Goal: Complete application form: Complete application form

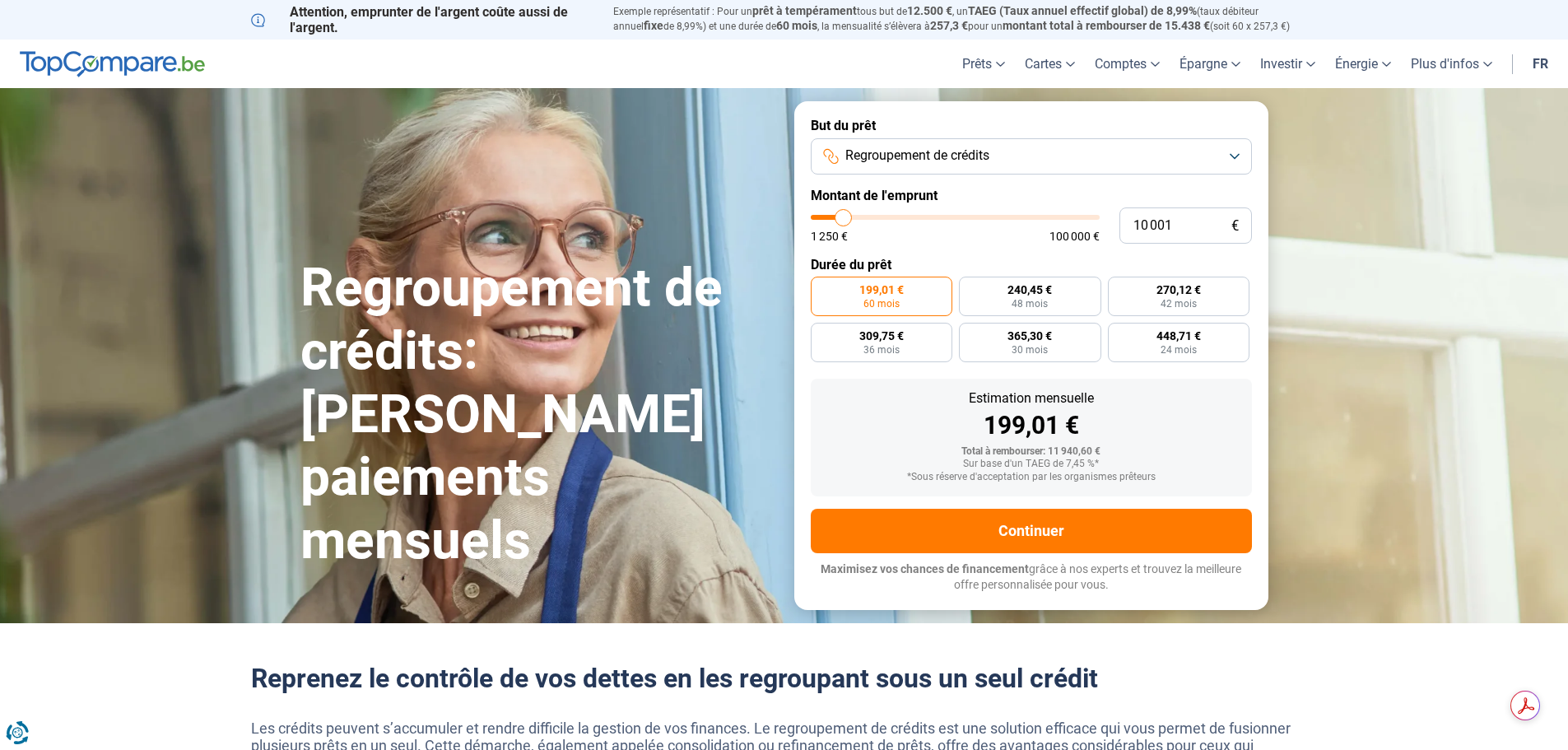
type input "12 500"
type input "12500"
type input "13 250"
type input "13250"
type input "14 000"
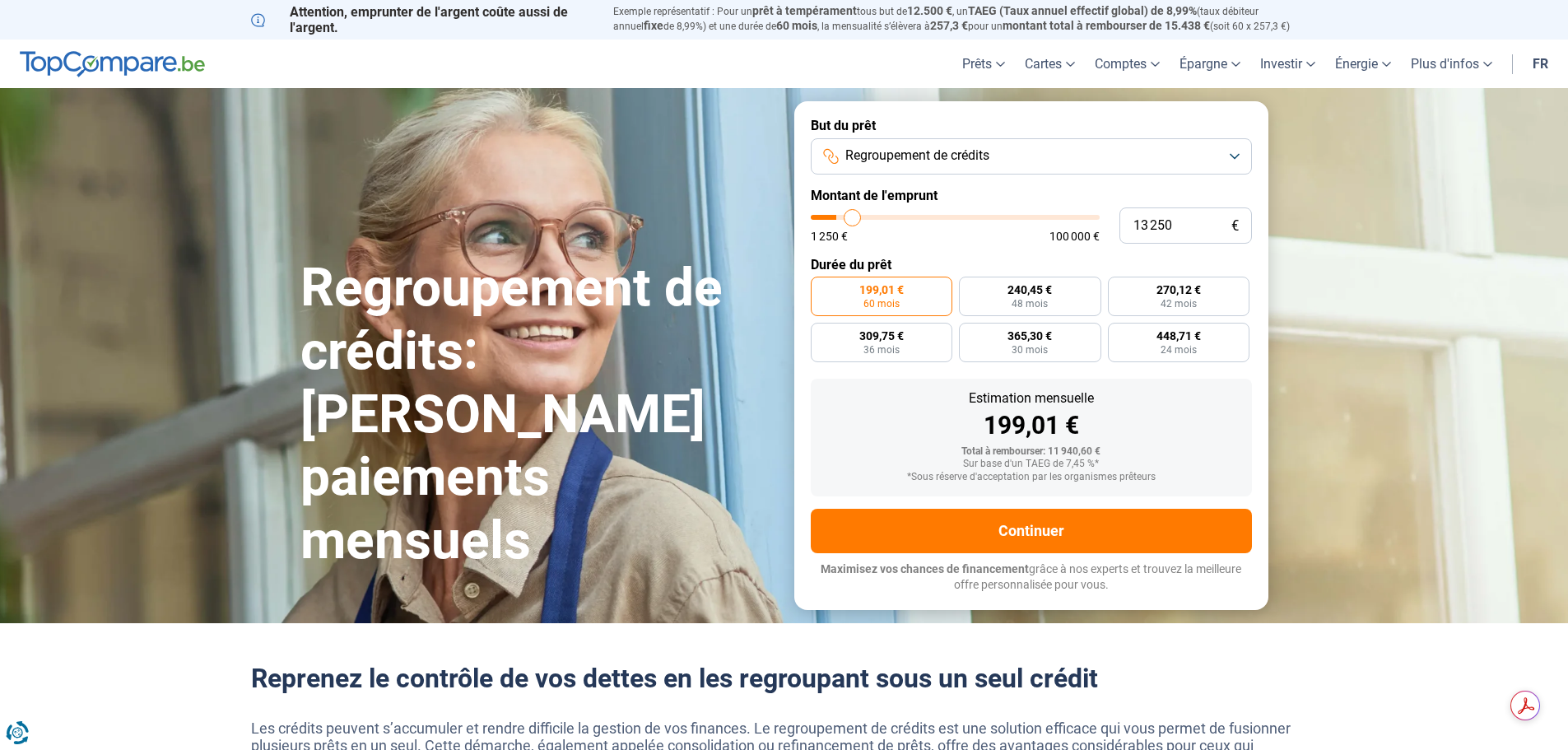
type input "14000"
type input "14 250"
type input "14250"
type input "14 750"
type input "14750"
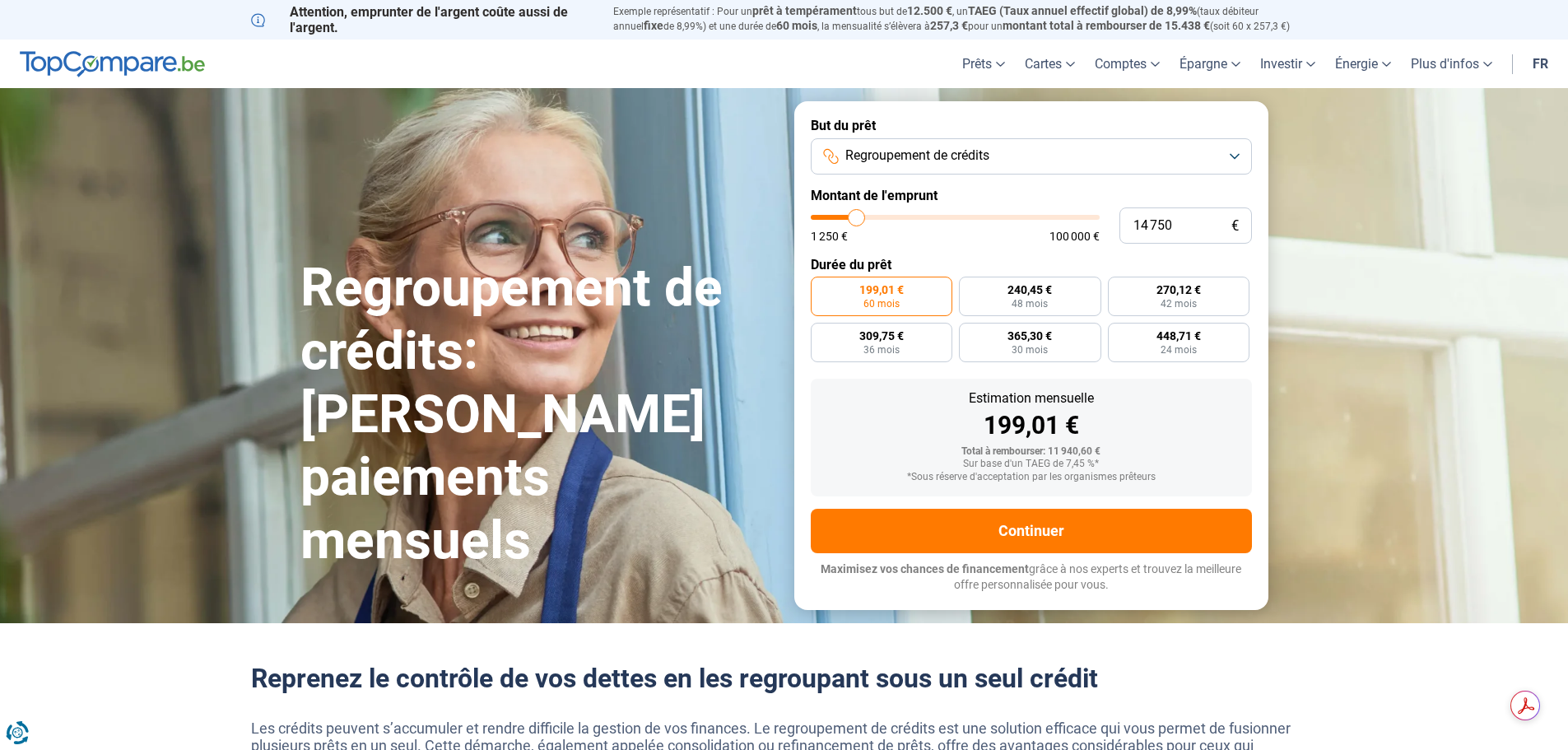
type input "18 000"
type input "18000"
type input "20 250"
type input "20250"
type input "23 500"
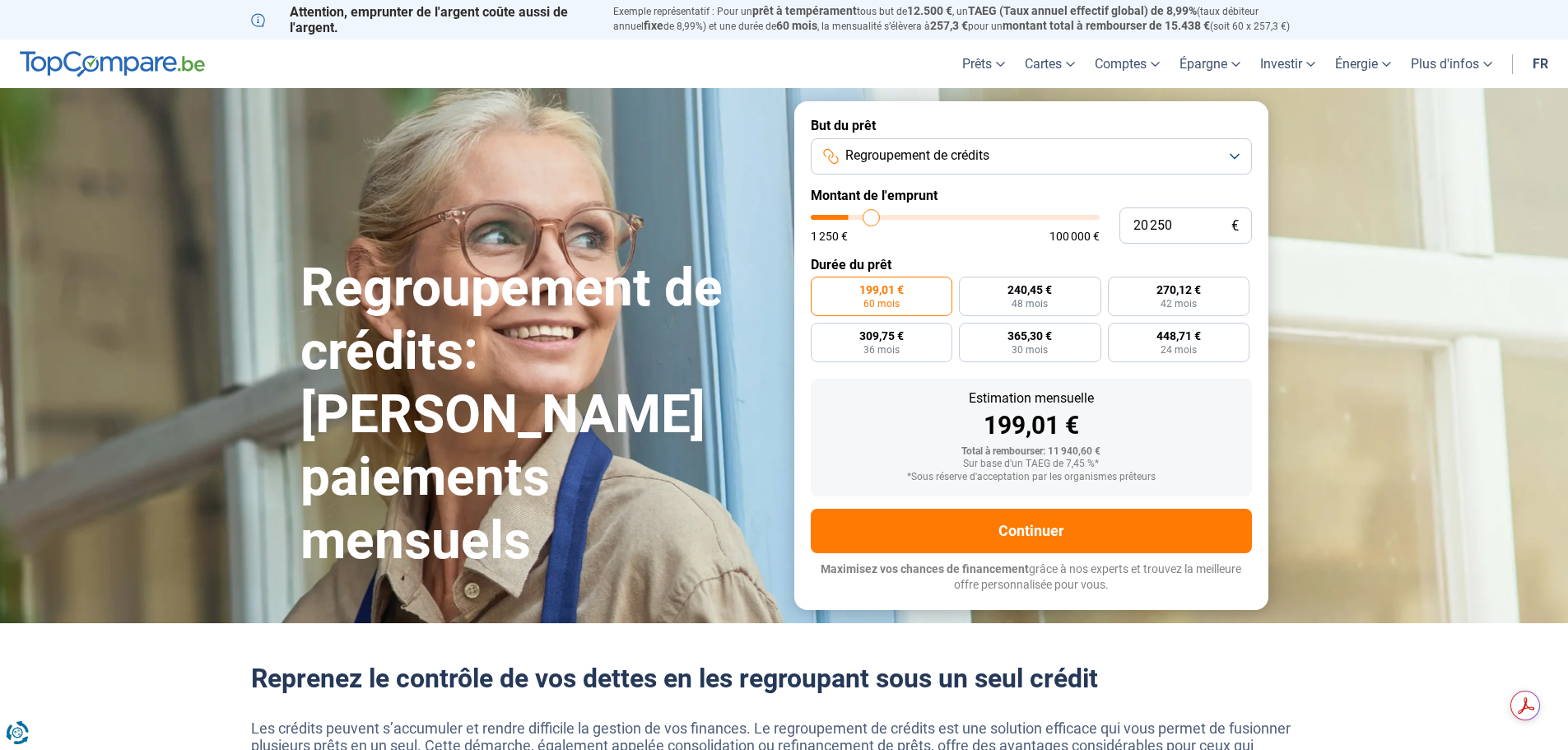
type input "23500"
type input "29 000"
type input "29000"
type input "31 750"
type input "31750"
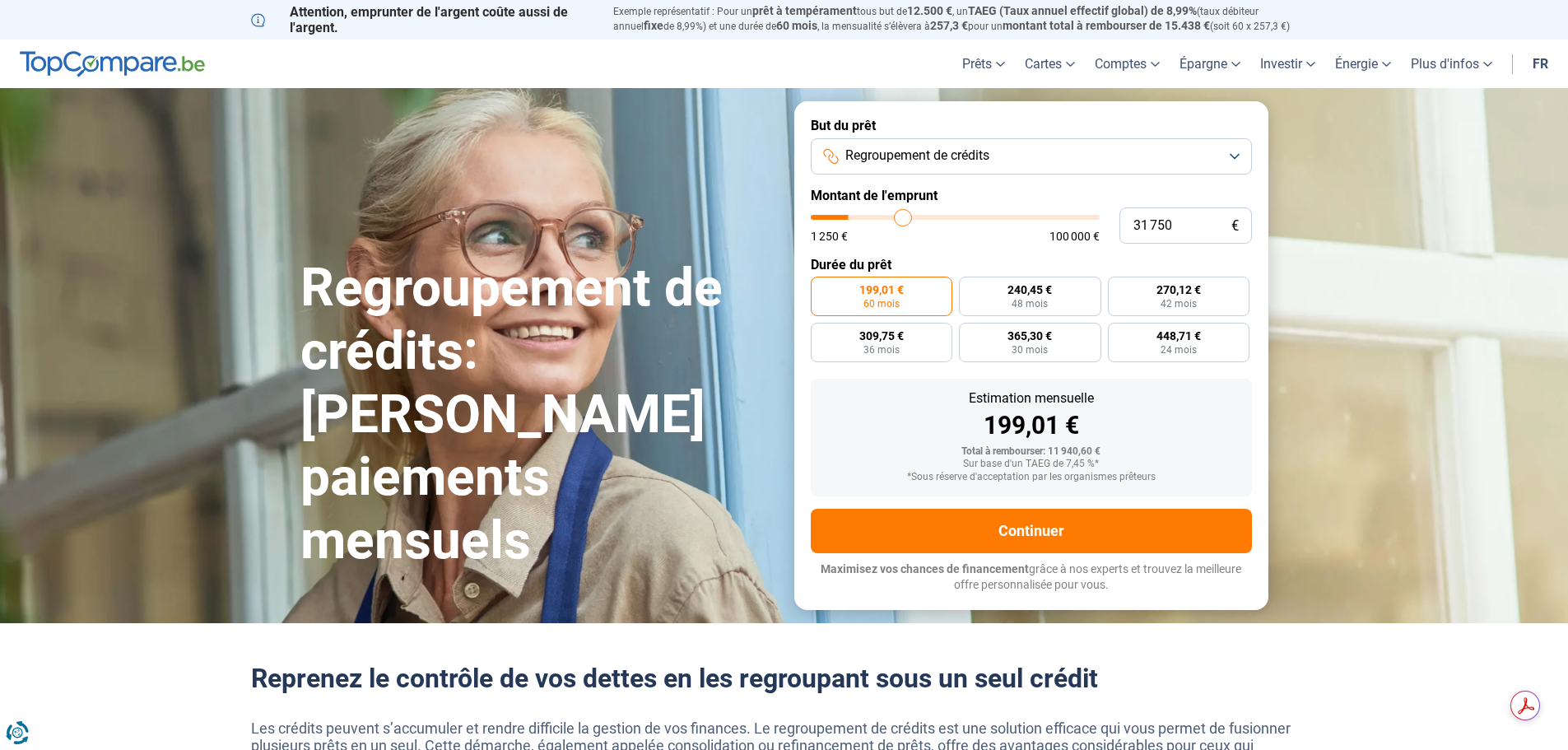
type input "34 000"
type input "34000"
type input "35 500"
type input "35500"
type input "36 750"
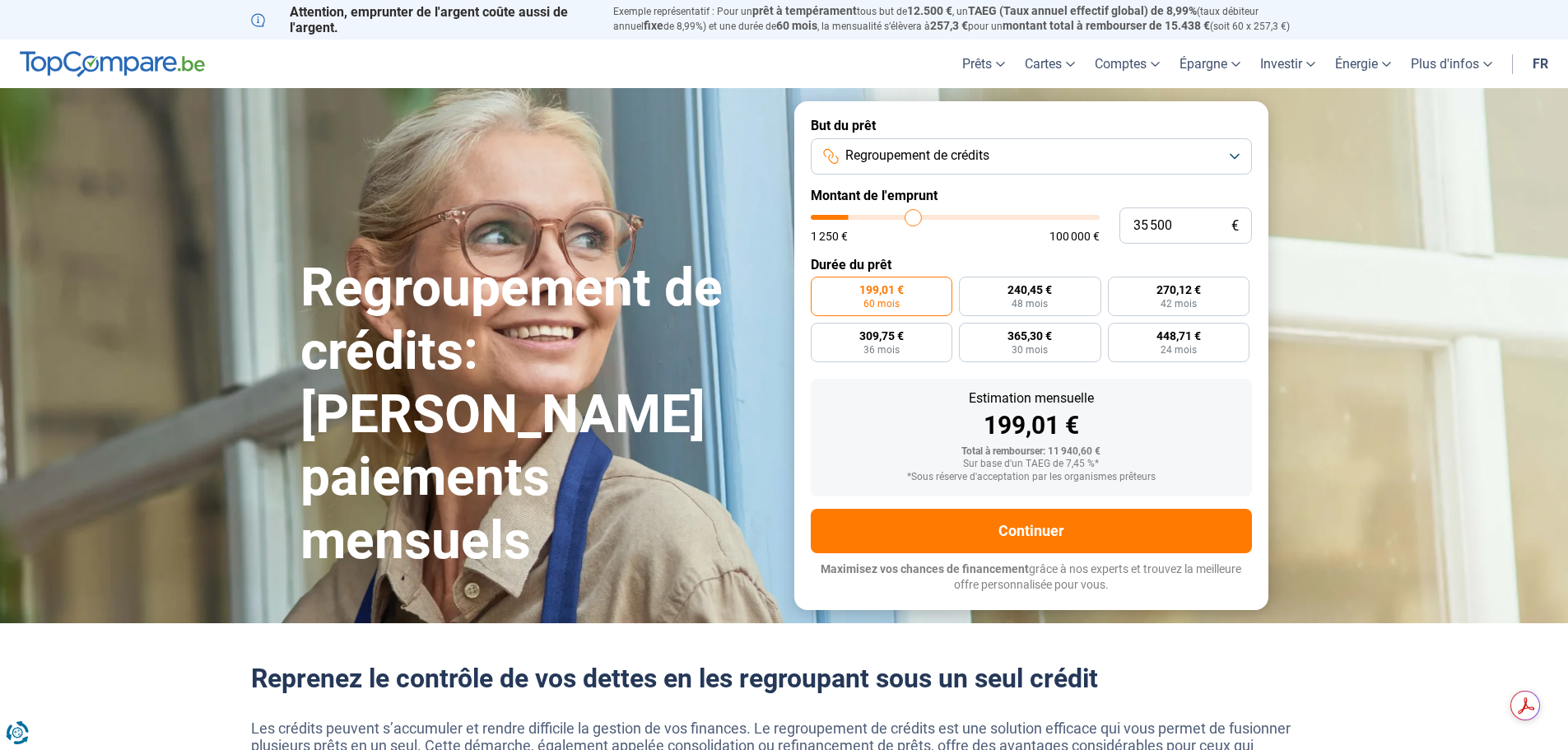
type input "36750"
type input "37 250"
type input "37250"
type input "37 000"
type input "37000"
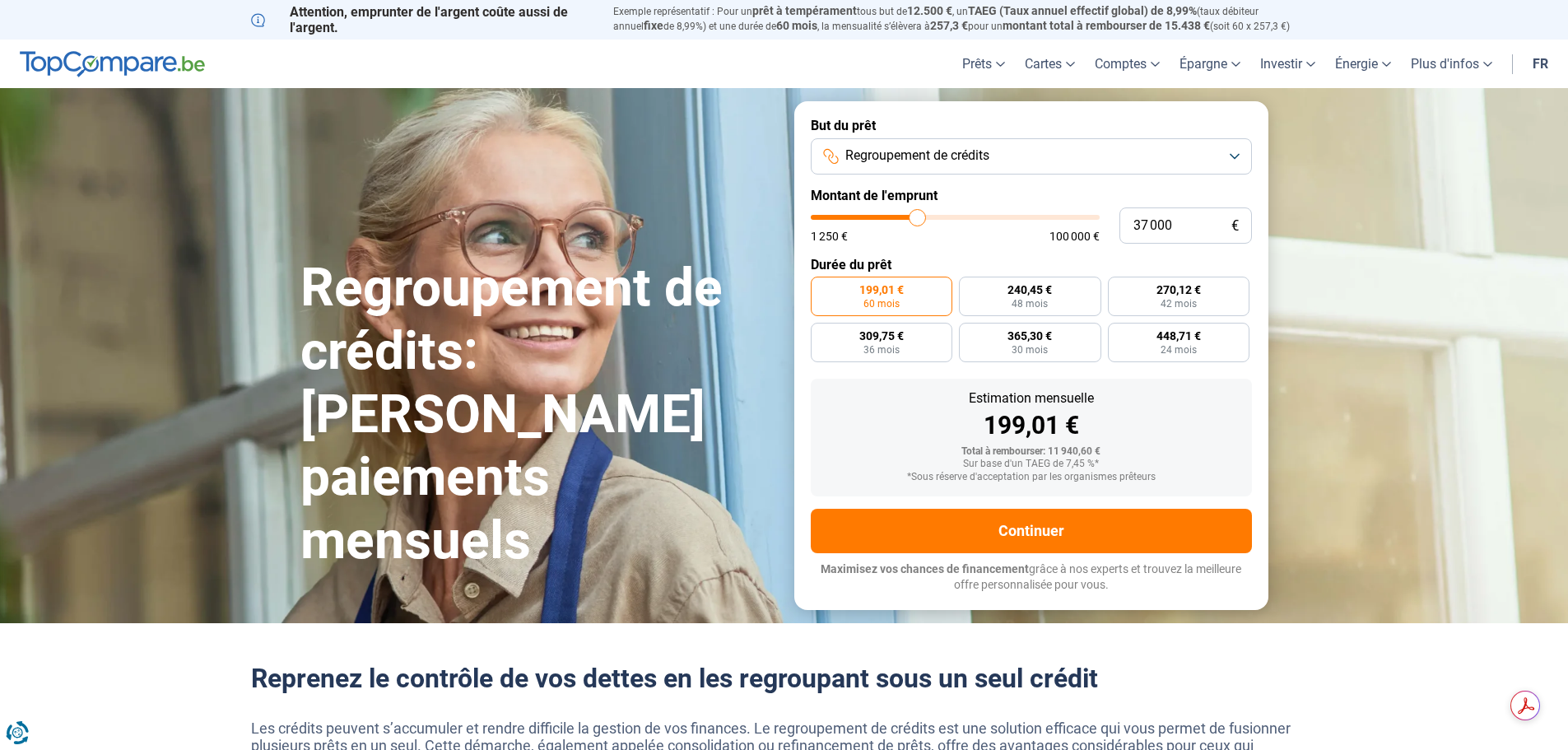
type input "35 250"
type input "35250"
type input "34 000"
type input "34000"
type input "33 250"
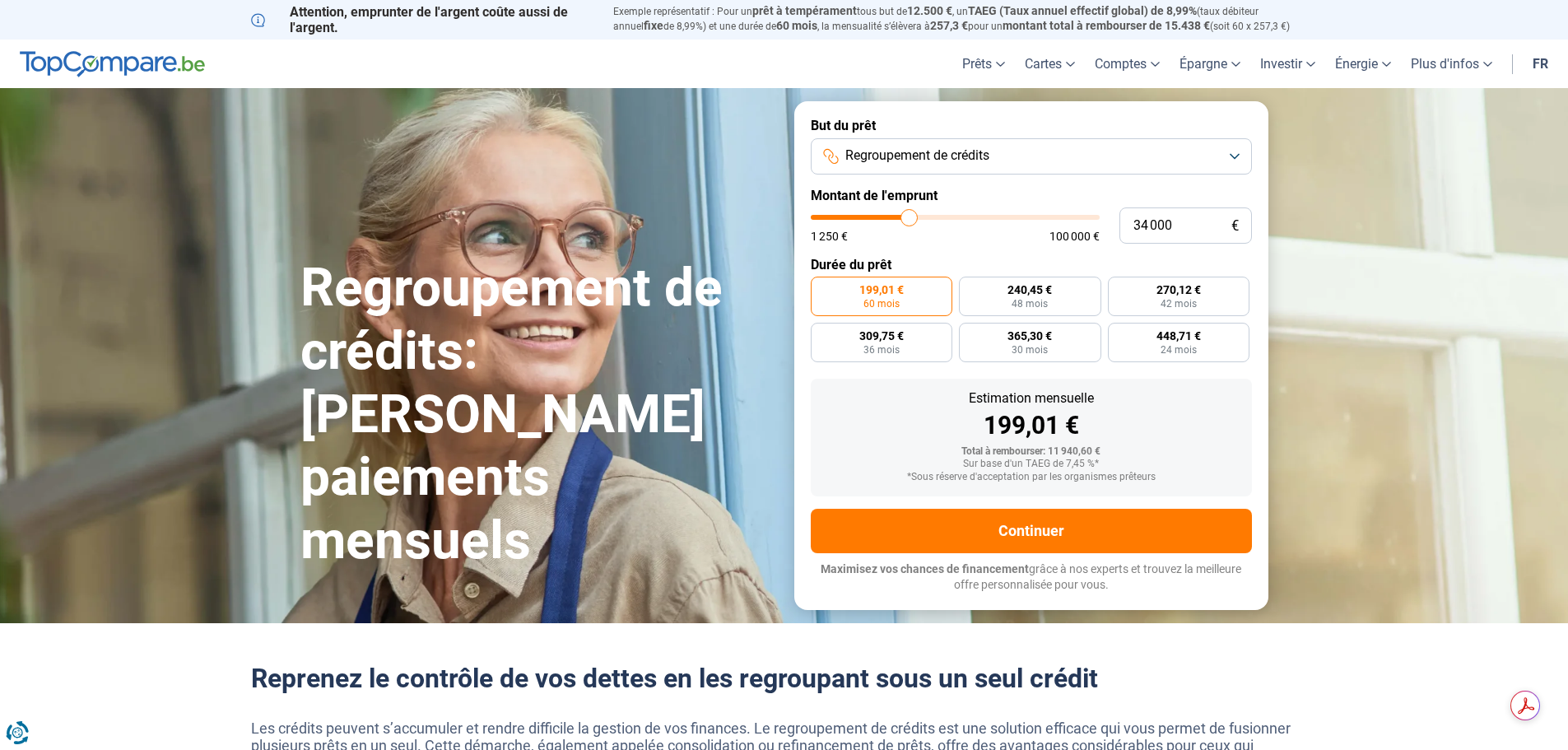
type input "33250"
type input "32 750"
drag, startPoint x: 847, startPoint y: 222, endPoint x: 907, endPoint y: 230, distance: 60.5
type input "32750"
click at [907, 220] on input "range" at bounding box center [955, 216] width 289 height 4
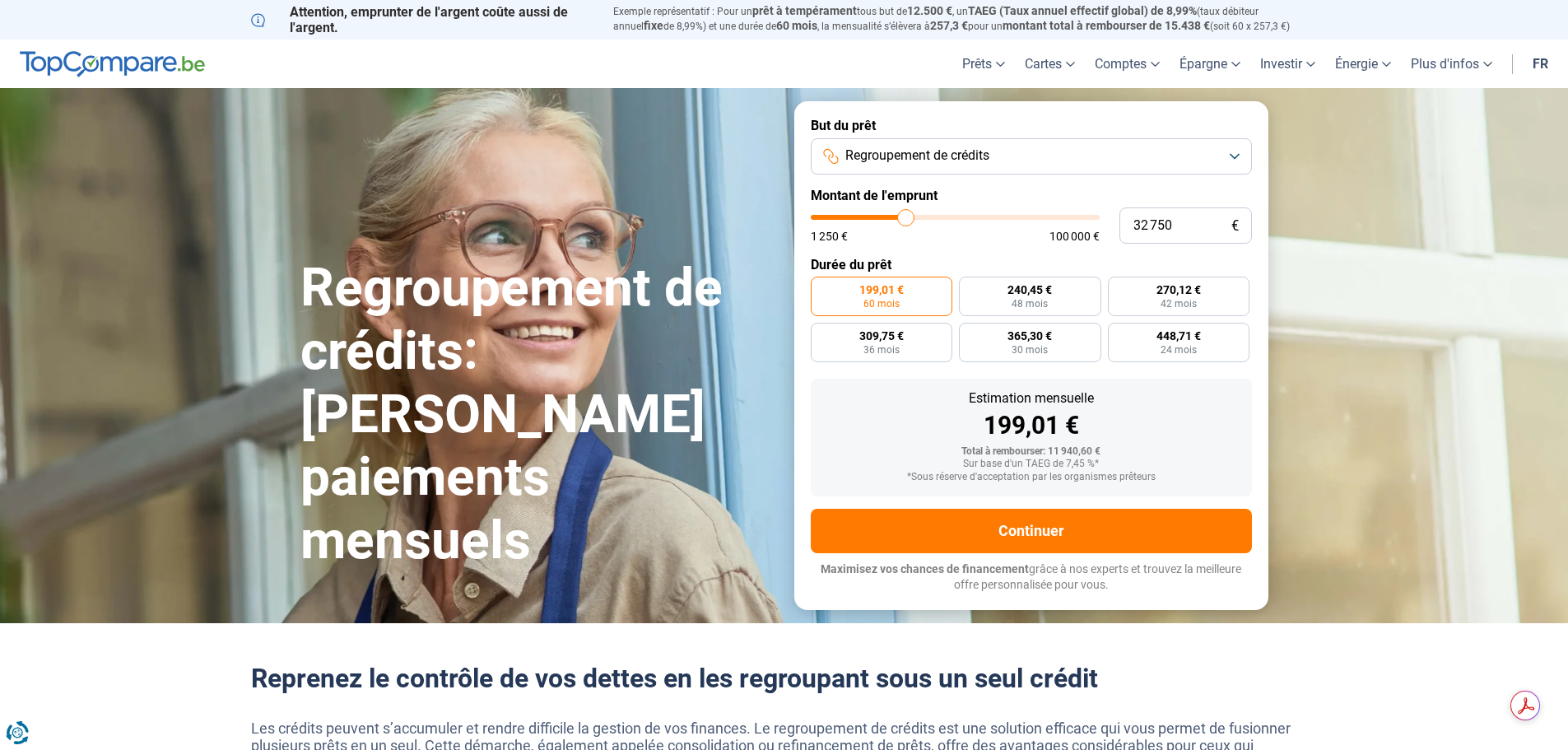
radio input "false"
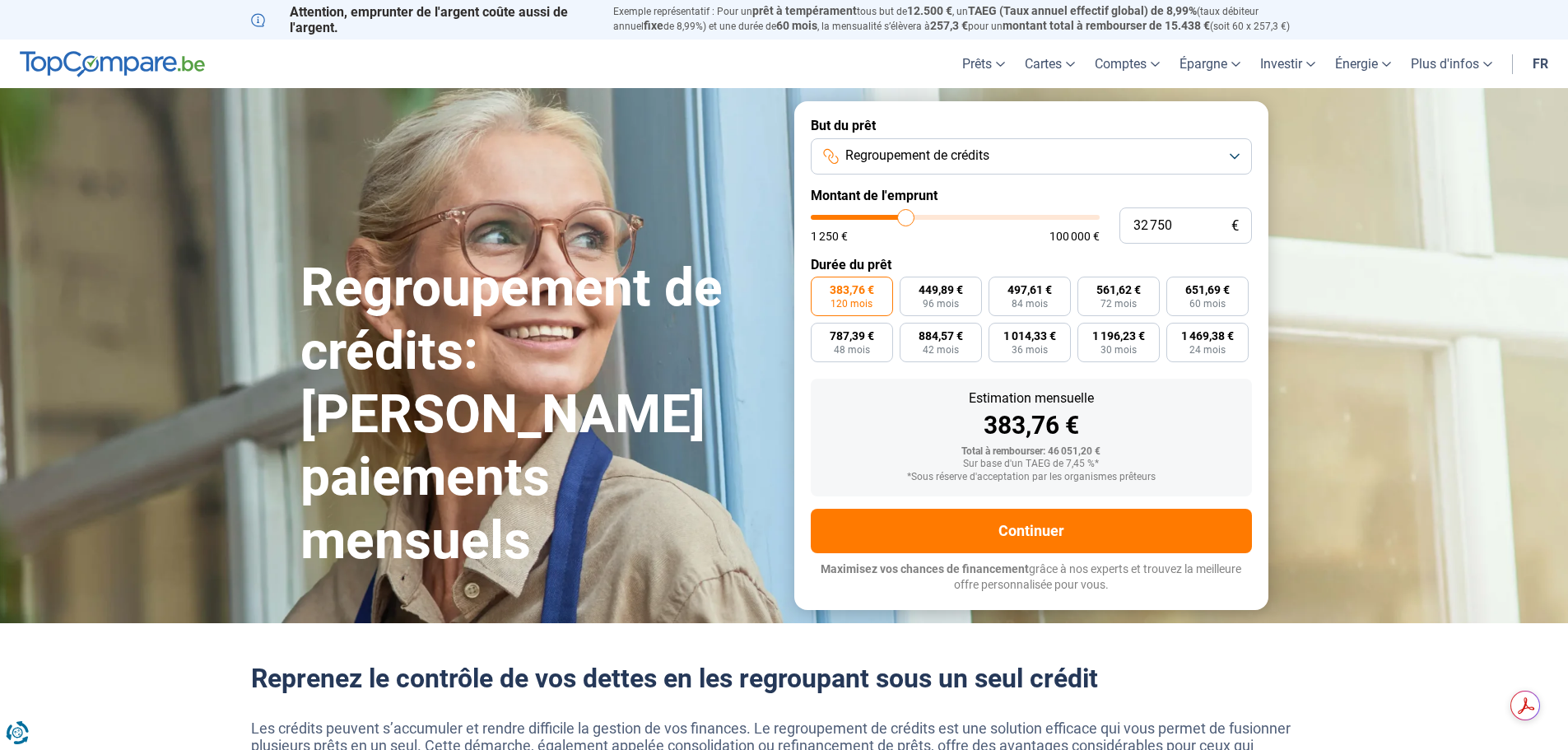
click at [1158, 427] on div "383,76 €" at bounding box center [1032, 425] width 415 height 24
drag, startPoint x: 978, startPoint y: 394, endPoint x: 1048, endPoint y: 431, distance: 79.2
click at [1048, 431] on div "Estimation mensuelle 383,76 €" at bounding box center [1032, 414] width 415 height 46
click at [1124, 415] on div "383,76 €" at bounding box center [1032, 425] width 415 height 24
click at [1213, 420] on div "383,76 €" at bounding box center [1032, 425] width 415 height 24
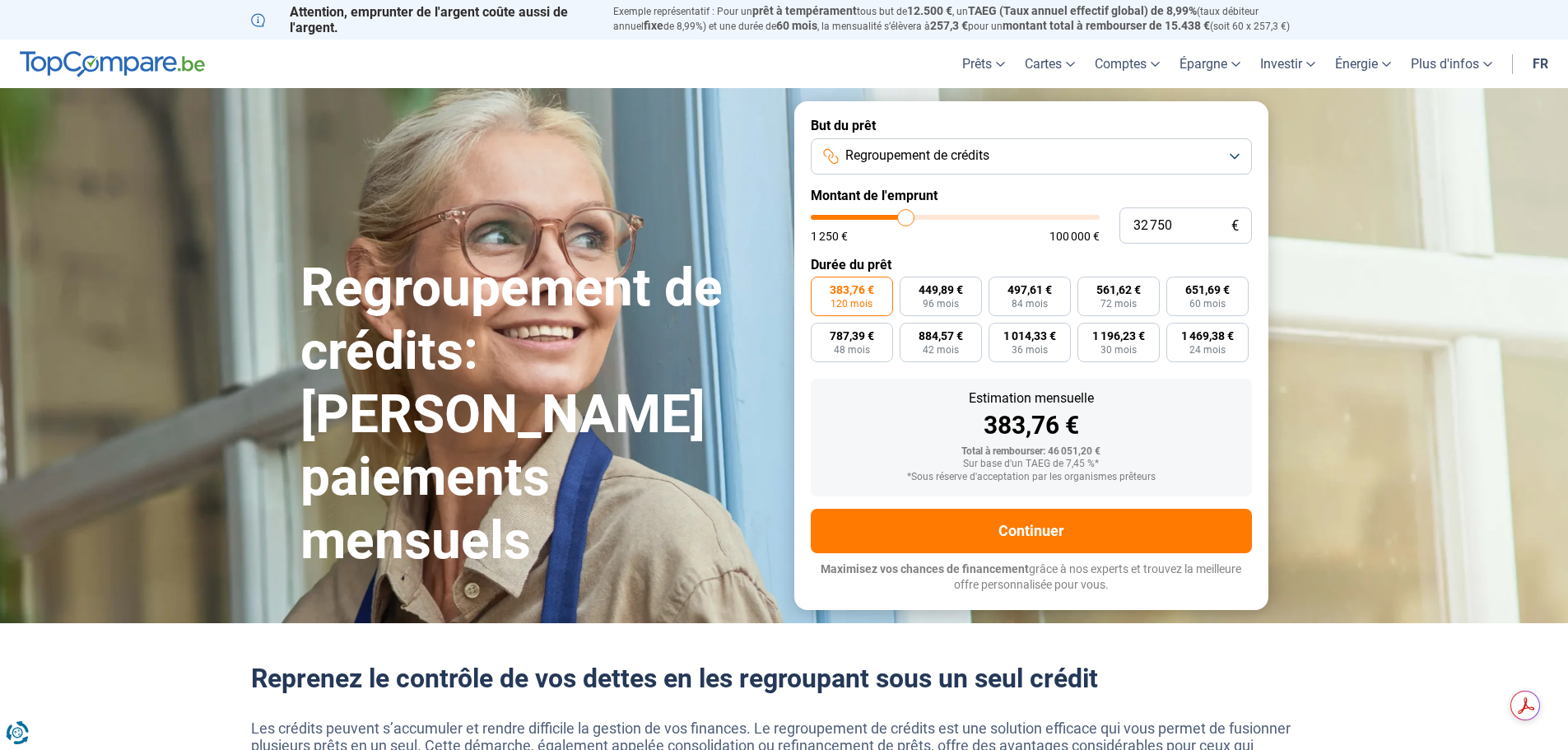
type input "33 250"
type input "33250"
type input "32 750"
type input "32750"
type input "32 500"
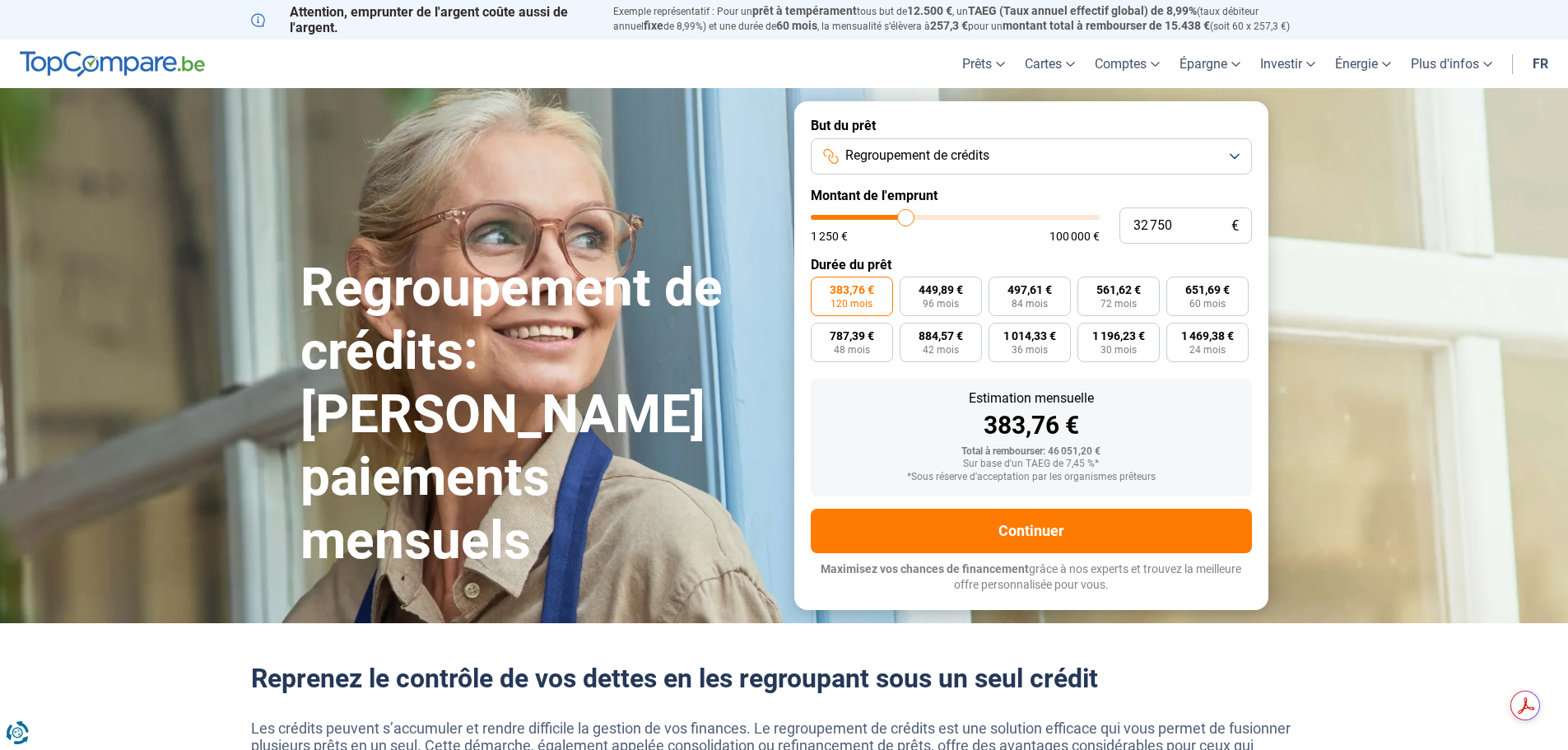
type input "32500"
type input "32 250"
type input "32250"
type input "32 000"
type input "32000"
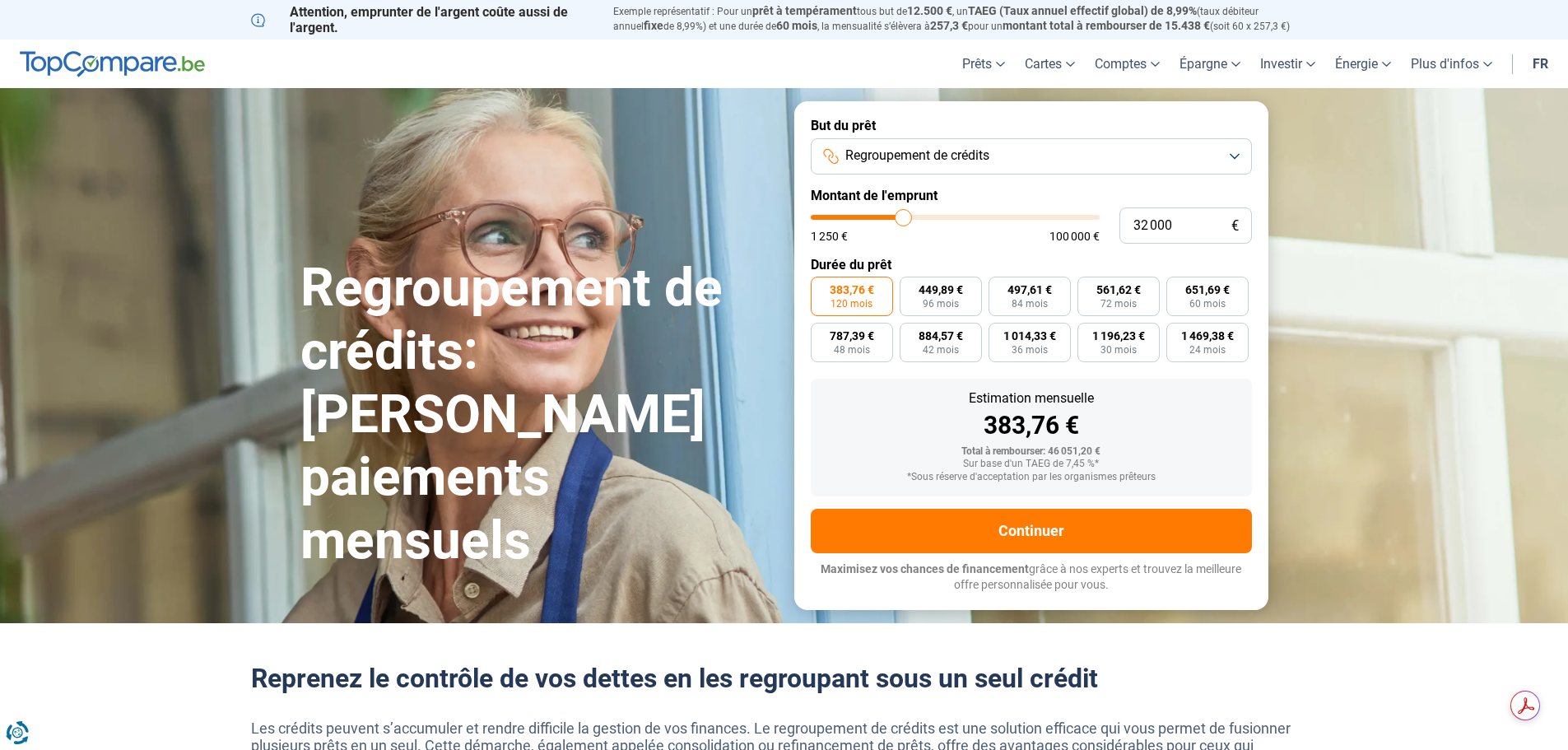
type input "31 250"
type input "31250"
type input "31 000"
type input "31000"
type input "30 750"
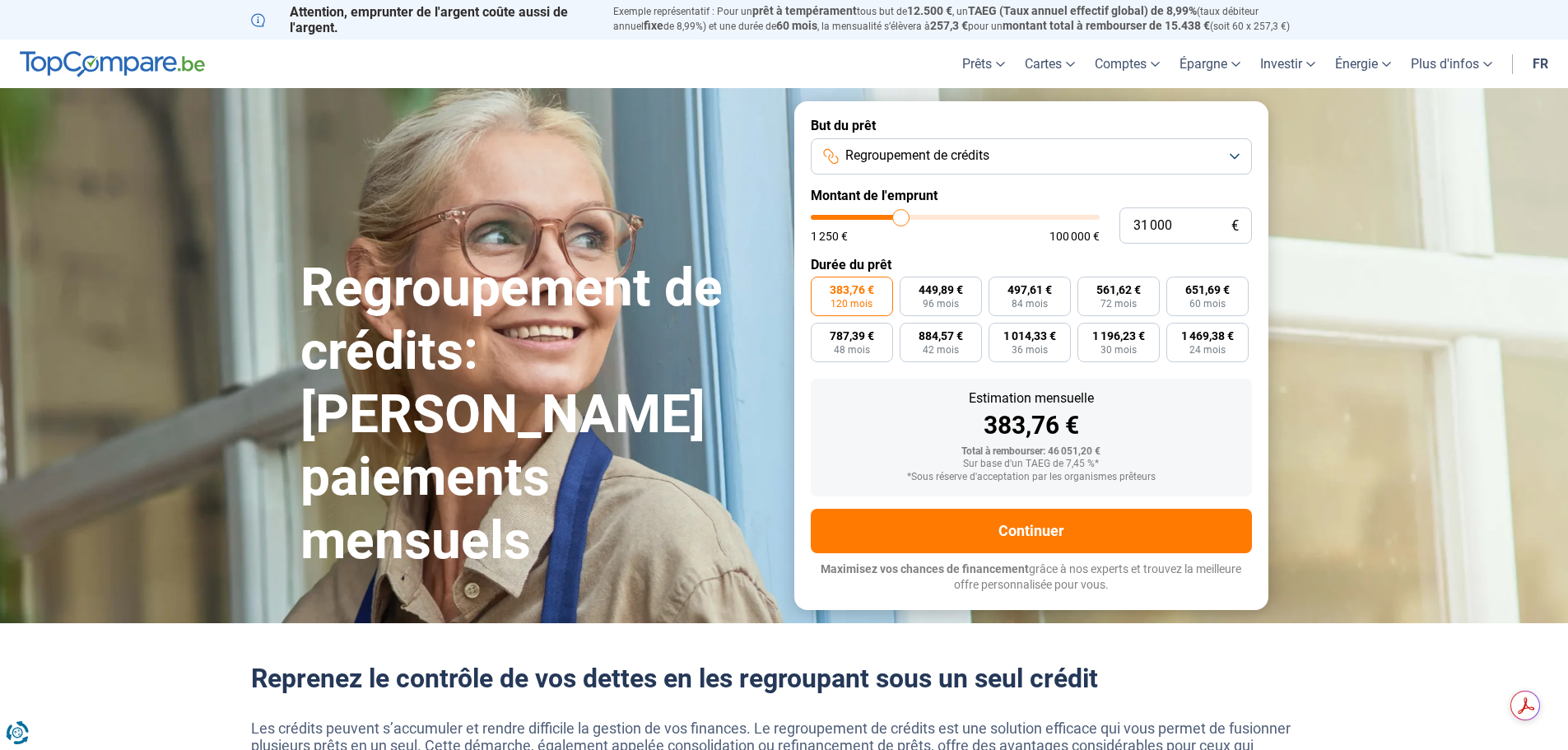
type input "30750"
type input "30 500"
type input "30500"
type input "29 750"
drag, startPoint x: 907, startPoint y: 216, endPoint x: 898, endPoint y: 216, distance: 9.0
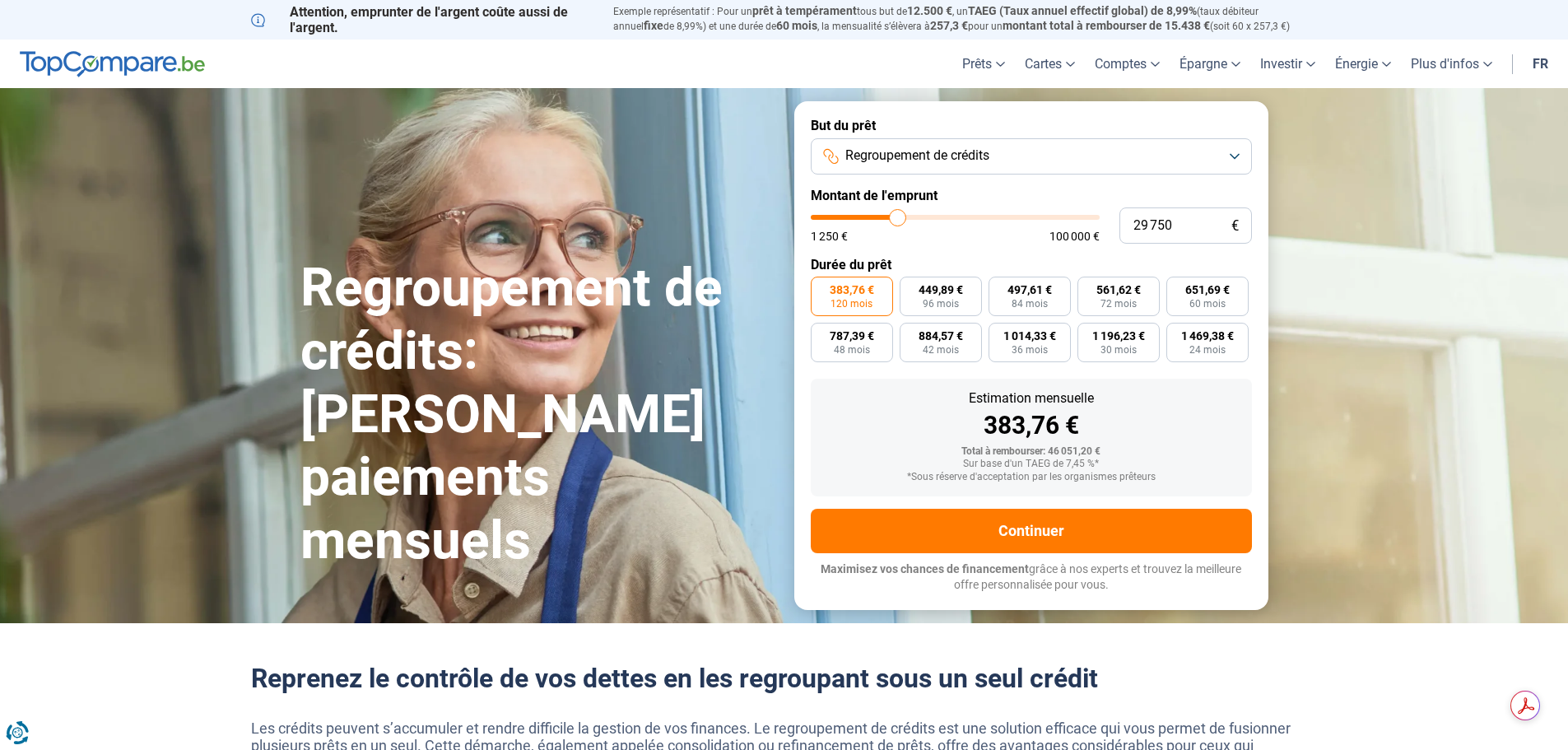
type input "29750"
click at [898, 216] on input "range" at bounding box center [955, 216] width 289 height 4
type input "30 250"
type input "30250"
type input "30 500"
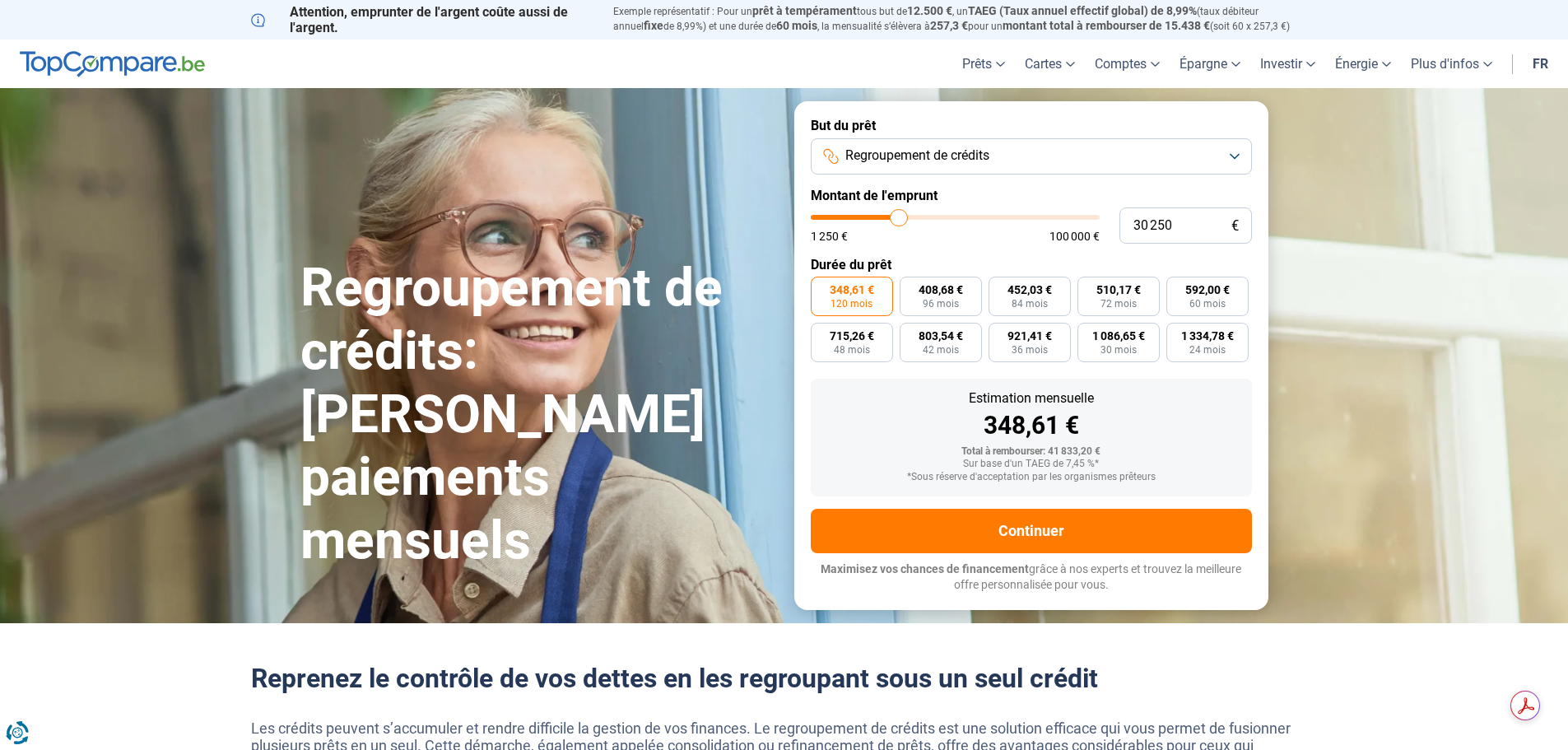
type input "30500"
type input "31 000"
type input "31000"
type input "31 250"
type input "31250"
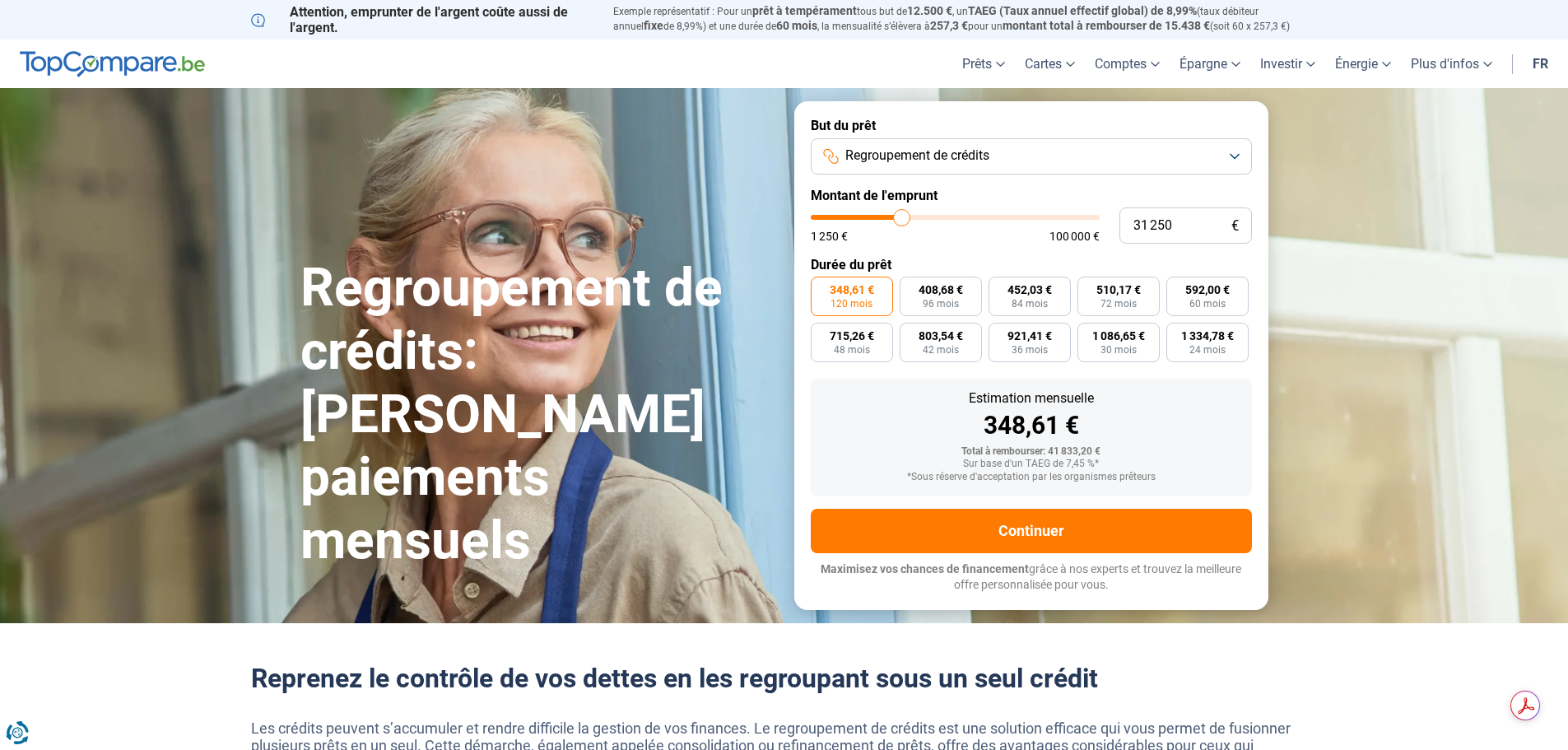
type input "32 000"
type input "32000"
type input "32 250"
type input "32250"
type input "32 750"
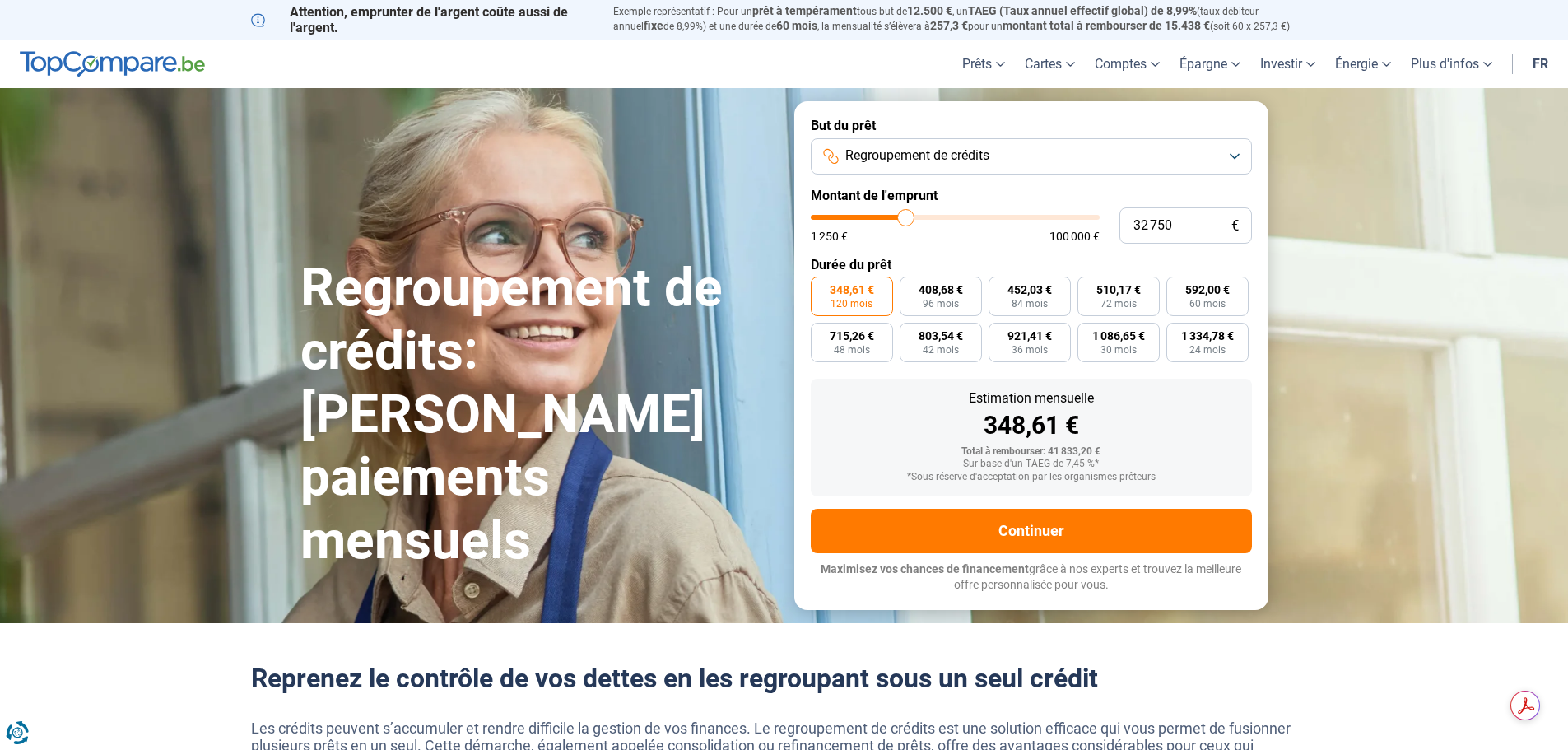
drag, startPoint x: 898, startPoint y: 216, endPoint x: 907, endPoint y: 218, distance: 9.2
type input "32750"
click at [907, 218] on input "range" at bounding box center [955, 216] width 289 height 4
click at [904, 218] on input "range" at bounding box center [955, 216] width 289 height 4
click at [903, 218] on input "range" at bounding box center [955, 216] width 289 height 4
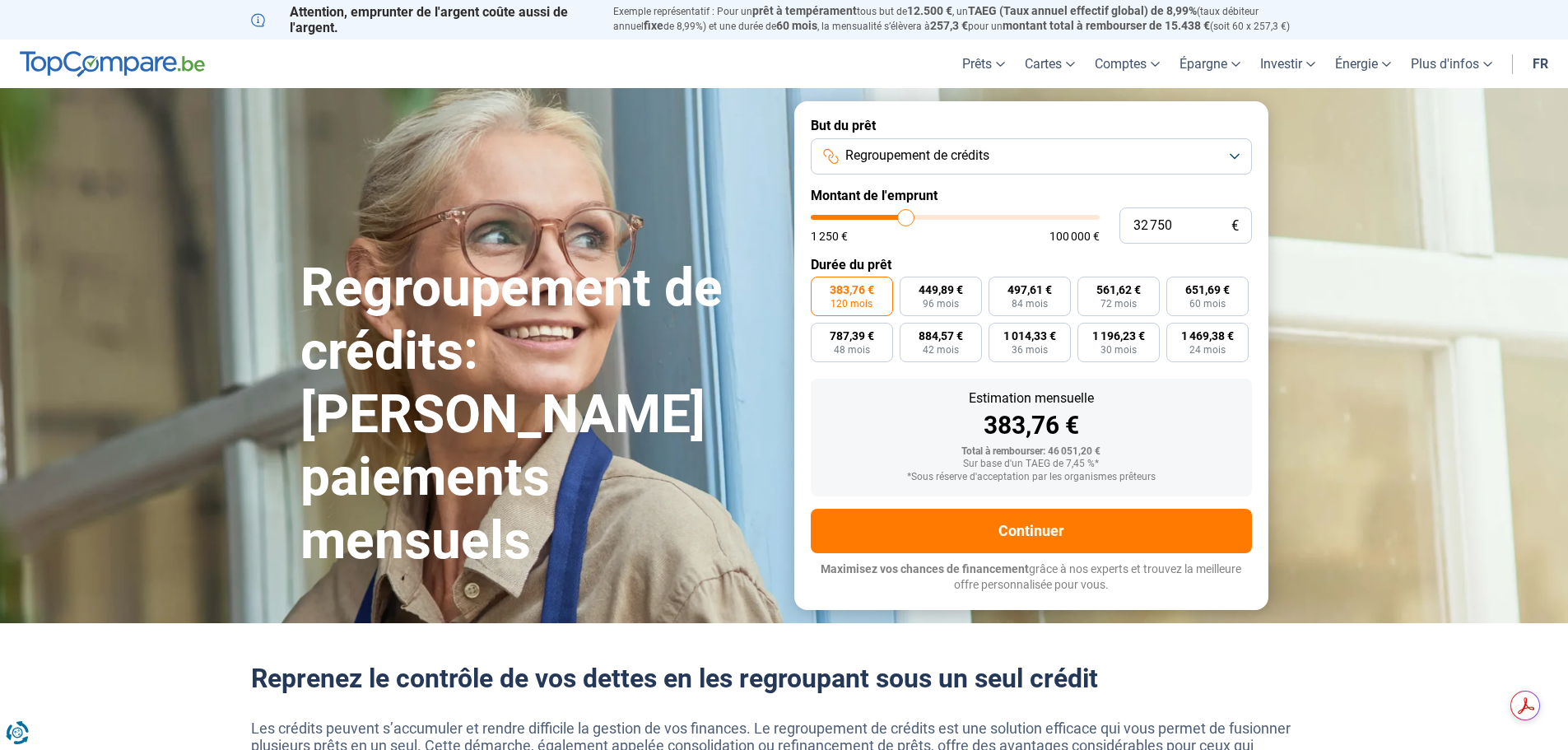
click at [1173, 429] on div "383,76 €" at bounding box center [1032, 425] width 415 height 24
drag, startPoint x: 1173, startPoint y: 225, endPoint x: 1139, endPoint y: 225, distance: 34.0
click at [1139, 225] on input "32 750" at bounding box center [1185, 225] width 132 height 36
type input "33"
type input "1250"
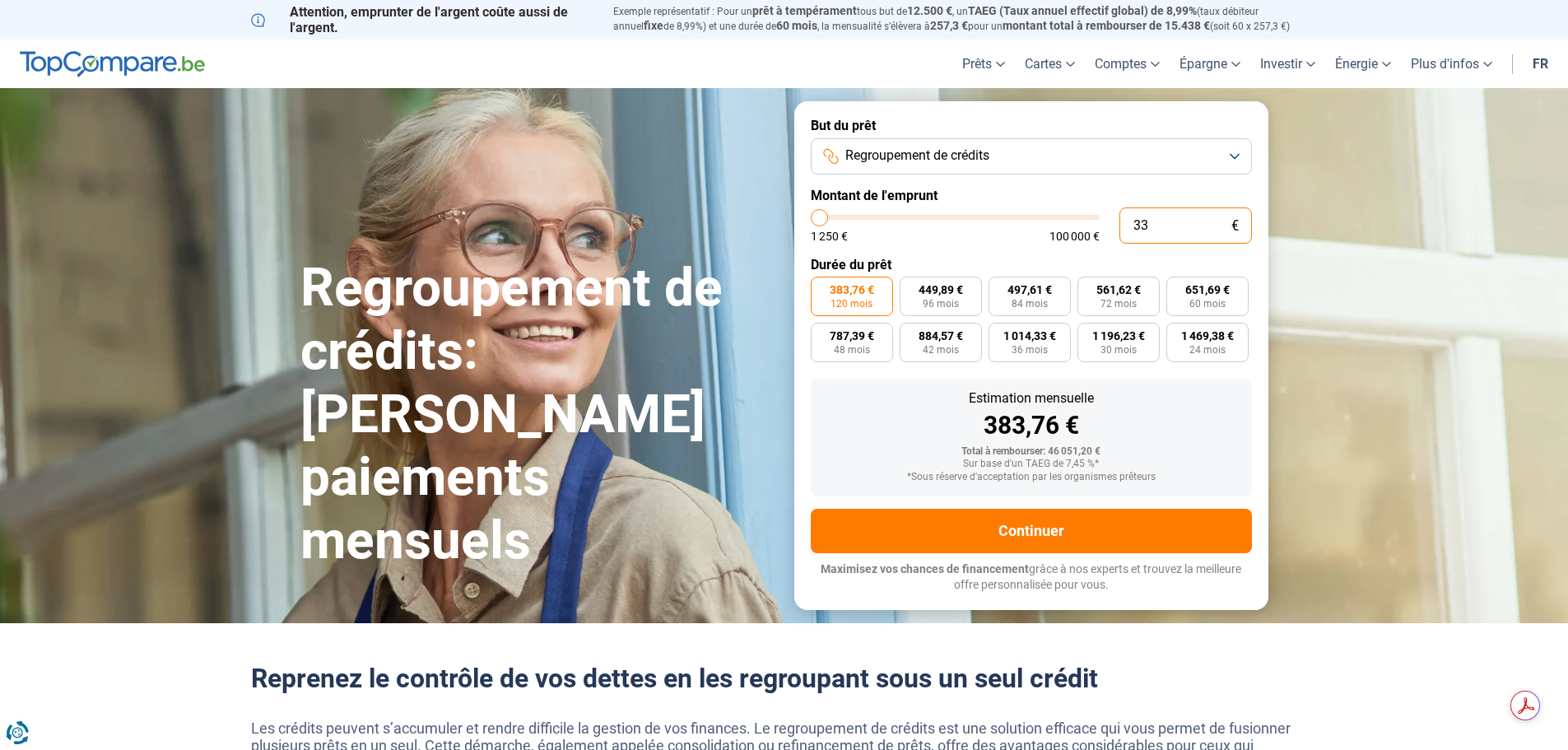
type input "330"
type input "1250"
type input "3 300"
type input "3250"
radio input "true"
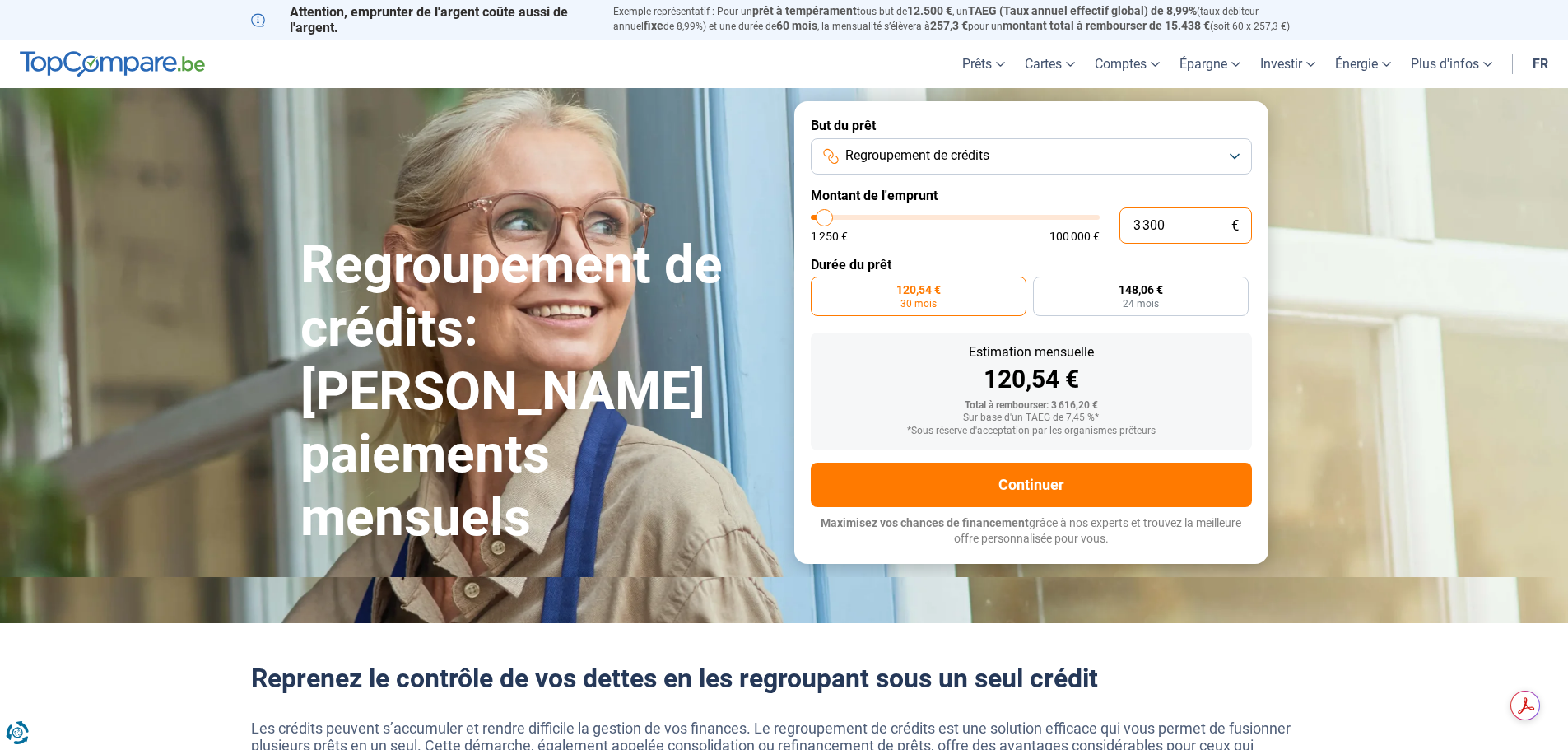
type input "33 000"
type input "33000"
radio input "false"
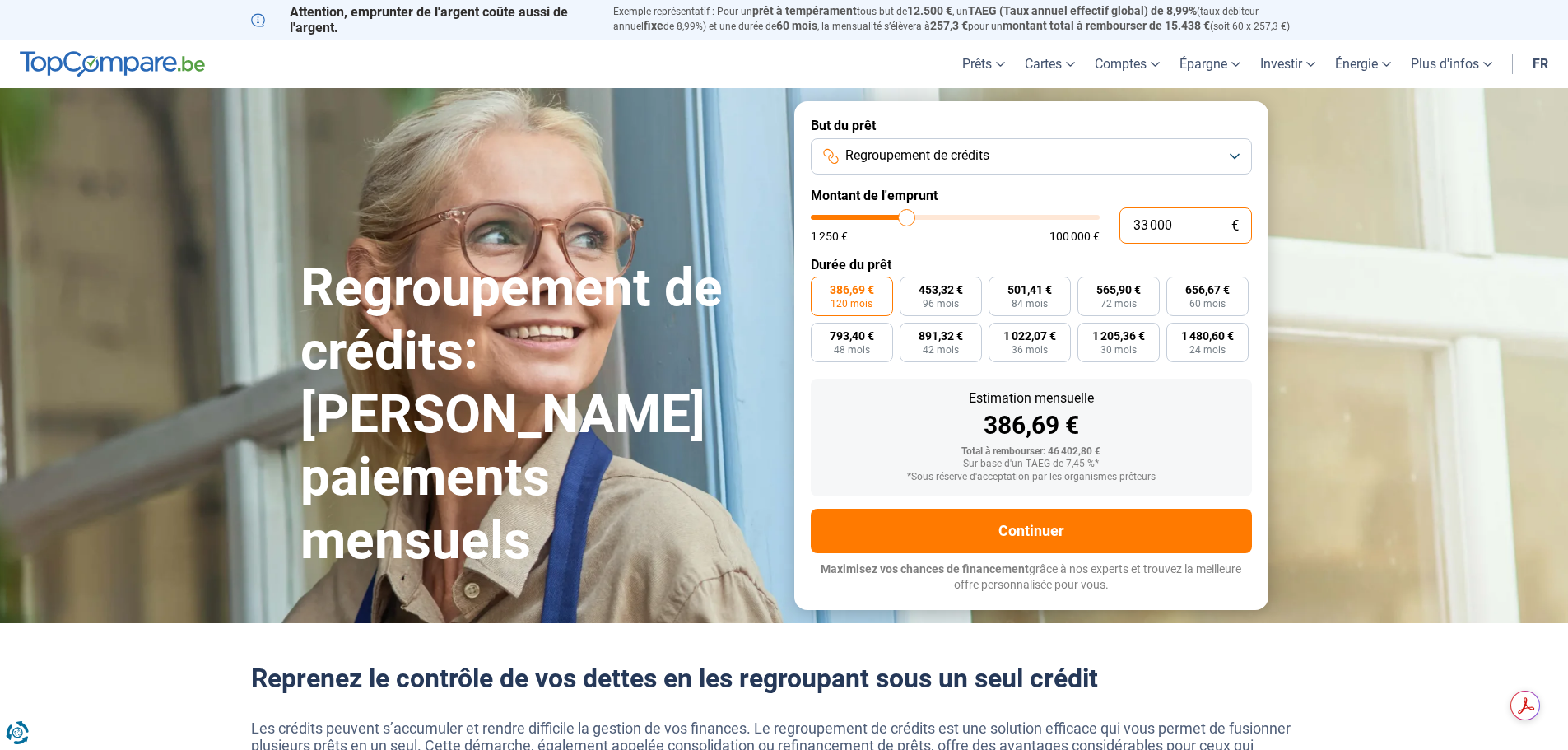
type input "33 000"
click at [1201, 301] on span "60 mois" at bounding box center [1208, 304] width 36 height 10
click at [1177, 287] on input "656,67 € 60 mois" at bounding box center [1172, 282] width 11 height 11
radio input "true"
click at [846, 304] on span "120 mois" at bounding box center [851, 304] width 42 height 10
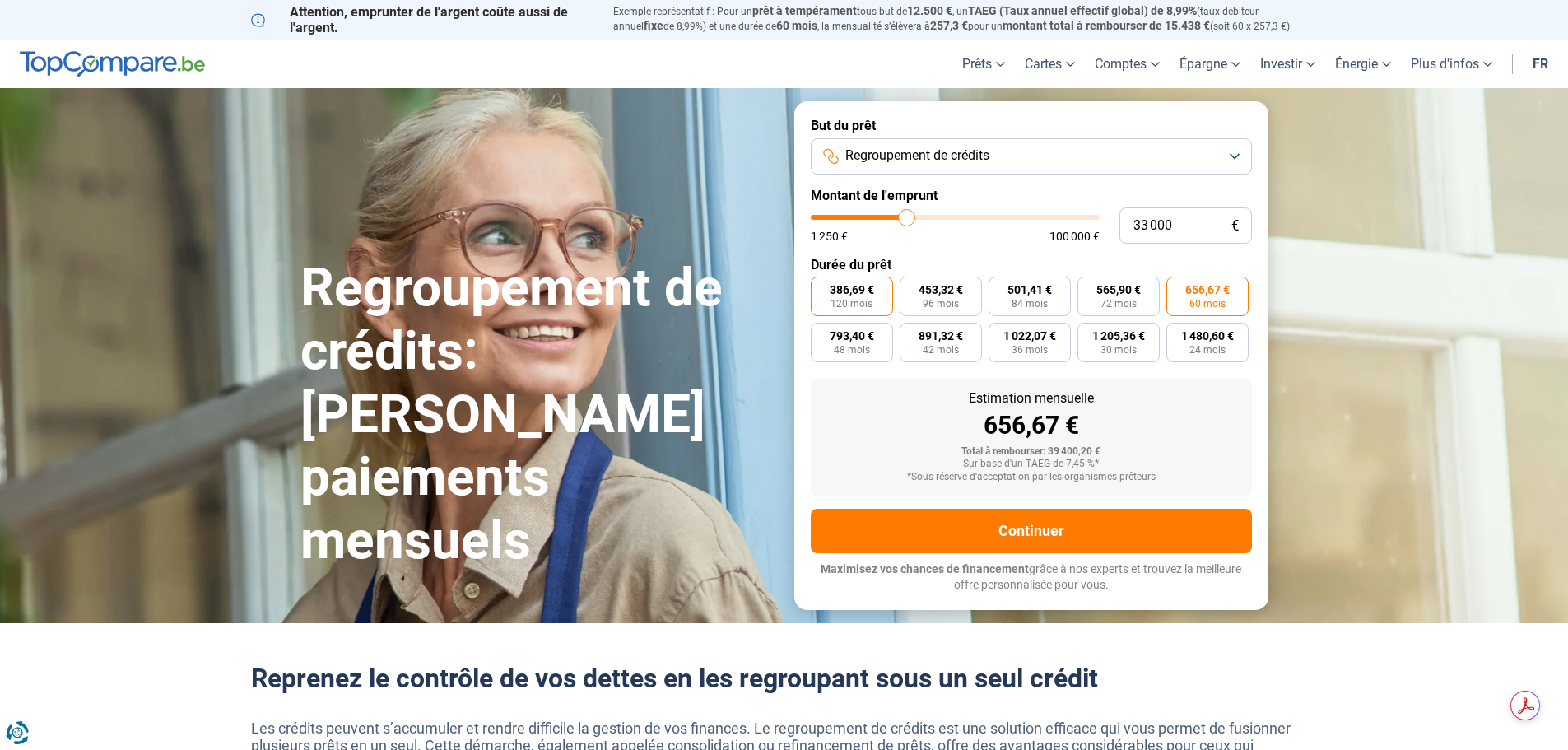
click at [821, 287] on input "386,69 € 120 mois" at bounding box center [816, 282] width 11 height 11
radio input "true"
type input "32 750"
type input "32750"
type input "33 250"
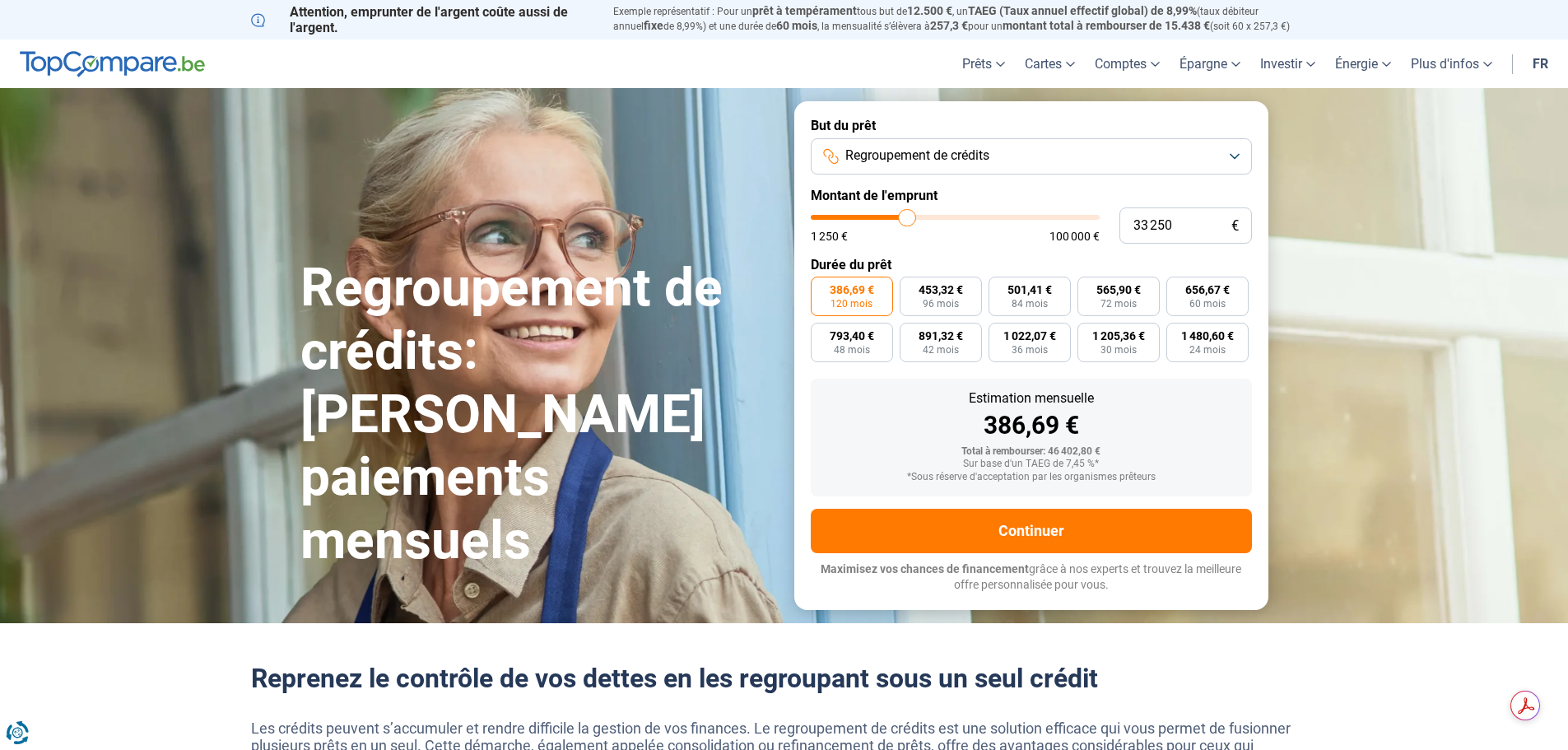
type input "33250"
click at [907, 218] on input "range" at bounding box center [955, 216] width 289 height 4
drag, startPoint x: 1197, startPoint y: 229, endPoint x: 1127, endPoint y: 229, distance: 70.0
click at [1127, 229] on input "33 250" at bounding box center [1185, 225] width 132 height 36
type input "4"
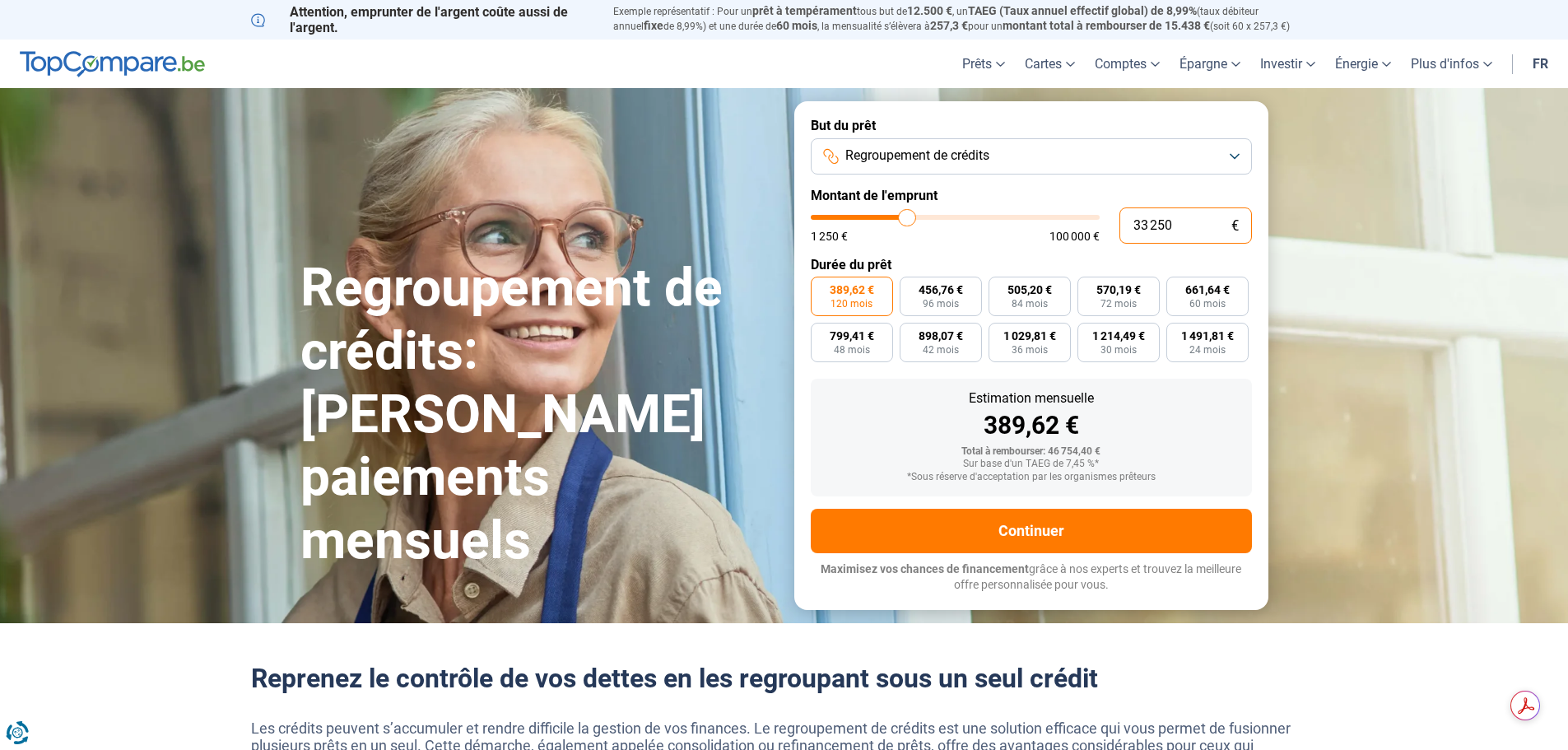
type input "1250"
type input "40"
type input "1250"
type input "400"
type input "1250"
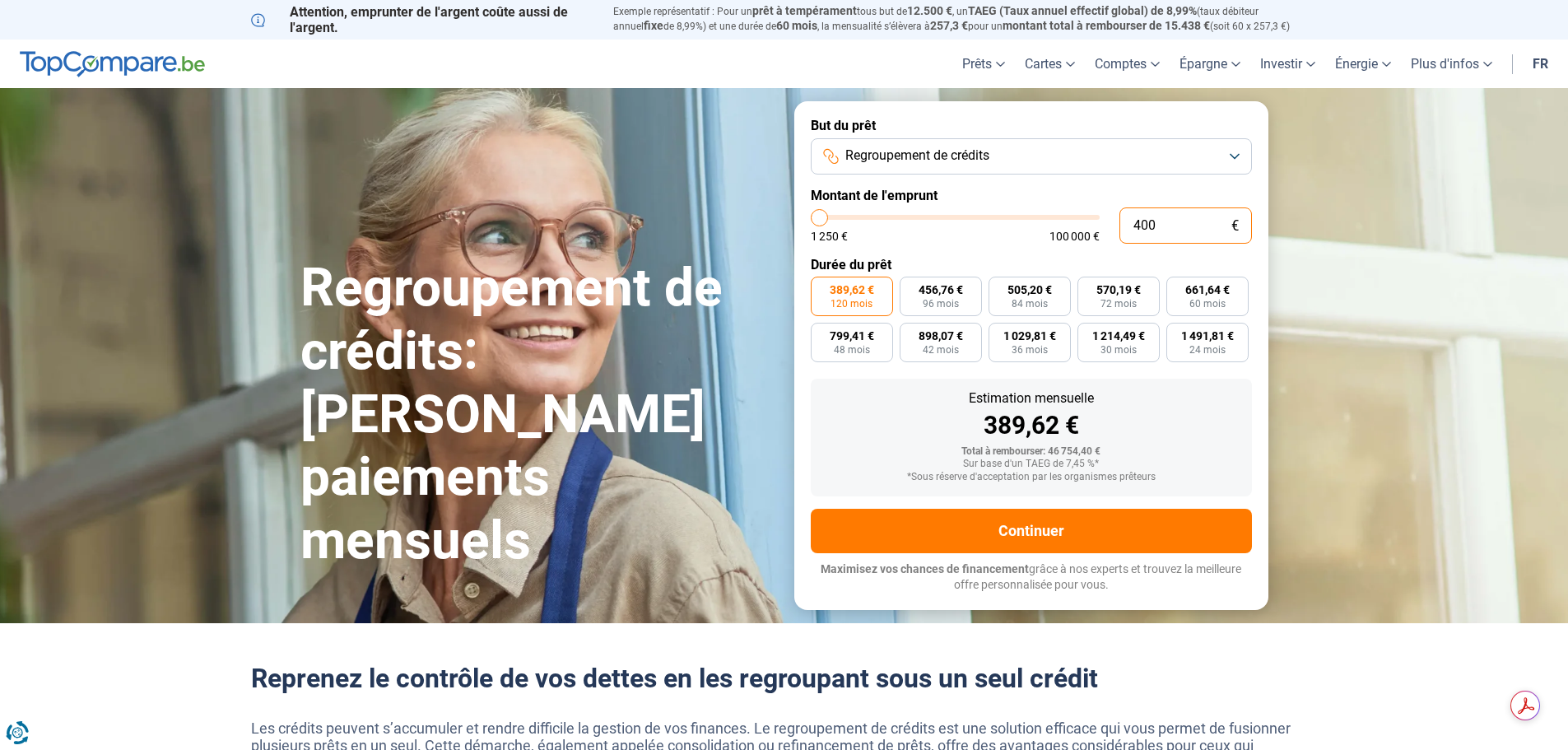
type input "4 000"
type input "4000"
type input "40 000"
type input "40000"
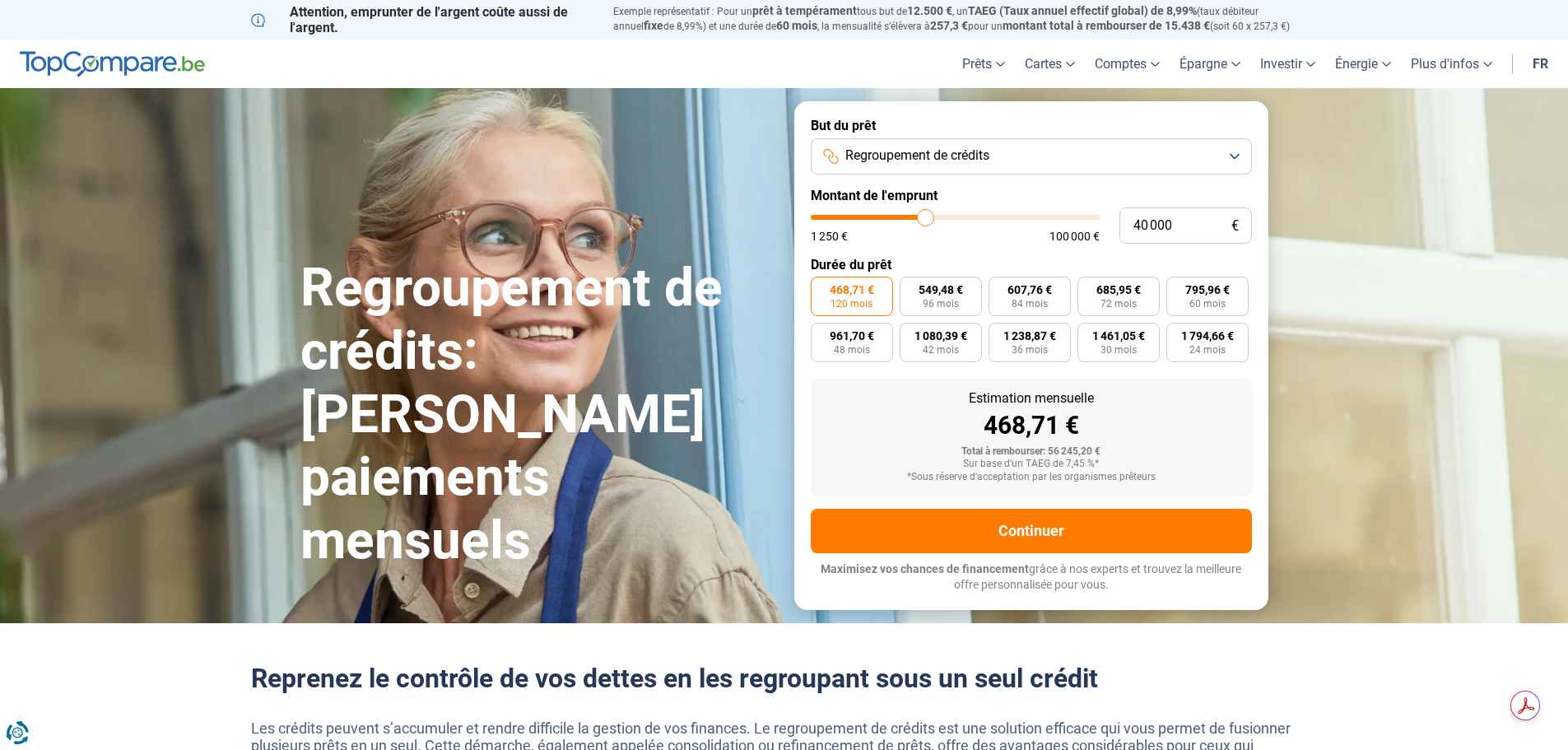
click at [1162, 396] on div "Estimation mensuelle" at bounding box center [1032, 398] width 415 height 13
drag, startPoint x: 956, startPoint y: 453, endPoint x: 971, endPoint y: 457, distance: 15.5
click at [971, 457] on div "Total à rembourser: 56 245,20 € Sur base d'un TAEG de 7,45 %* *Sous réserve d'a…" at bounding box center [1032, 463] width 415 height 37
click at [1153, 490] on div "Estimation mensuelle 468,71 € Total à rembourser: 56 245,20 € Sur base d'un TAE…" at bounding box center [1031, 437] width 441 height 118
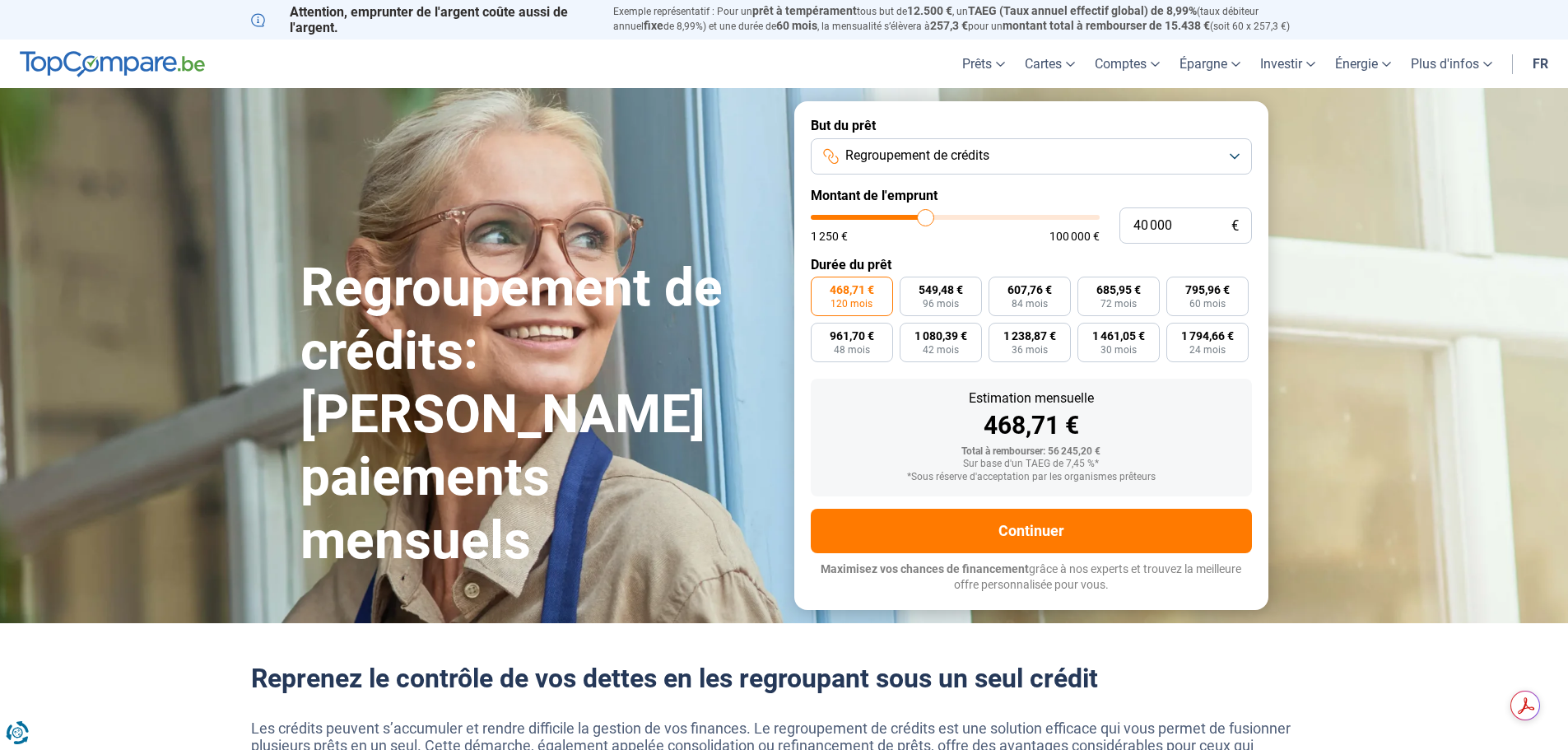
click at [981, 254] on form "But du prêt Regroupement de crédits Montant de l'emprunt 40 000 € 1 250 € 100 0…" at bounding box center [1032, 355] width 474 height 507
drag, startPoint x: 979, startPoint y: 415, endPoint x: 1091, endPoint y: 429, distance: 112.9
click at [1091, 429] on div "468,71 €" at bounding box center [1032, 425] width 415 height 24
click at [1043, 464] on div "Sur base d'un TAEG de 7,45 %*" at bounding box center [1032, 463] width 415 height 12
click at [1134, 443] on div "Estimation mensuelle 468,71 € Total à rembourser: 56 245,20 € Sur base d'un TAE…" at bounding box center [1031, 437] width 441 height 118
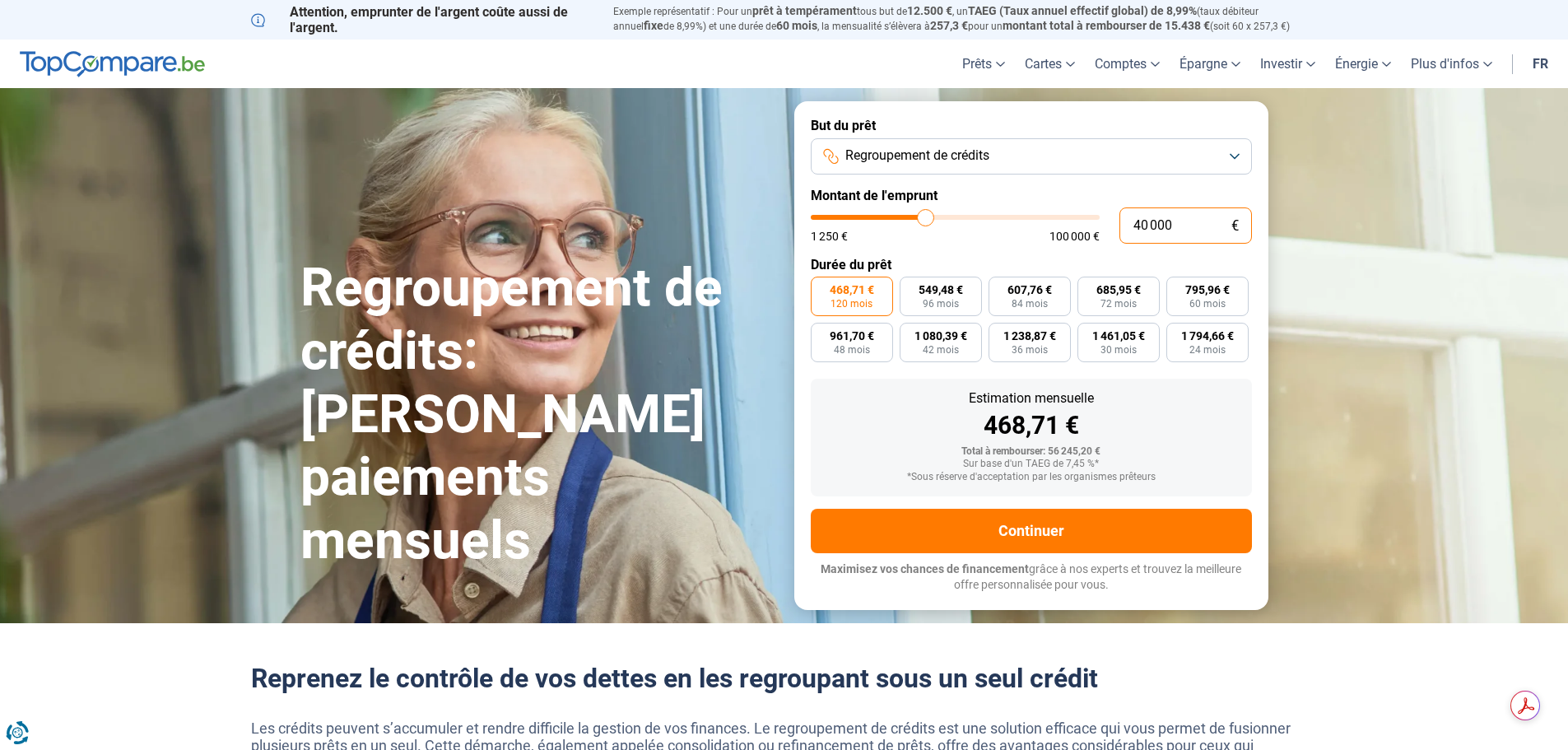
drag, startPoint x: 1179, startPoint y: 228, endPoint x: 1128, endPoint y: 225, distance: 51.1
click at [1128, 225] on input "40 000" at bounding box center [1185, 225] width 132 height 36
type input "3"
type input "1250"
type input "38"
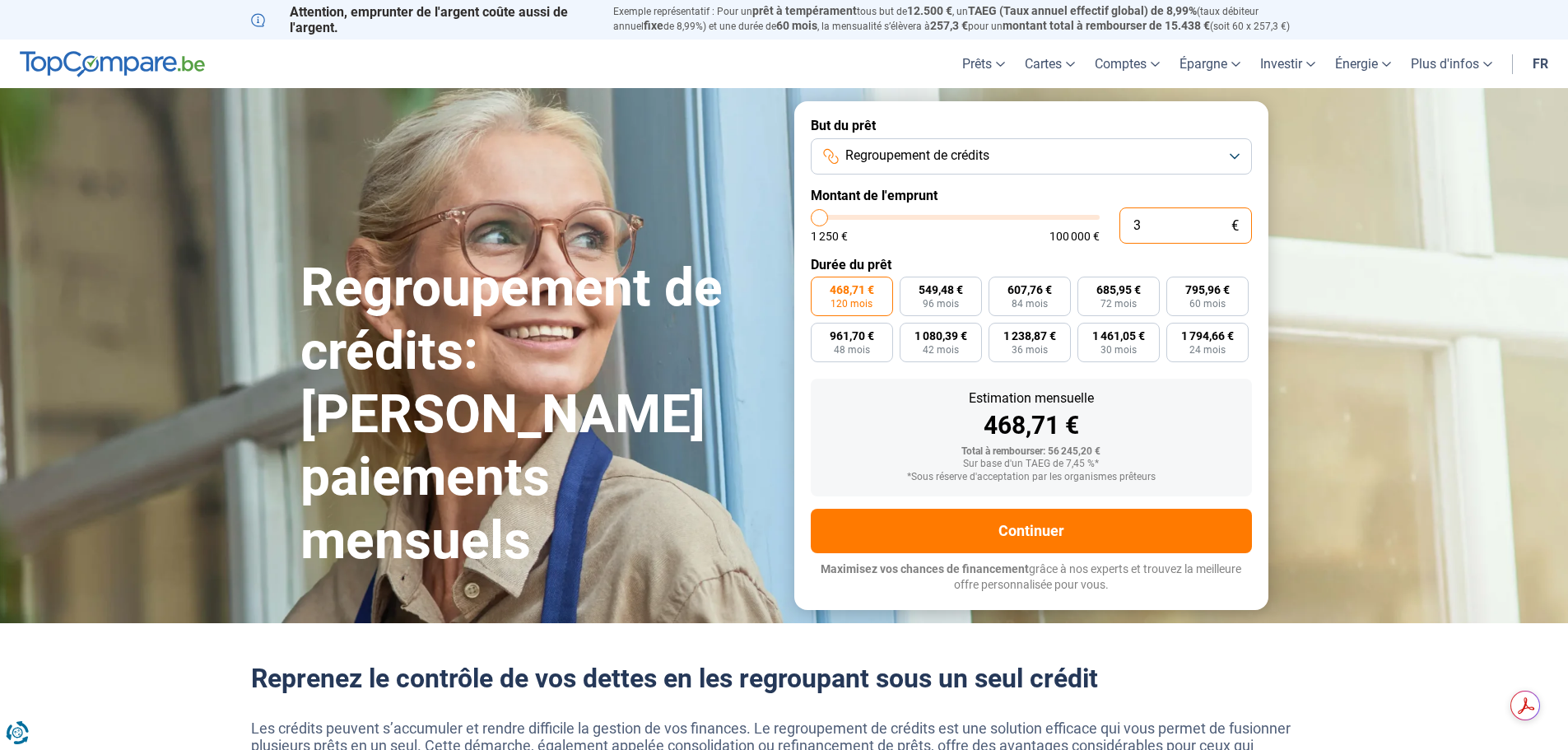
type input "1250"
type input "380"
type input "1250"
type input "3 800"
type input "3750"
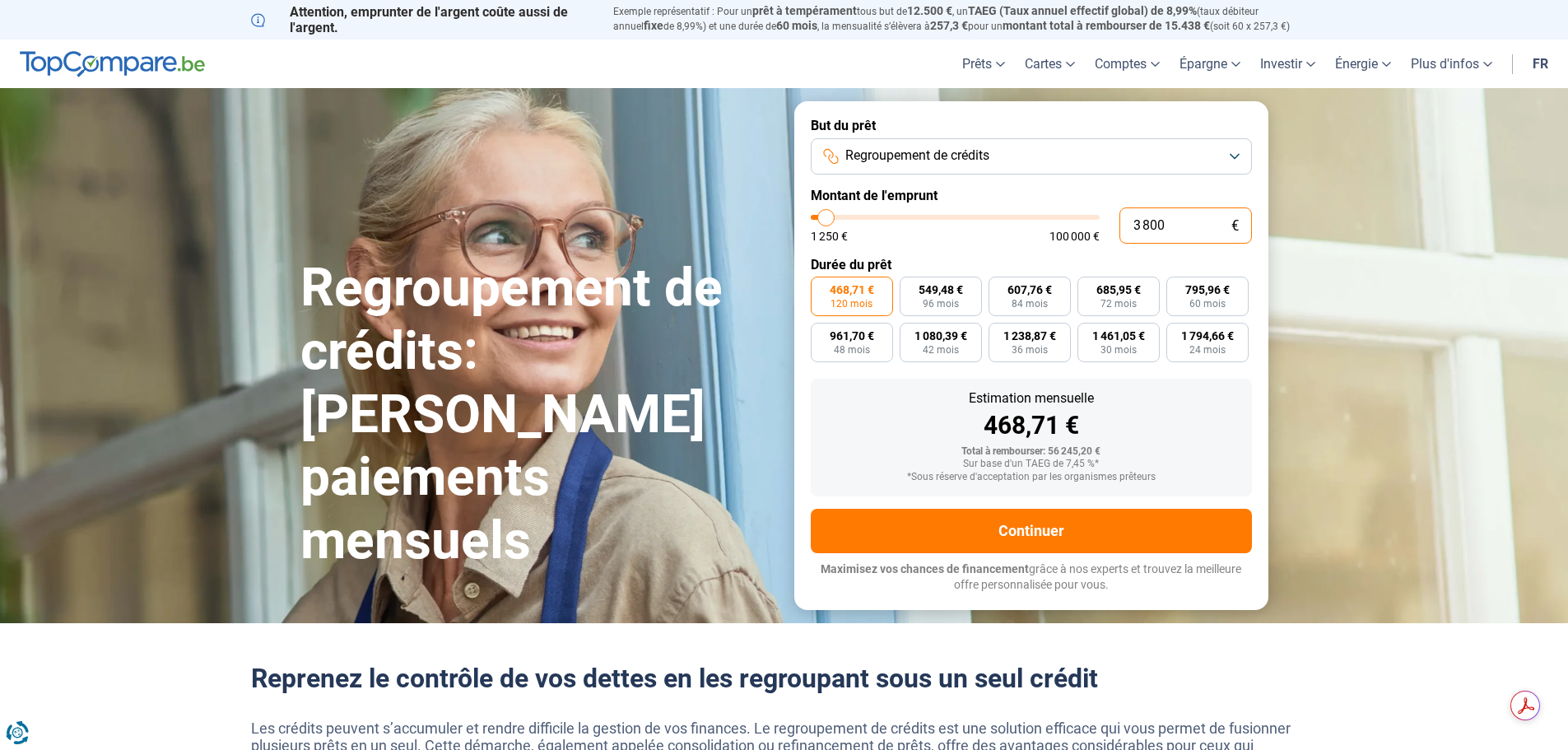
type input "38 000"
type input "38000"
click at [1206, 426] on div "445,28 €" at bounding box center [1032, 425] width 415 height 24
drag, startPoint x: 1177, startPoint y: 226, endPoint x: 1133, endPoint y: 222, distance: 44.2
click at [1133, 222] on input "38 000" at bounding box center [1185, 225] width 132 height 36
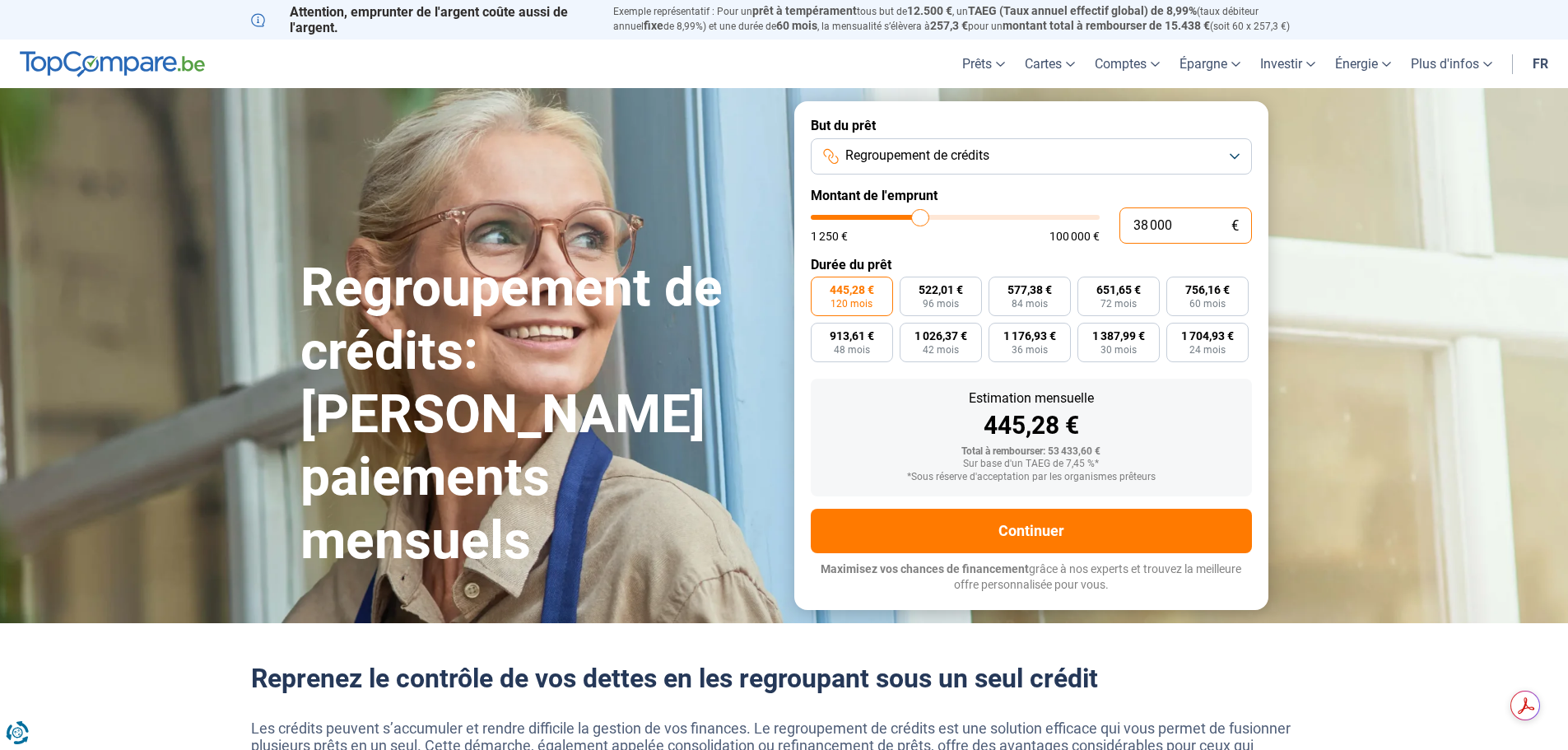
type input "3"
type input "1250"
type input "32"
type input "1250"
type input "320"
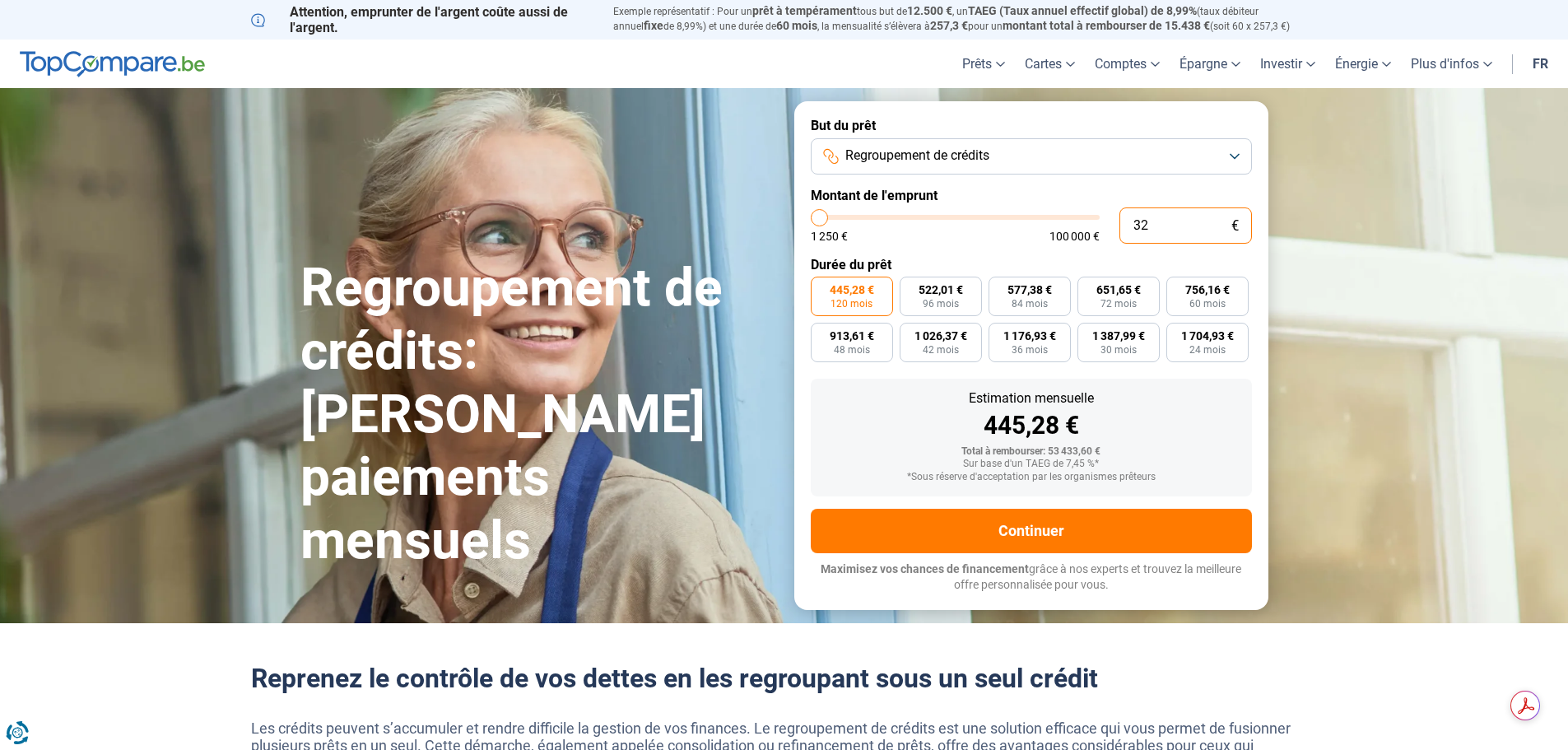
type input "1250"
type input "3 200"
type input "3250"
type input "32 000"
type input "32000"
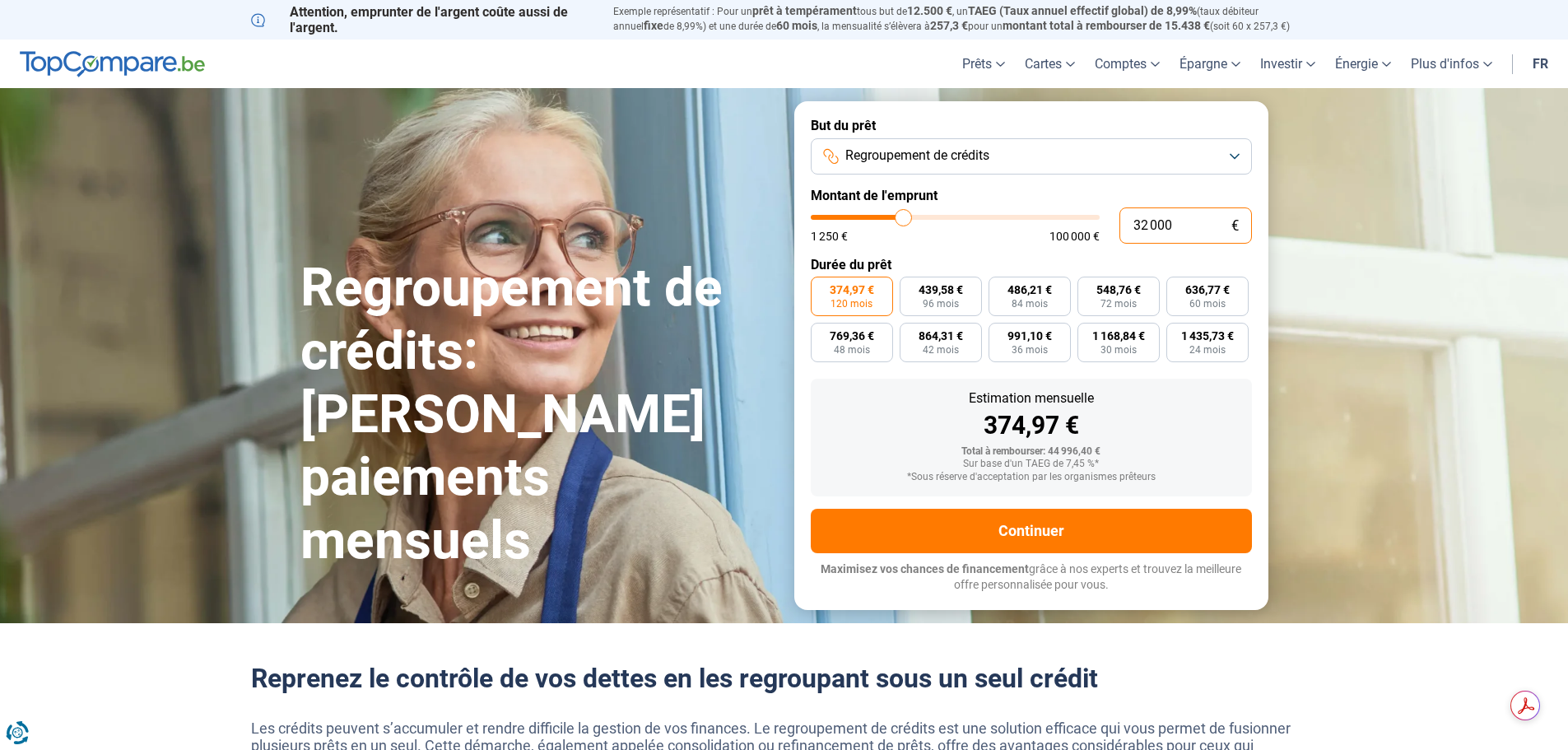
type input "32 000"
click at [1175, 401] on div "Estimation mensuelle" at bounding box center [1032, 398] width 415 height 13
click at [1325, 188] on section "Regroupement de crédits: Réduisez vos paiements mensuels Regroupement de crédit…" at bounding box center [784, 355] width 1568 height 534
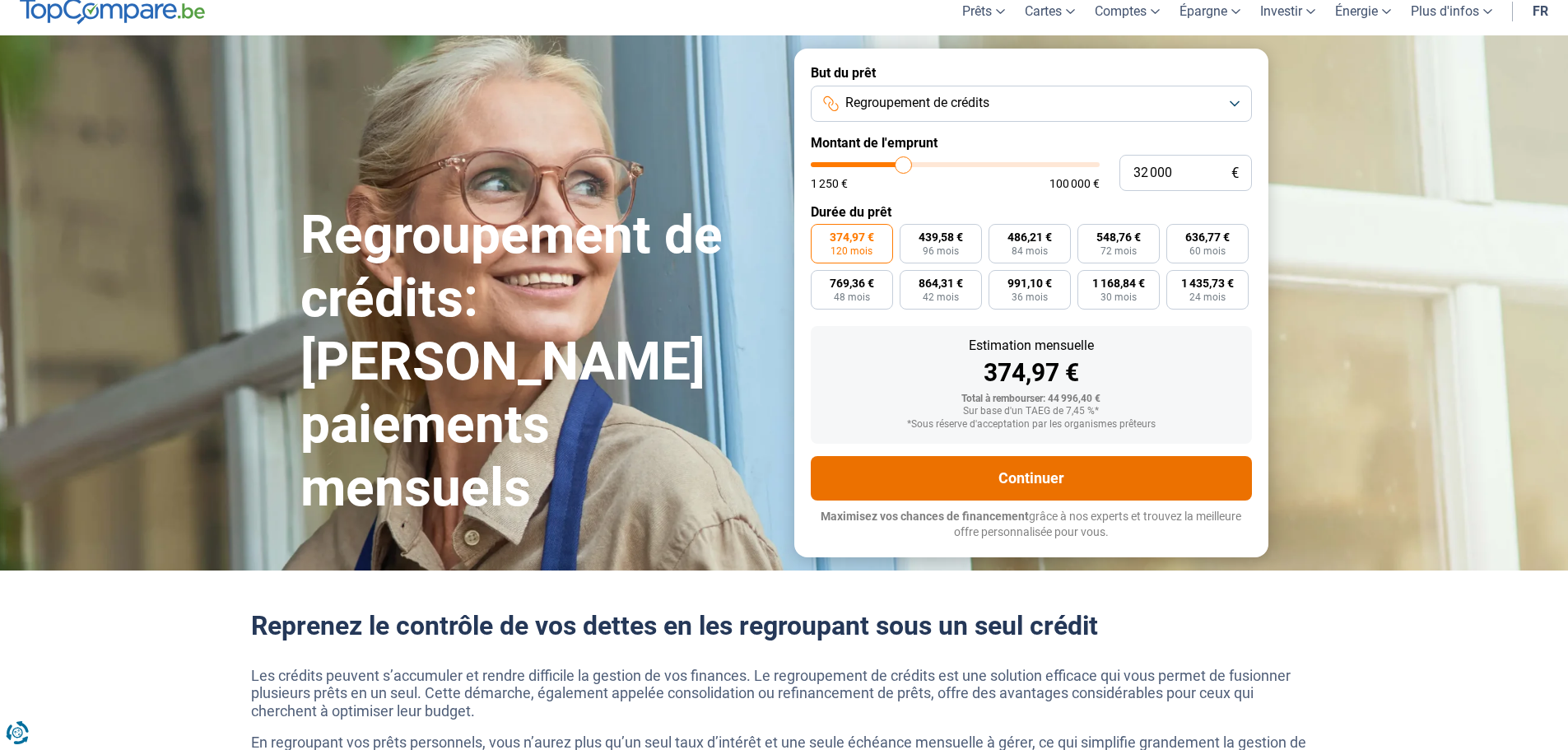
scroll to position [83, 0]
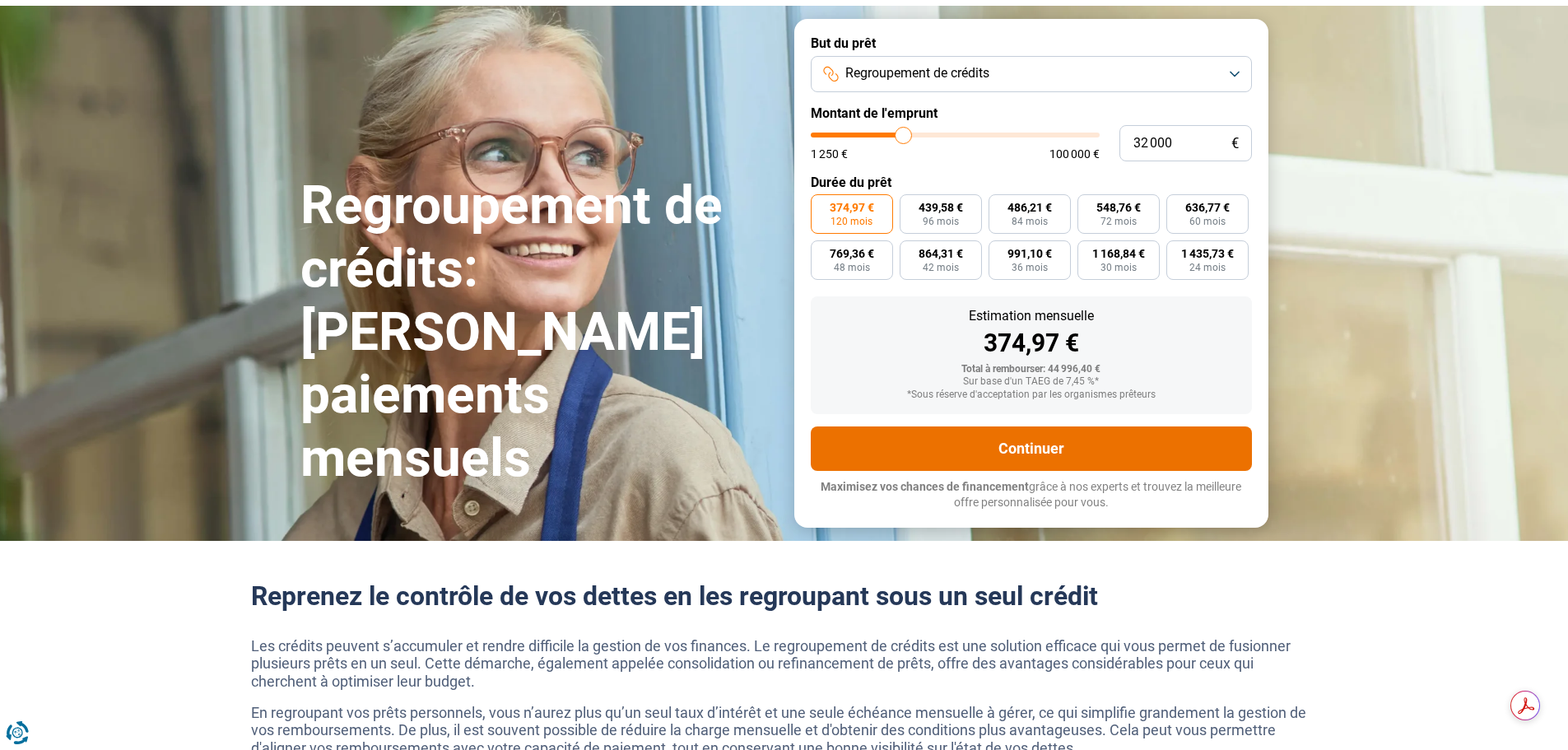
click at [1035, 450] on button "Continuer" at bounding box center [1031, 448] width 441 height 44
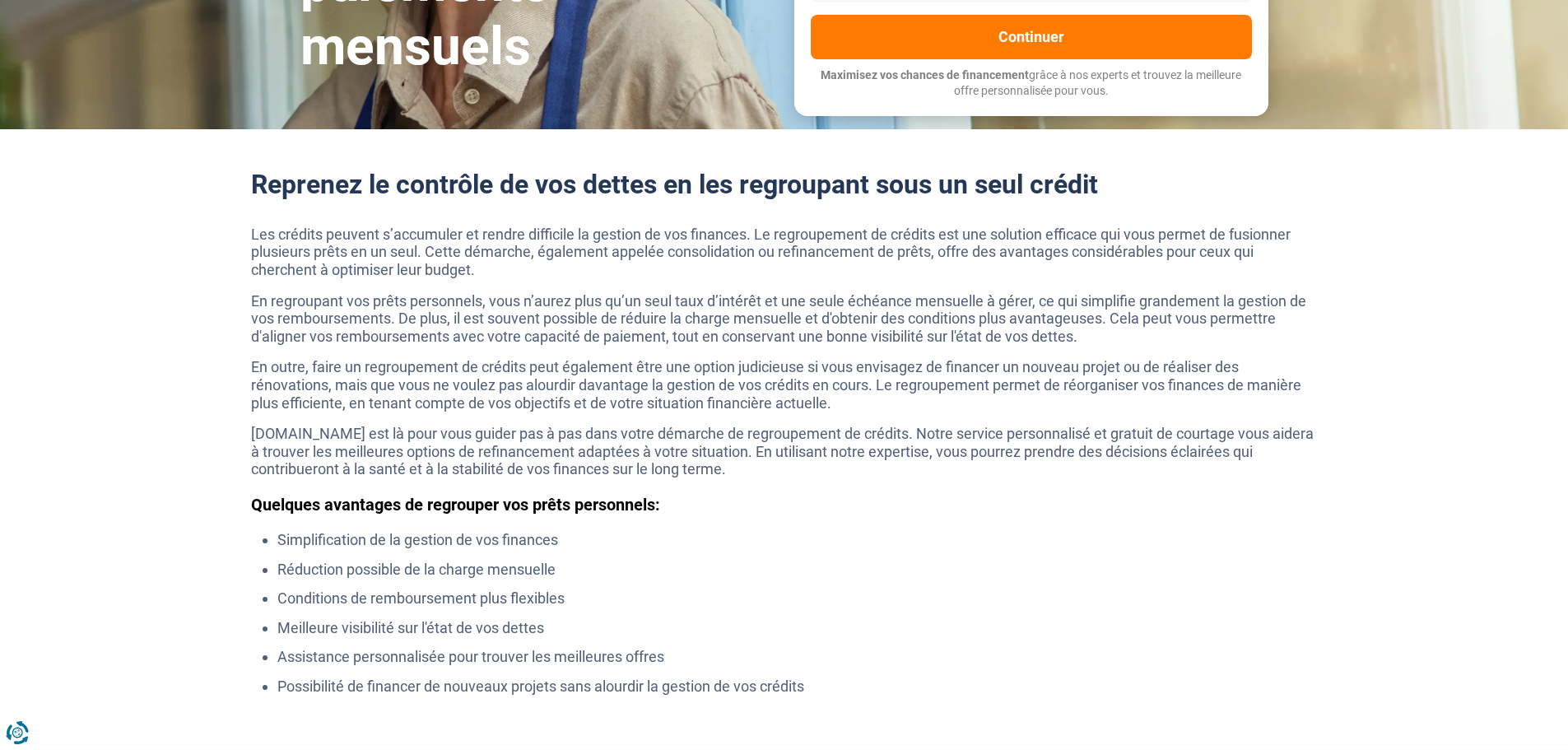
scroll to position [576, 0]
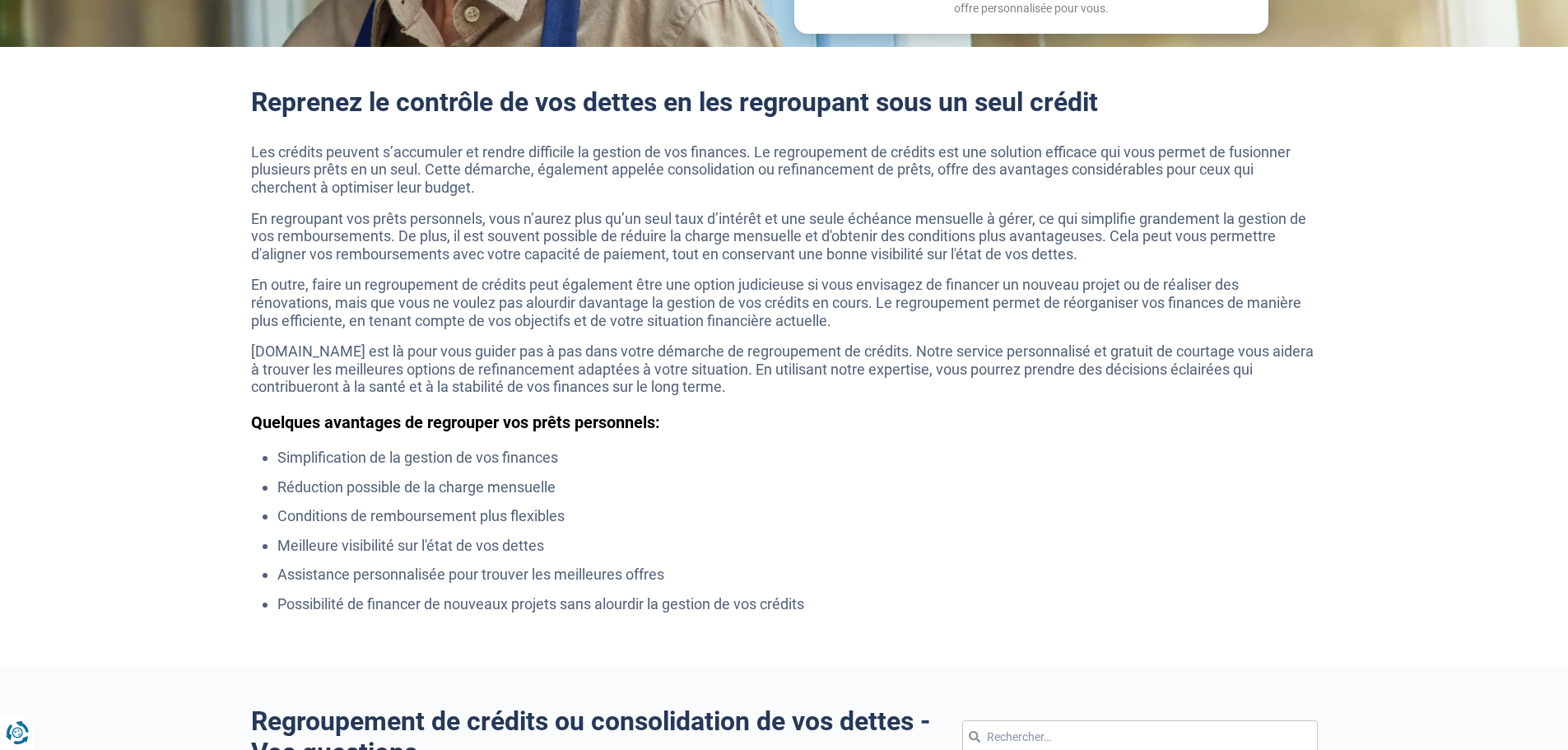
click at [413, 179] on p "Les crédits peuvent s’accumuler et rendre difficile la gestion de vos finances.…" at bounding box center [784, 170] width 1067 height 54
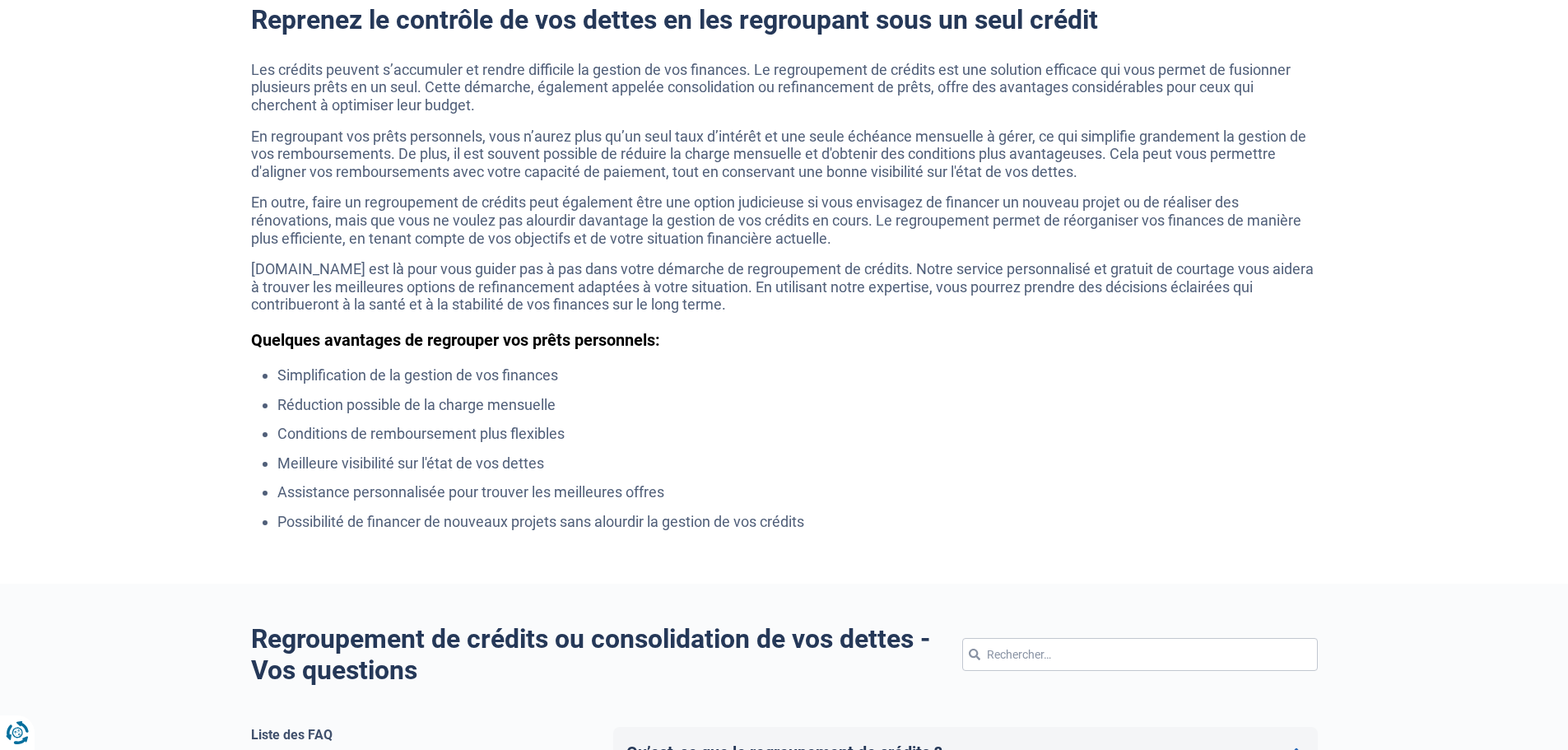
click at [994, 136] on p "En regroupant vos prêts personnels, vous n’aurez plus qu’un seul taux d’intérêt…" at bounding box center [784, 154] width 1067 height 54
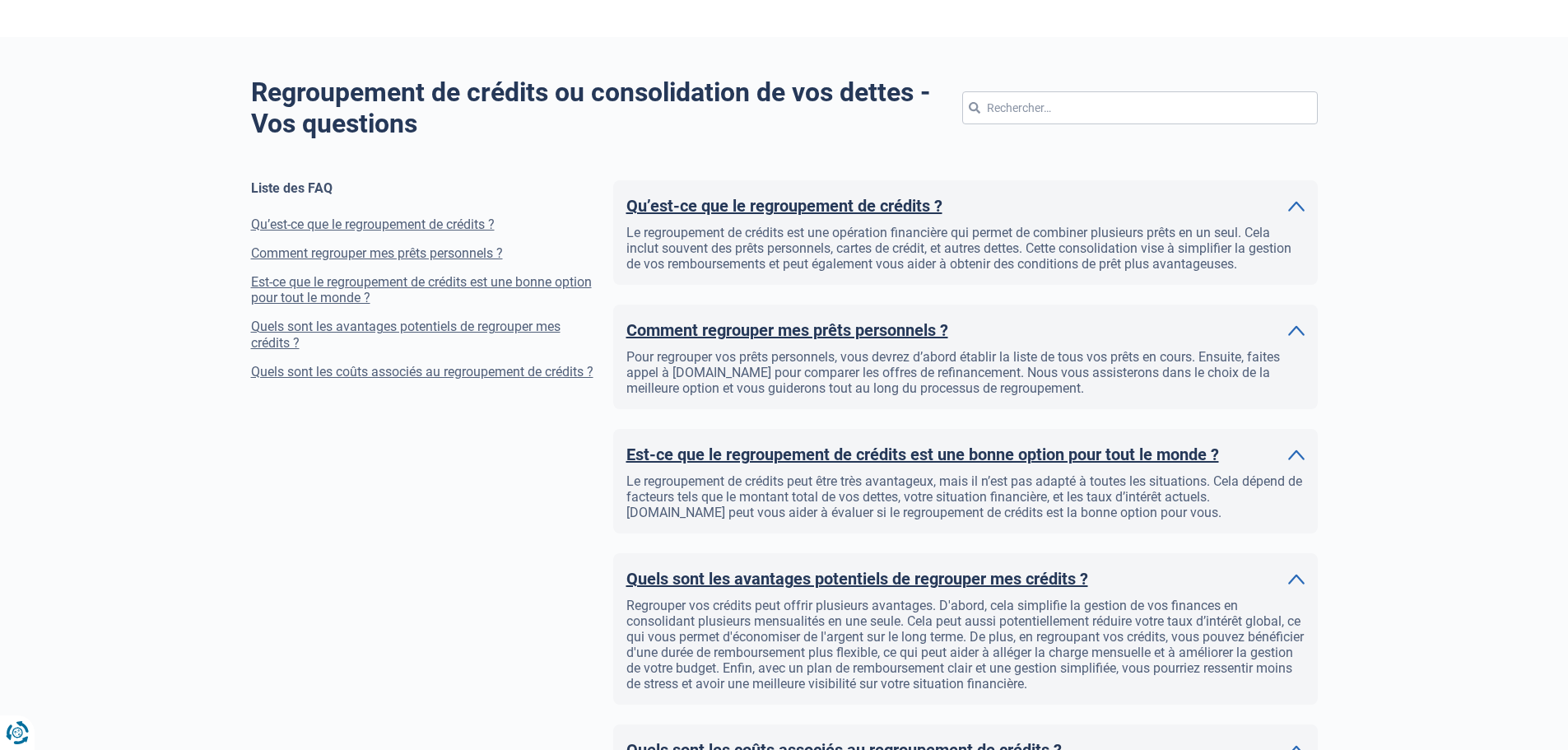
scroll to position [1234, 0]
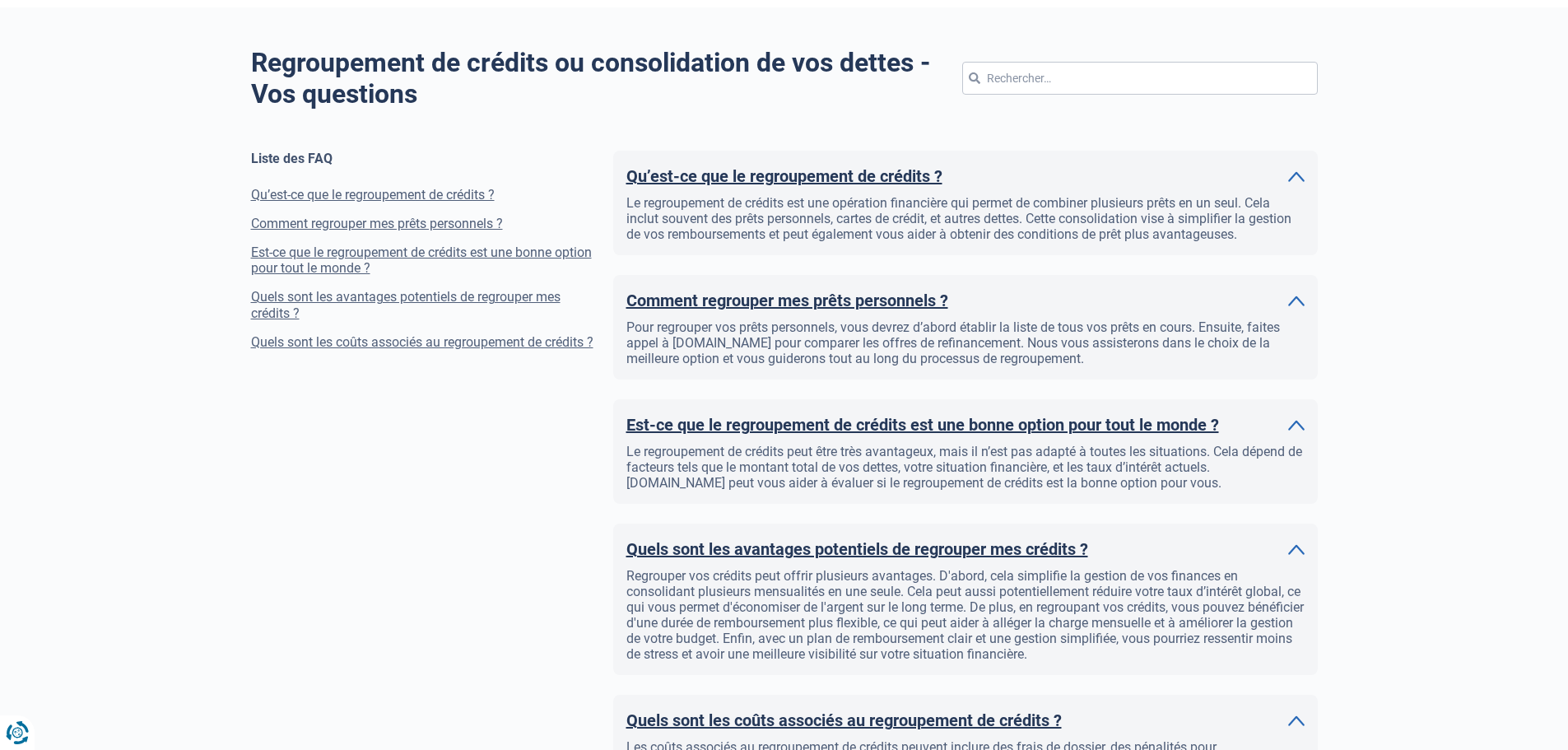
drag, startPoint x: 1189, startPoint y: 322, endPoint x: 1220, endPoint y: 325, distance: 31.1
click at [1189, 322] on div "Pour regrouper vos prêts personnels, vous devrez d’abord établir la liste de to…" at bounding box center [965, 342] width 678 height 47
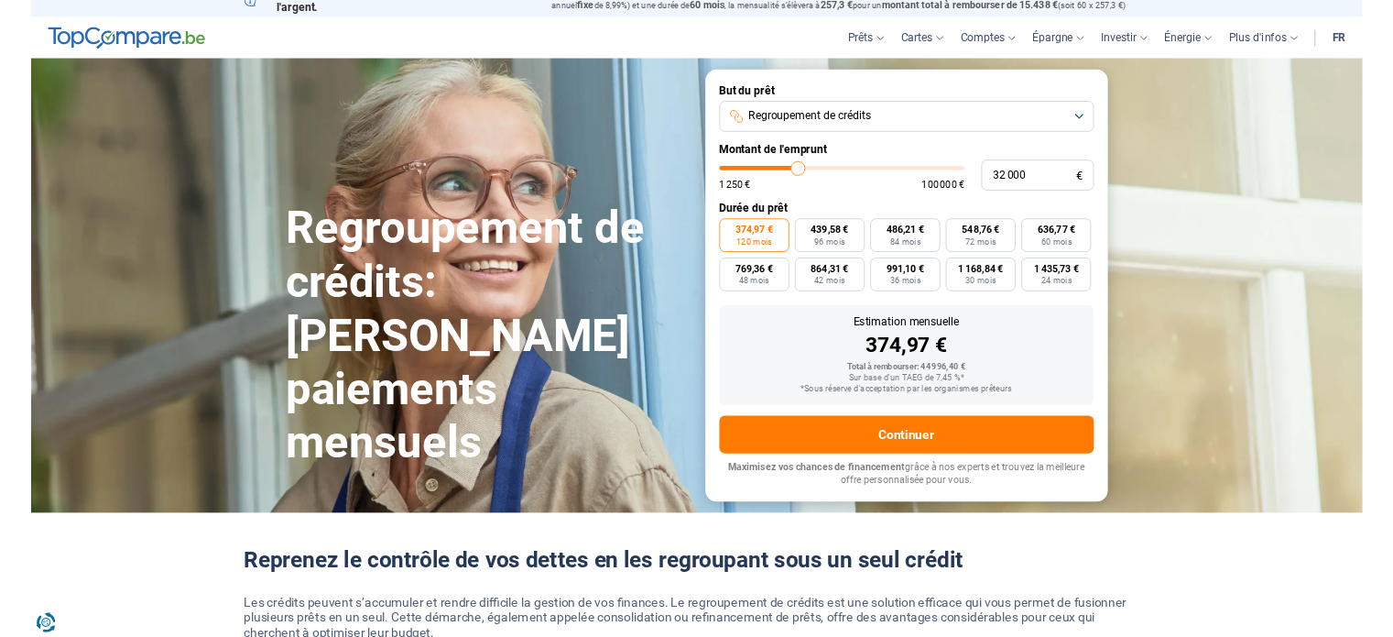
scroll to position [0, 0]
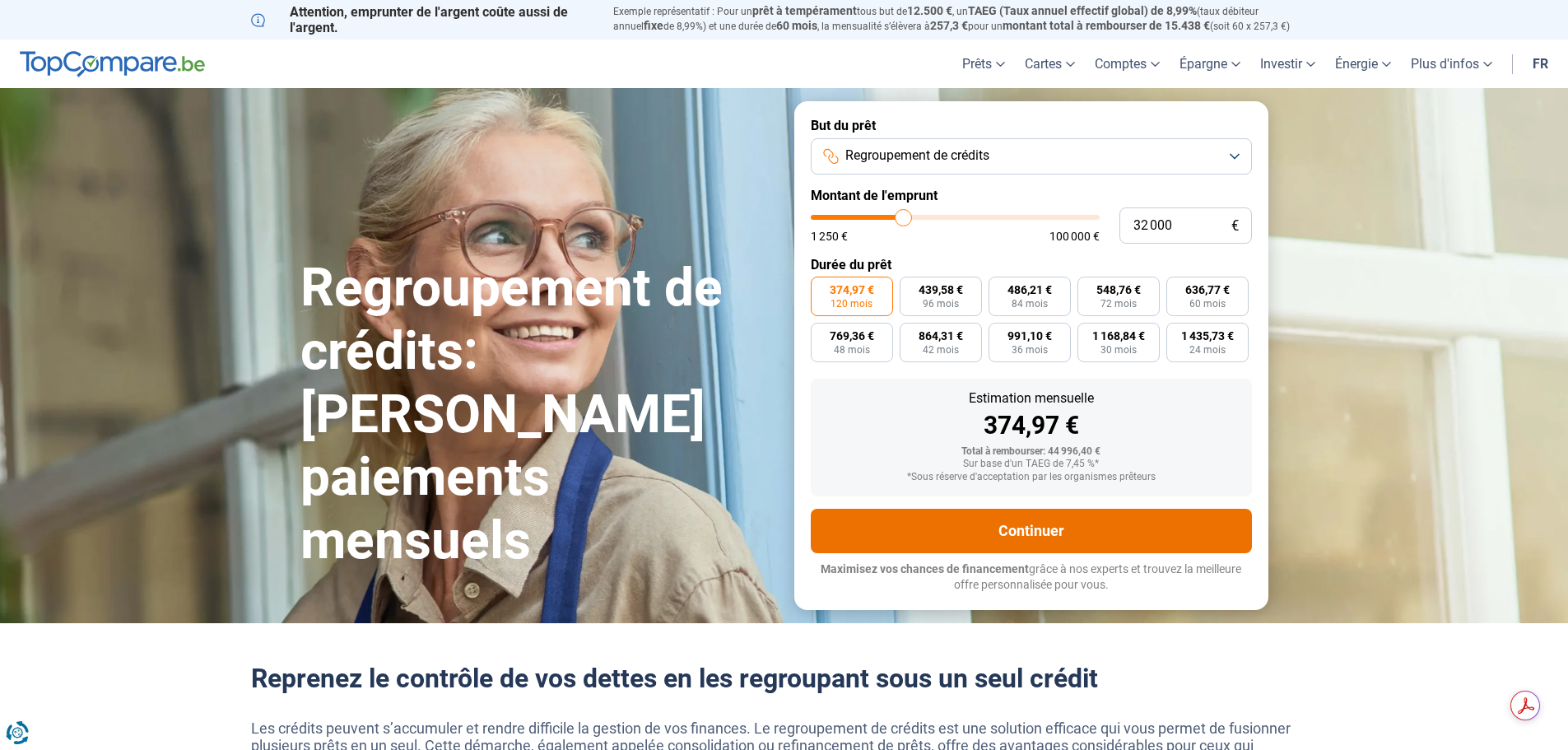
click at [1076, 525] on button "Continuer" at bounding box center [1031, 530] width 441 height 44
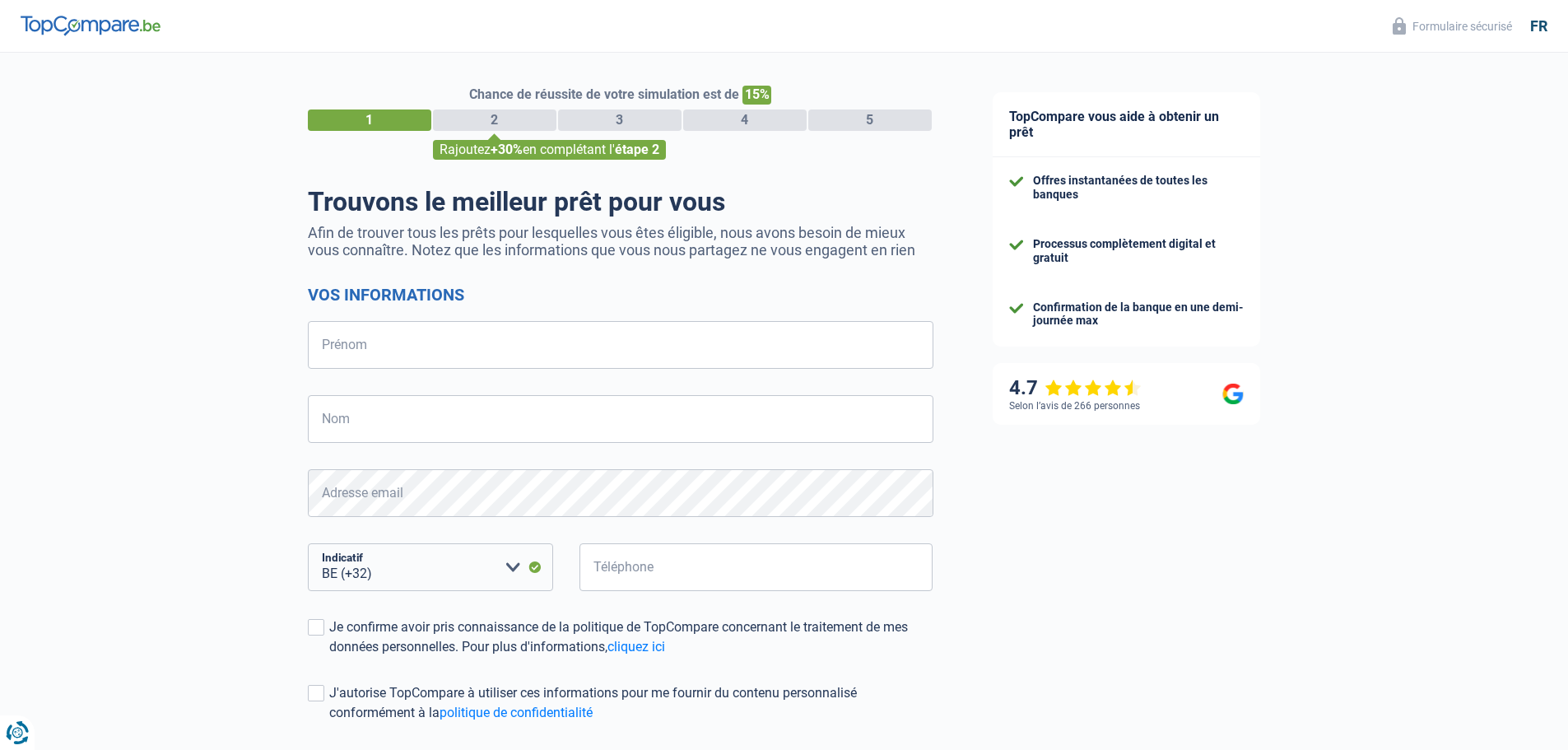
select select "32"
click at [392, 349] on input "Prénom" at bounding box center [621, 344] width 625 height 48
type input "[PERSON_NAME]"
type input "ACHO"
type input "479799275"
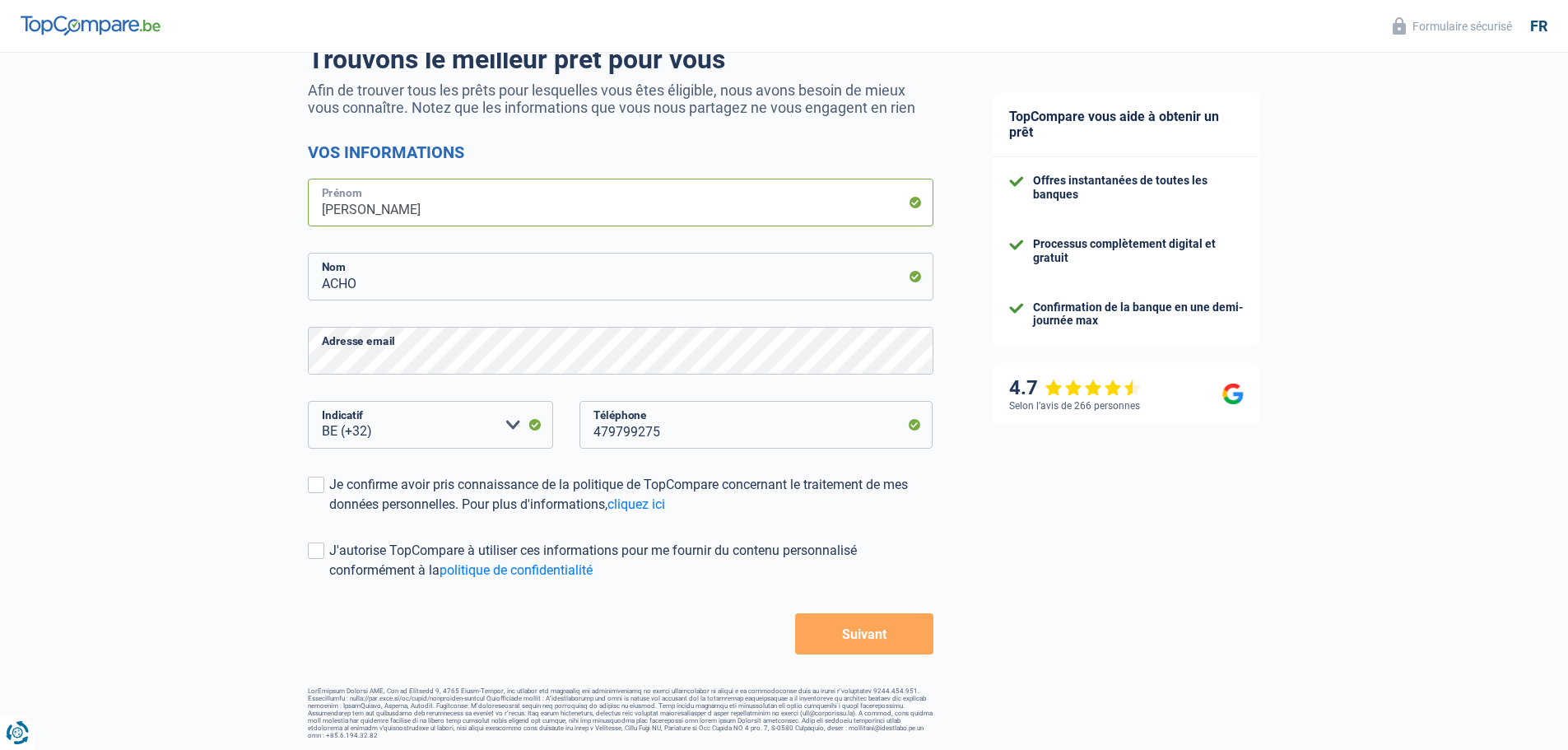
scroll to position [144, 0]
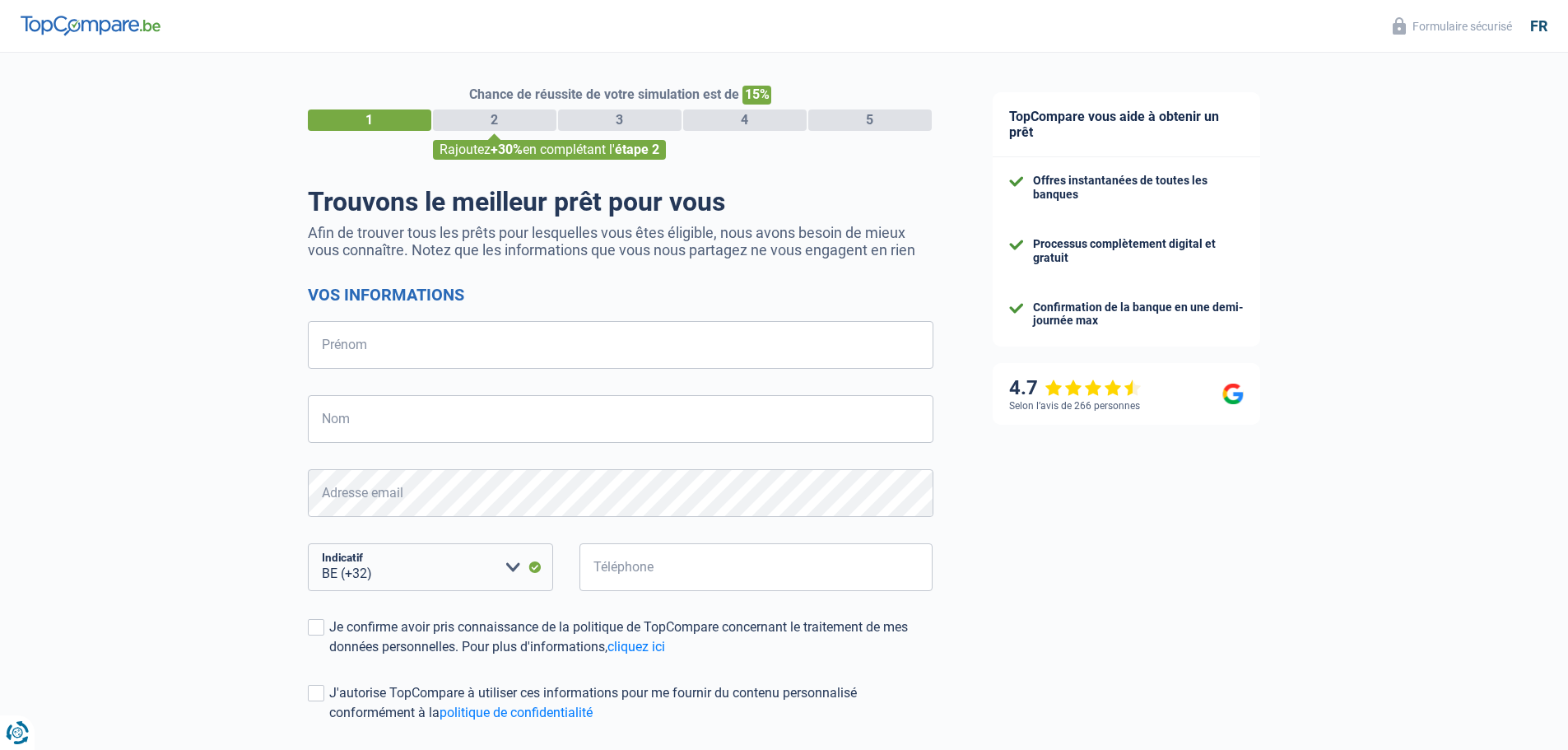
select select "32"
click at [424, 348] on input "Prénom" at bounding box center [621, 344] width 625 height 48
click at [1187, 544] on div "TopCompare vous aide à obtenir un prêt Offres instantanées de toutes les banque…" at bounding box center [1266, 473] width 606 height 842
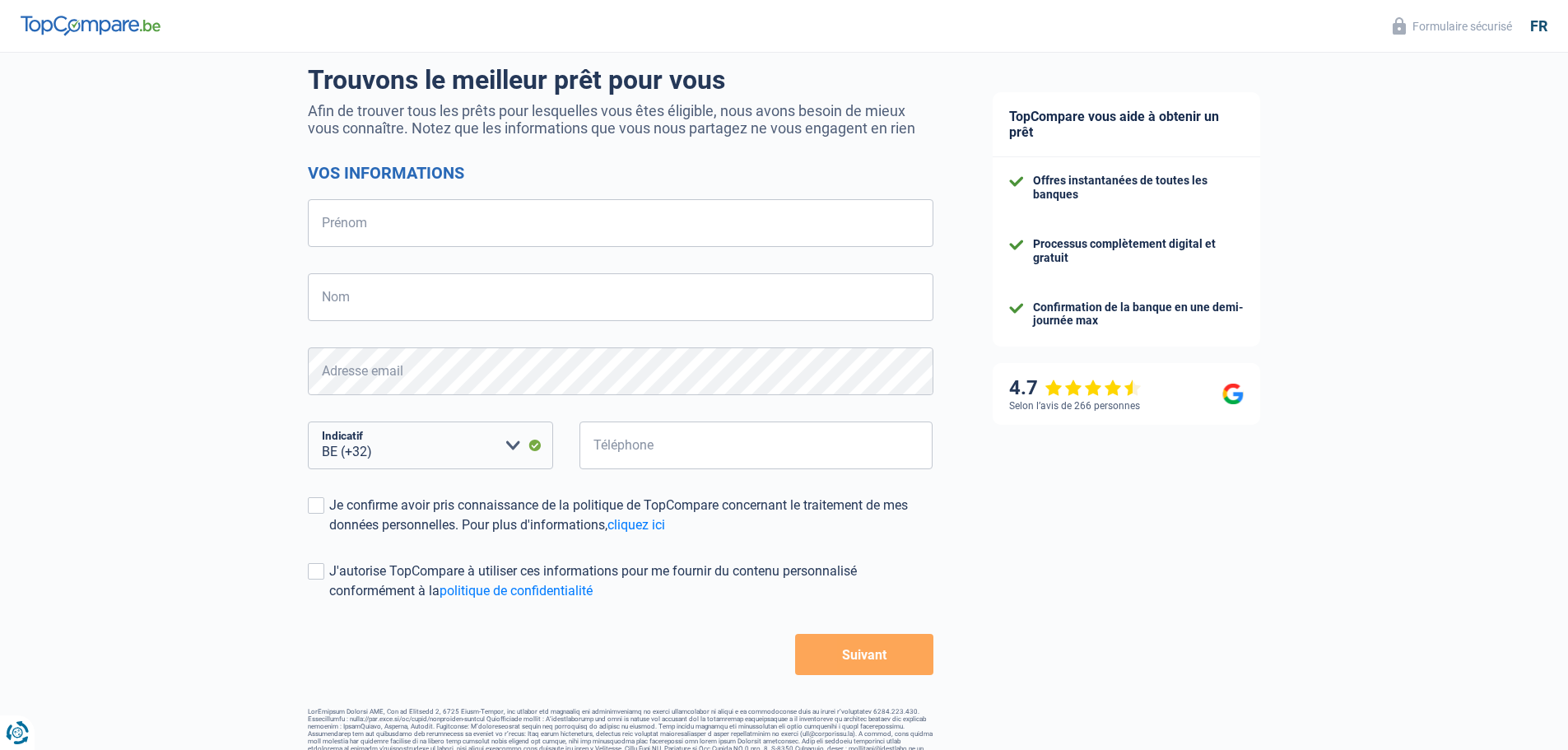
scroll to position [144, 0]
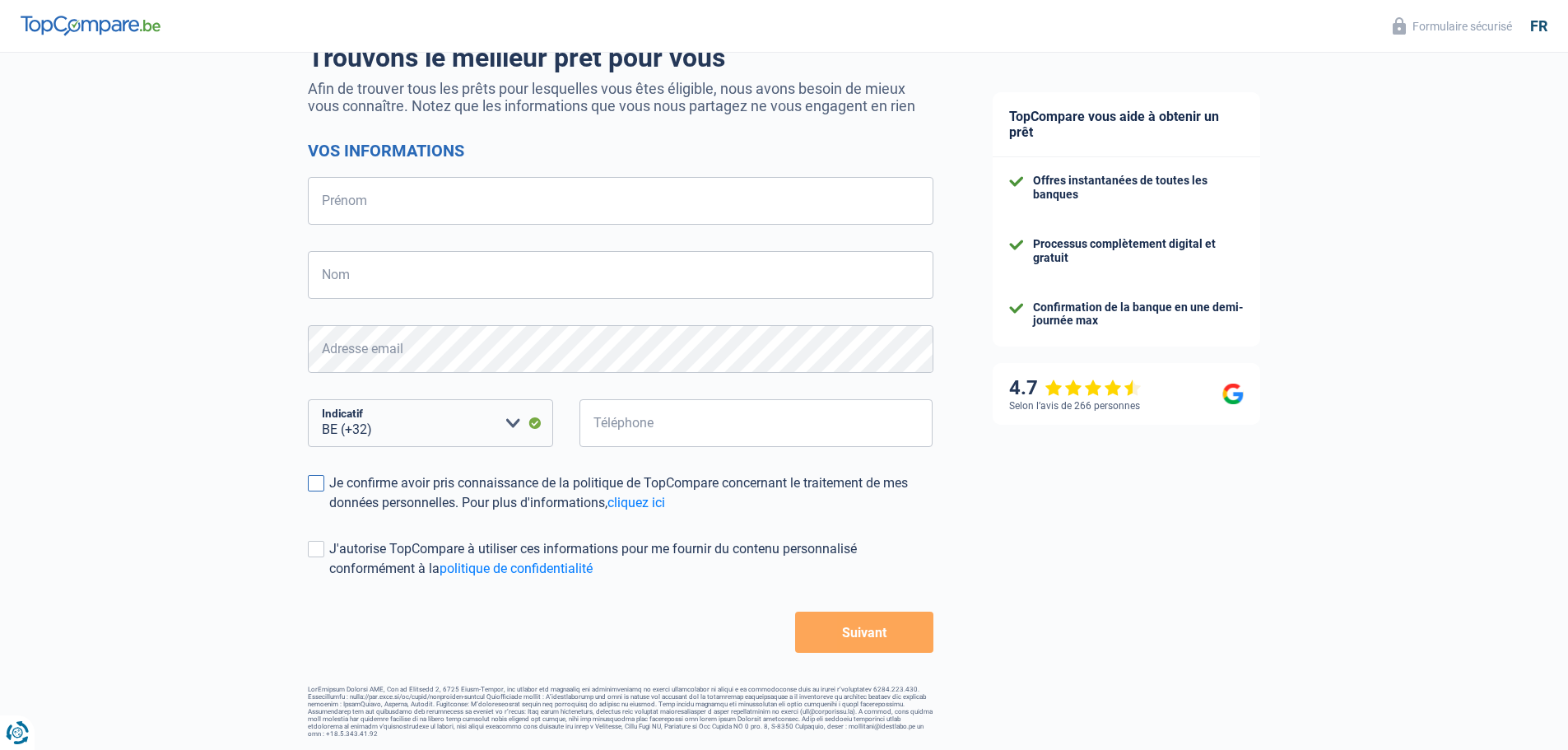
click at [317, 480] on span at bounding box center [316, 483] width 16 height 16
click at [329, 513] on input "Je confirme avoir pris connaissance de la politique de TopCompare concernant le…" at bounding box center [329, 513] width 0 height 0
click at [314, 545] on span at bounding box center [316, 549] width 16 height 16
click at [329, 578] on input "J'autorise TopCompare à utiliser ces informations pour me fournir du contenu pe…" at bounding box center [329, 578] width 0 height 0
click at [391, 214] on input "Prénom" at bounding box center [621, 200] width 625 height 48
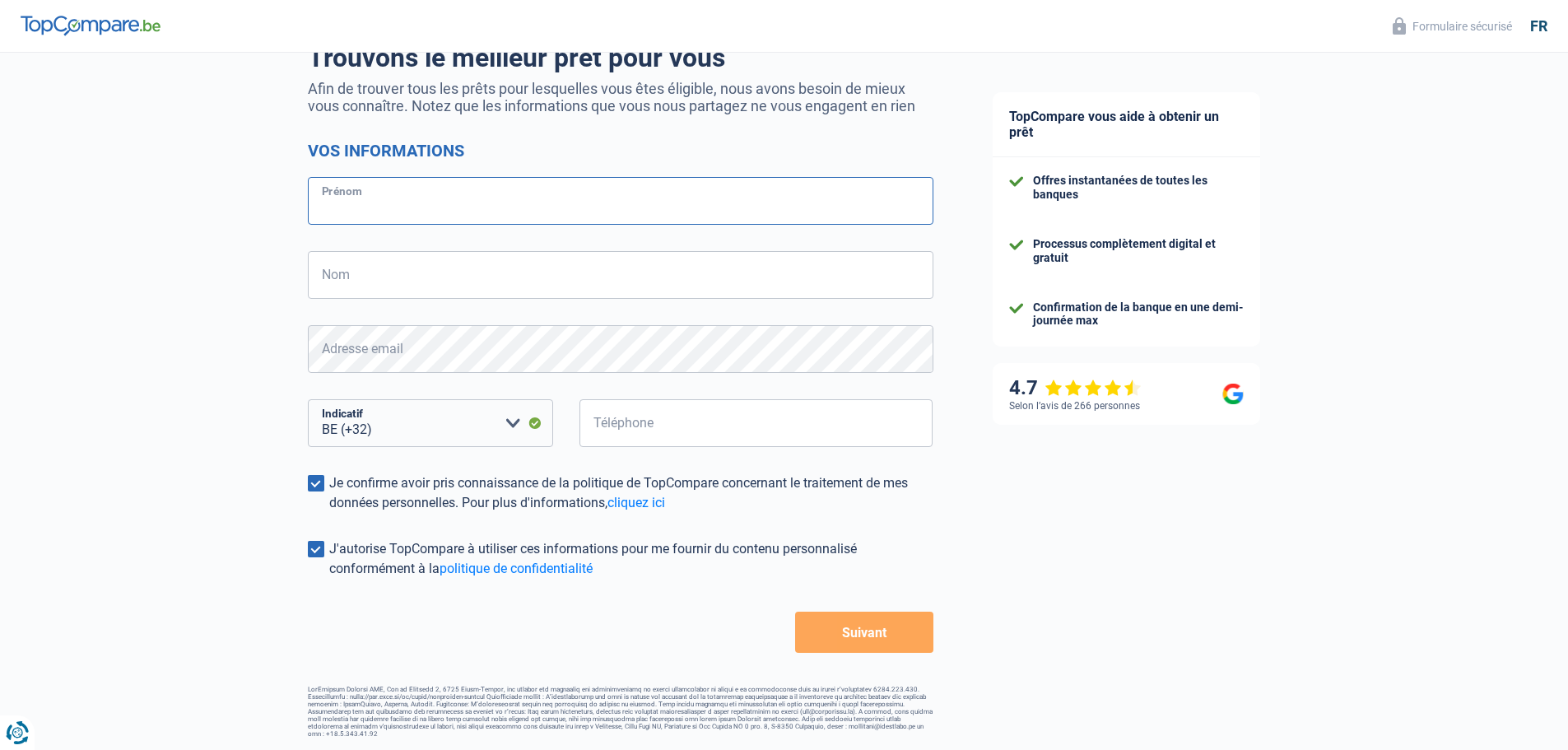
type input "Franck"
type input "ACHO"
type input "479799275"
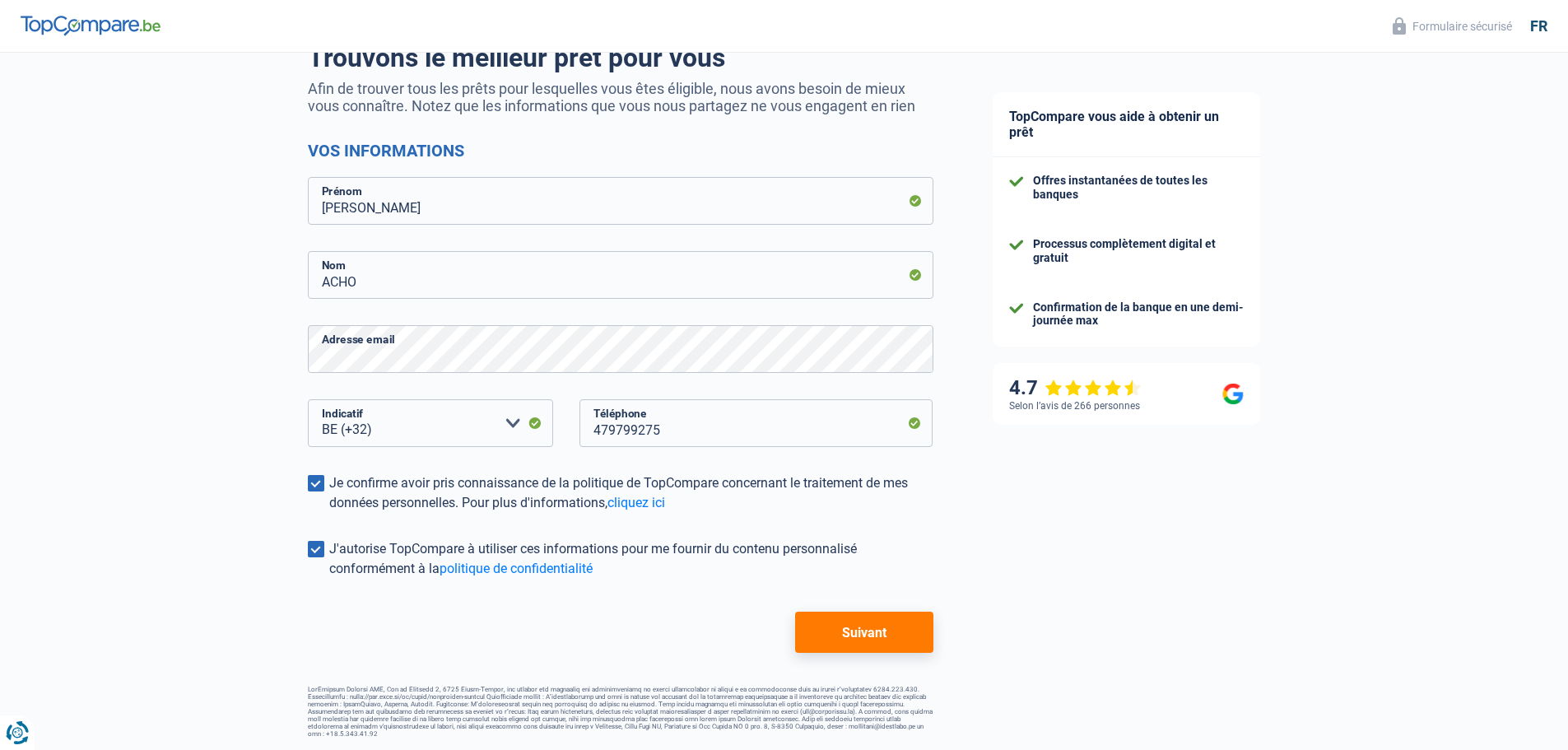
click at [1220, 566] on div "TopCompare vous aide à obtenir un prêt Offres instantanées de toutes les banque…" at bounding box center [1266, 329] width 606 height 842
click at [903, 637] on button "Suivant" at bounding box center [864, 632] width 137 height 41
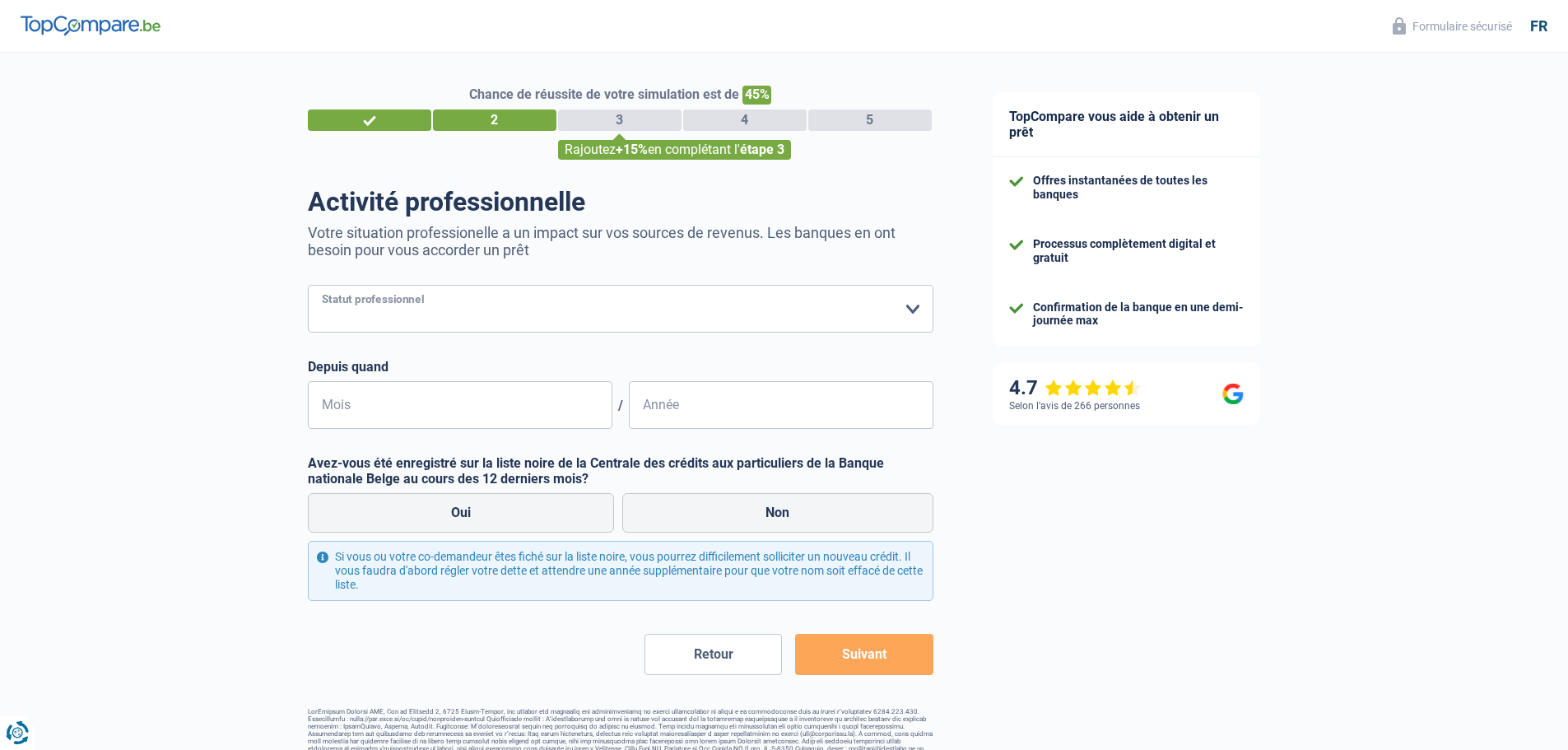
click at [744, 309] on select "Ouvrier Employé privé Employé public Invalide Indépendant Pensionné Chômeur Mut…" at bounding box center [621, 308] width 625 height 48
select select "privateEmployee"
click at [308, 287] on select "Ouvrier Employé privé Employé public Invalide Indépendant Pensionné Chômeur Mut…" at bounding box center [621, 308] width 625 height 48
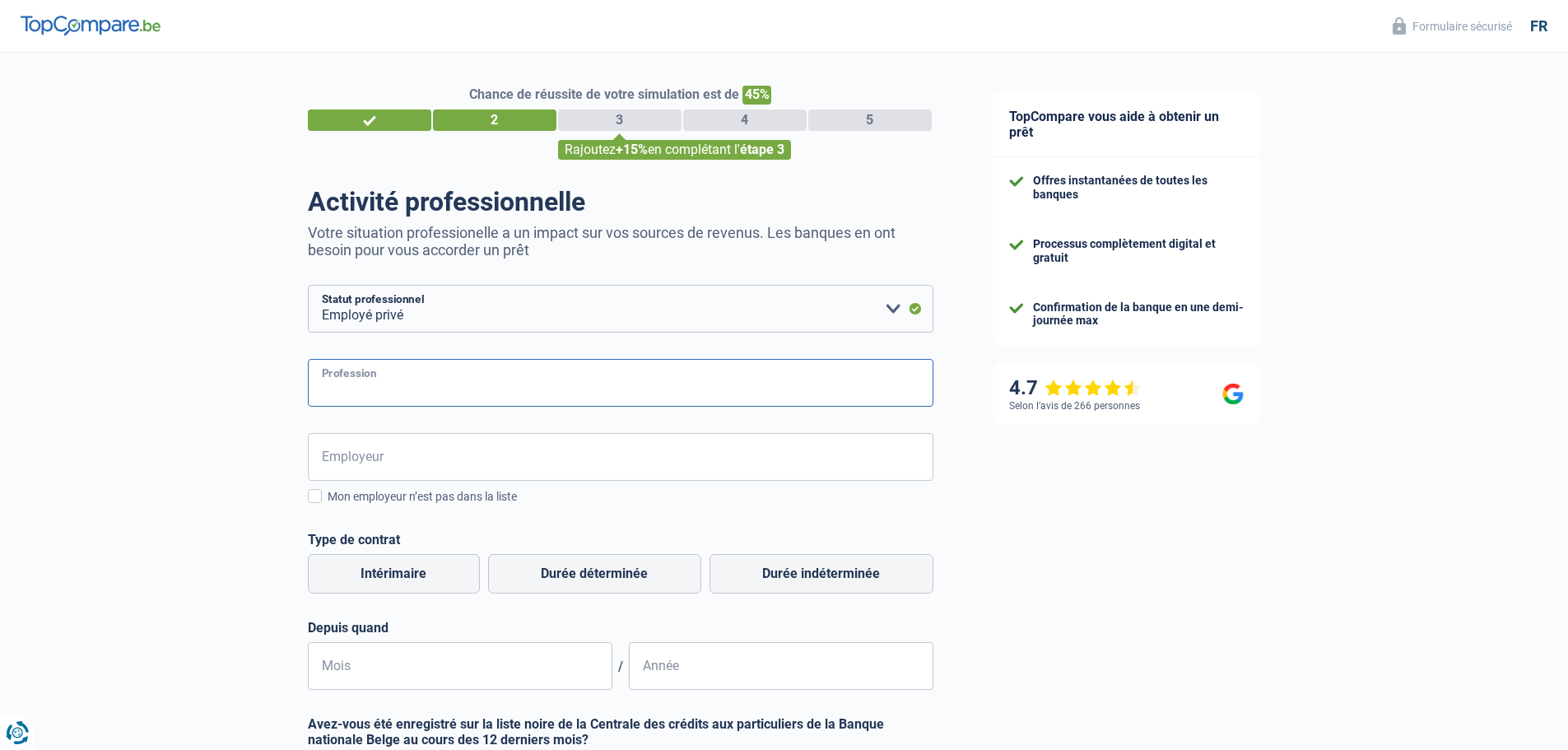
click at [398, 391] on input "Profession" at bounding box center [621, 382] width 625 height 48
click at [396, 389] on input "Profession" at bounding box center [621, 382] width 625 height 48
type input "Inspecteur Organisme de contrôl"
click at [442, 465] on input "Employeur" at bounding box center [621, 456] width 625 height 48
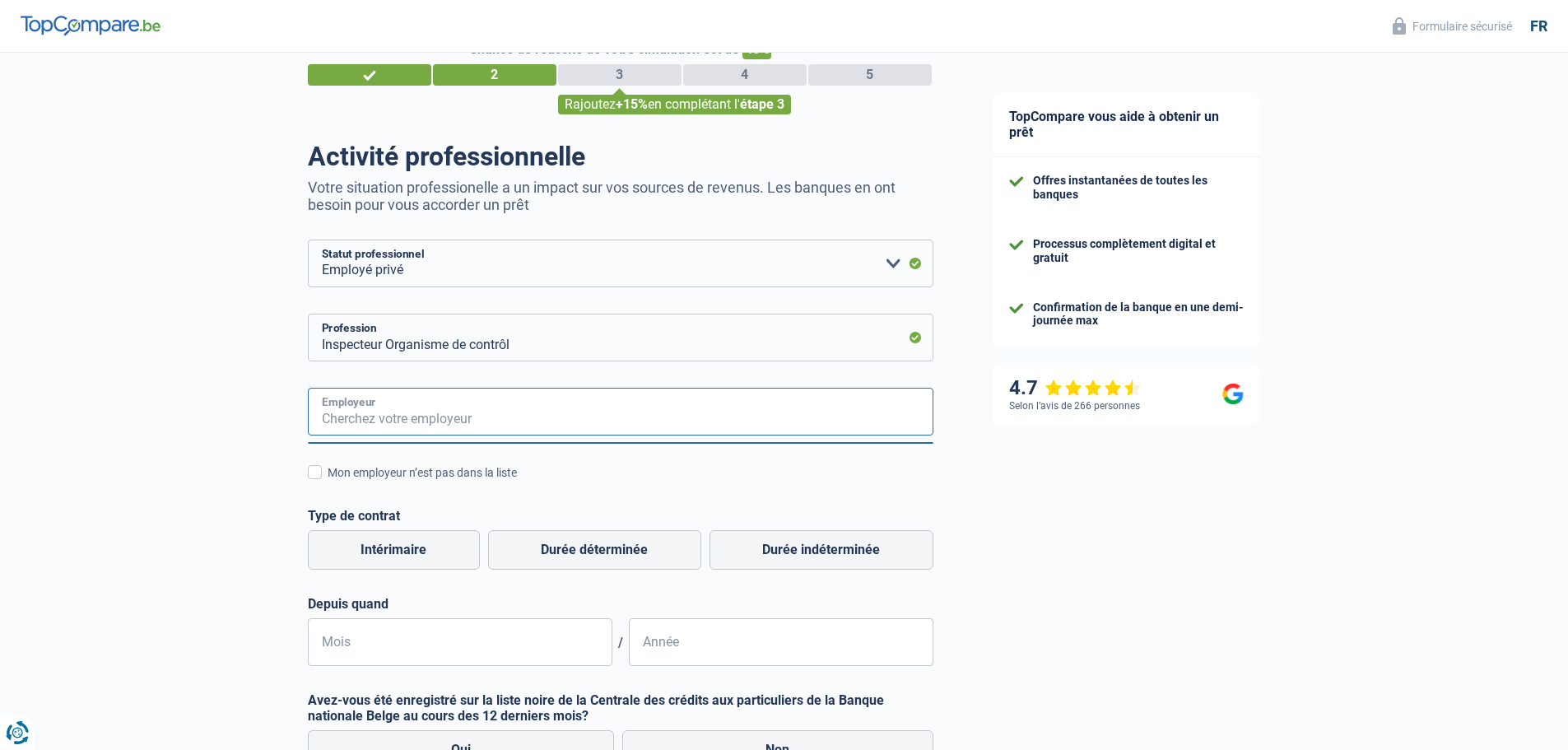
scroll to position [83, 0]
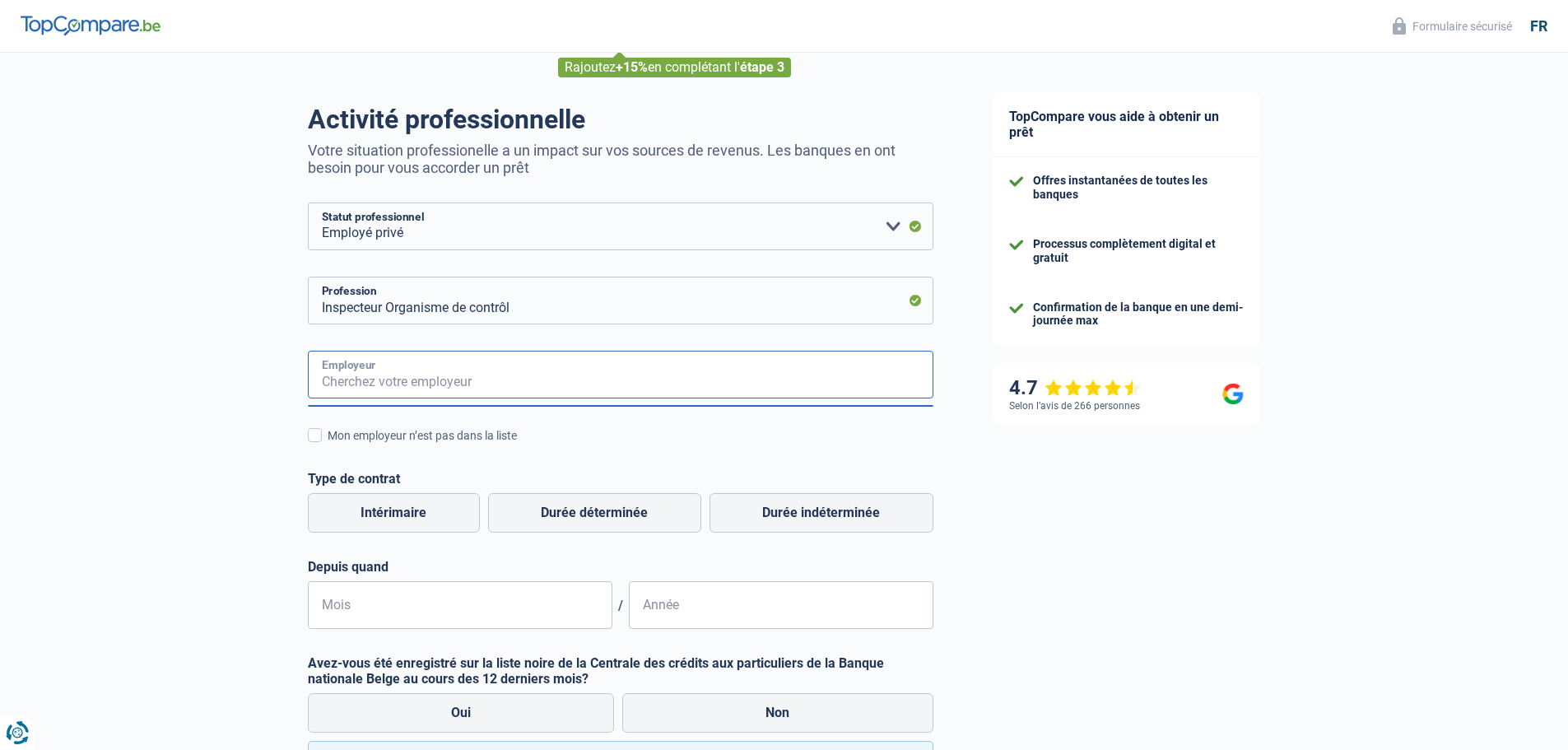
click at [379, 390] on input "Employeur" at bounding box center [621, 374] width 625 height 48
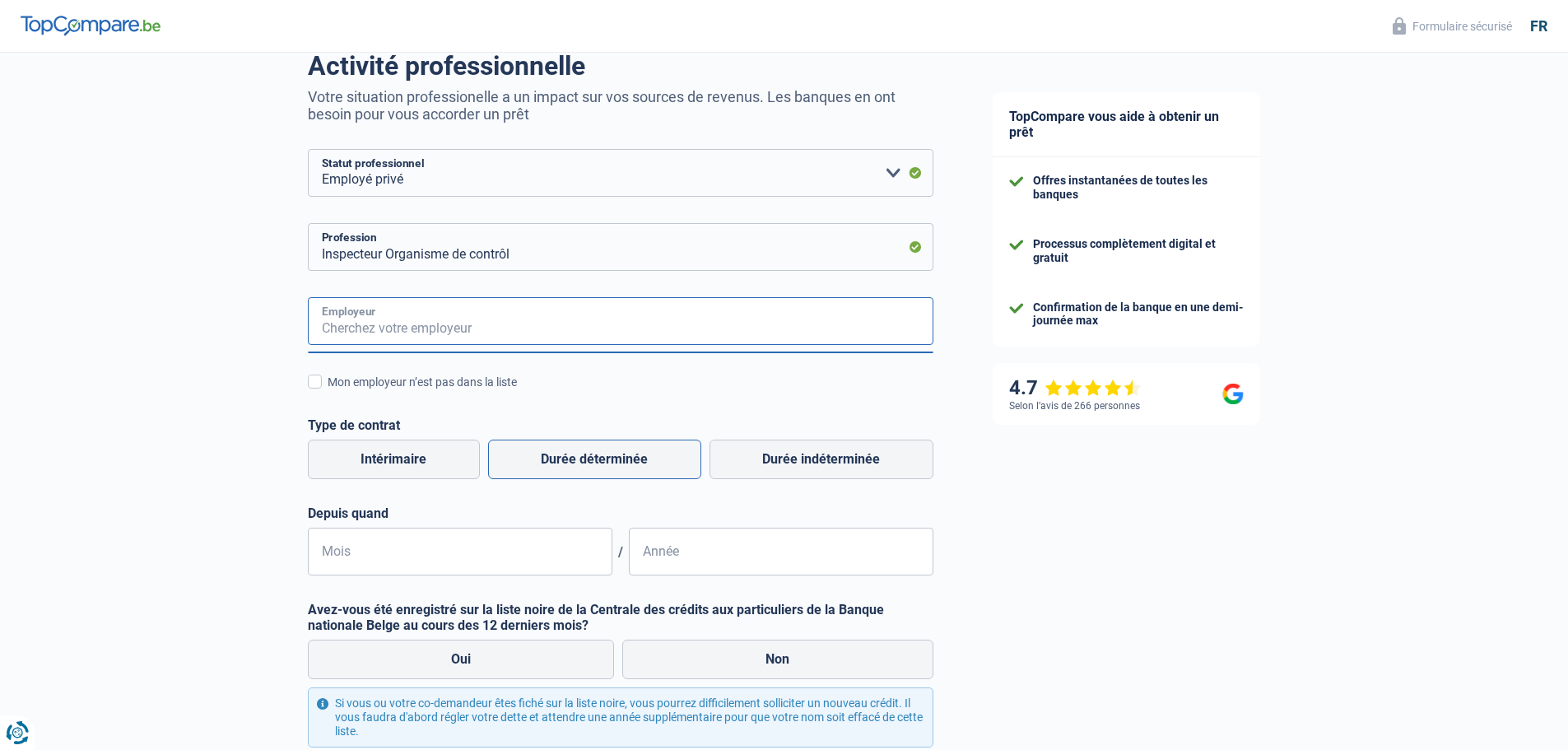
scroll to position [164, 0]
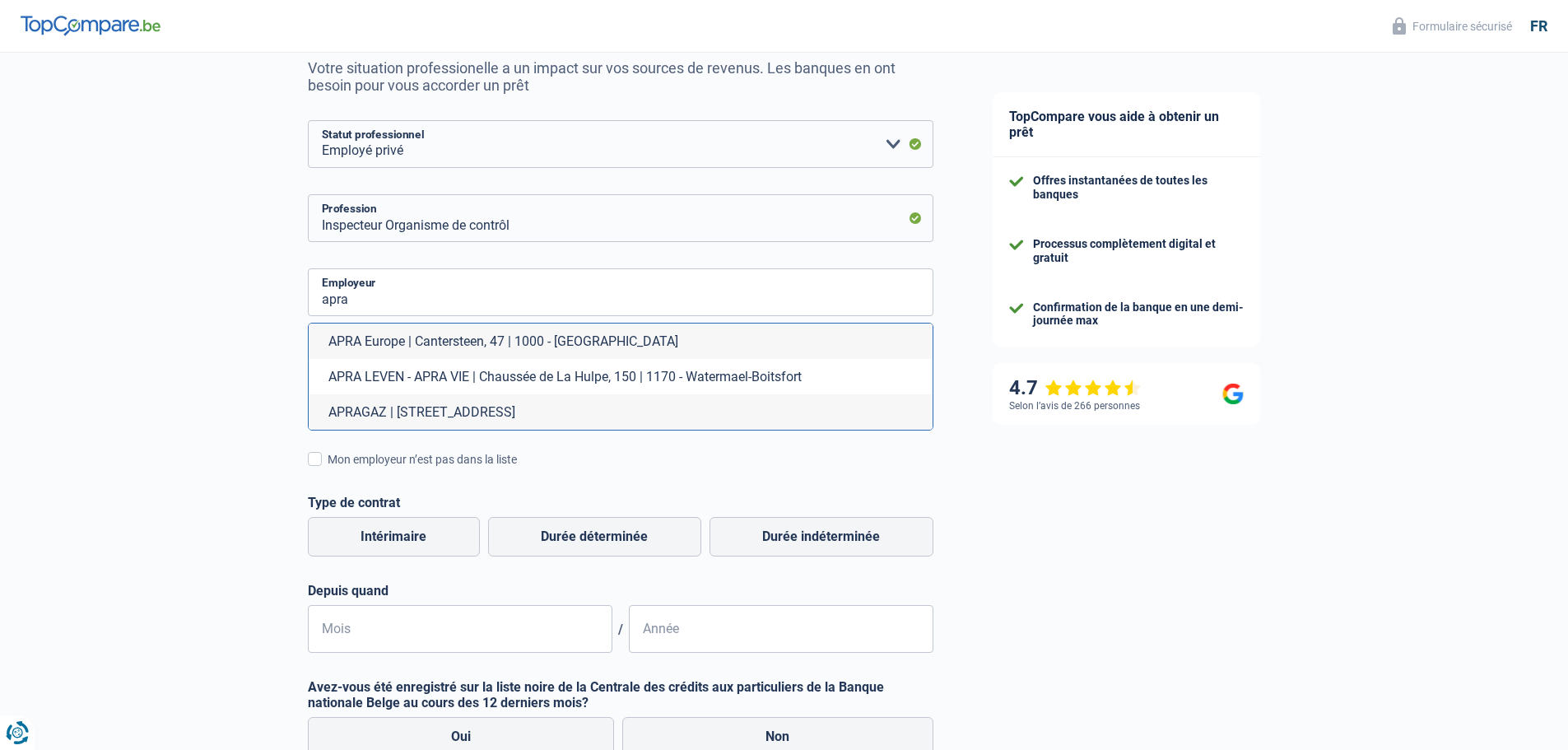
click at [427, 410] on li "APRAGAZ | Chaussée de Vilvorde, 156 | 1120 - Bruxelles" at bounding box center [621, 411] width 624 height 35
type input "APRAGAZ | Chaussée de Vilvorde, 156 | 1120 - Bruxelles"
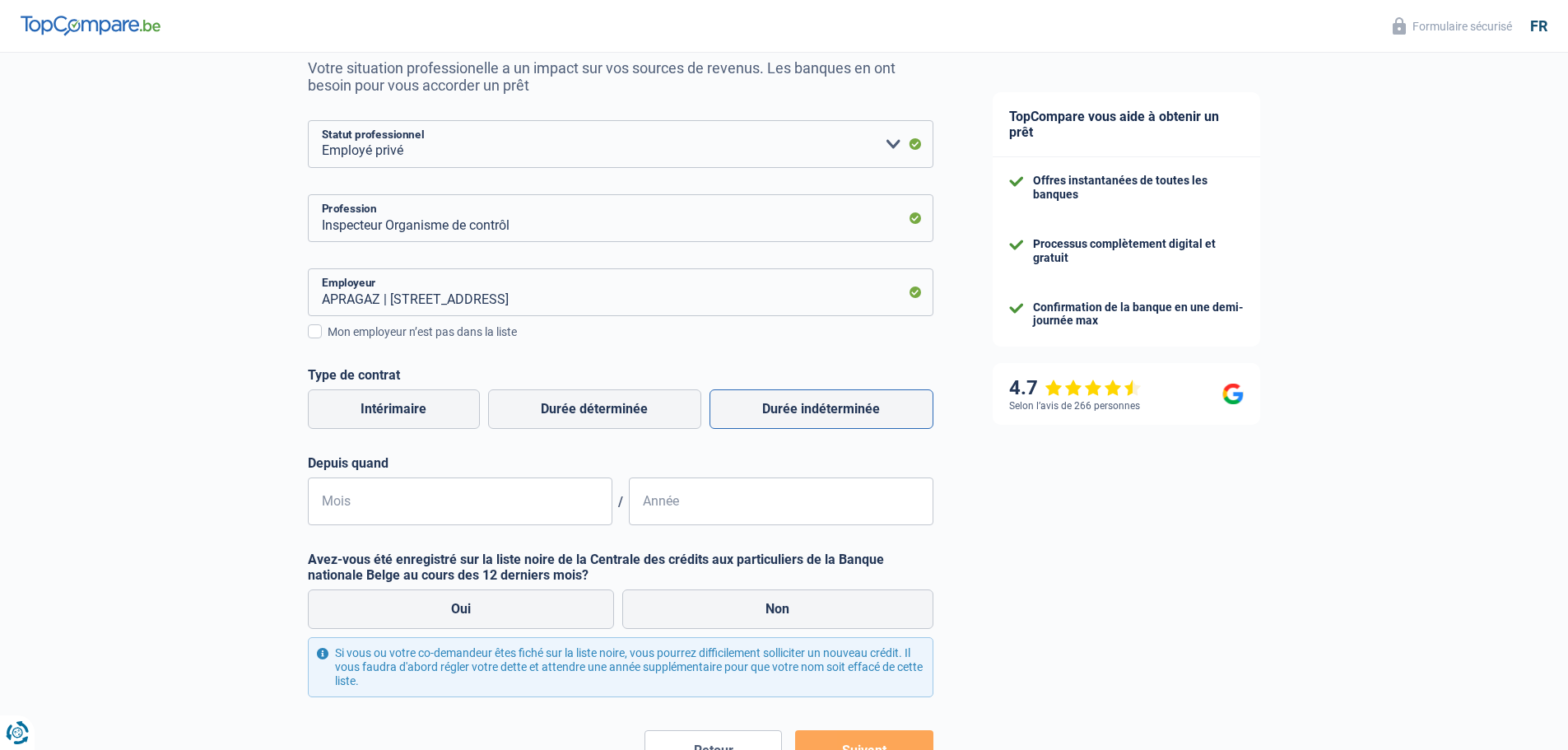
click at [809, 410] on label "Durée indéterminée" at bounding box center [821, 409] width 224 height 40
click at [809, 410] on input "Durée indéterminée" at bounding box center [821, 409] width 224 height 40
radio input "true"
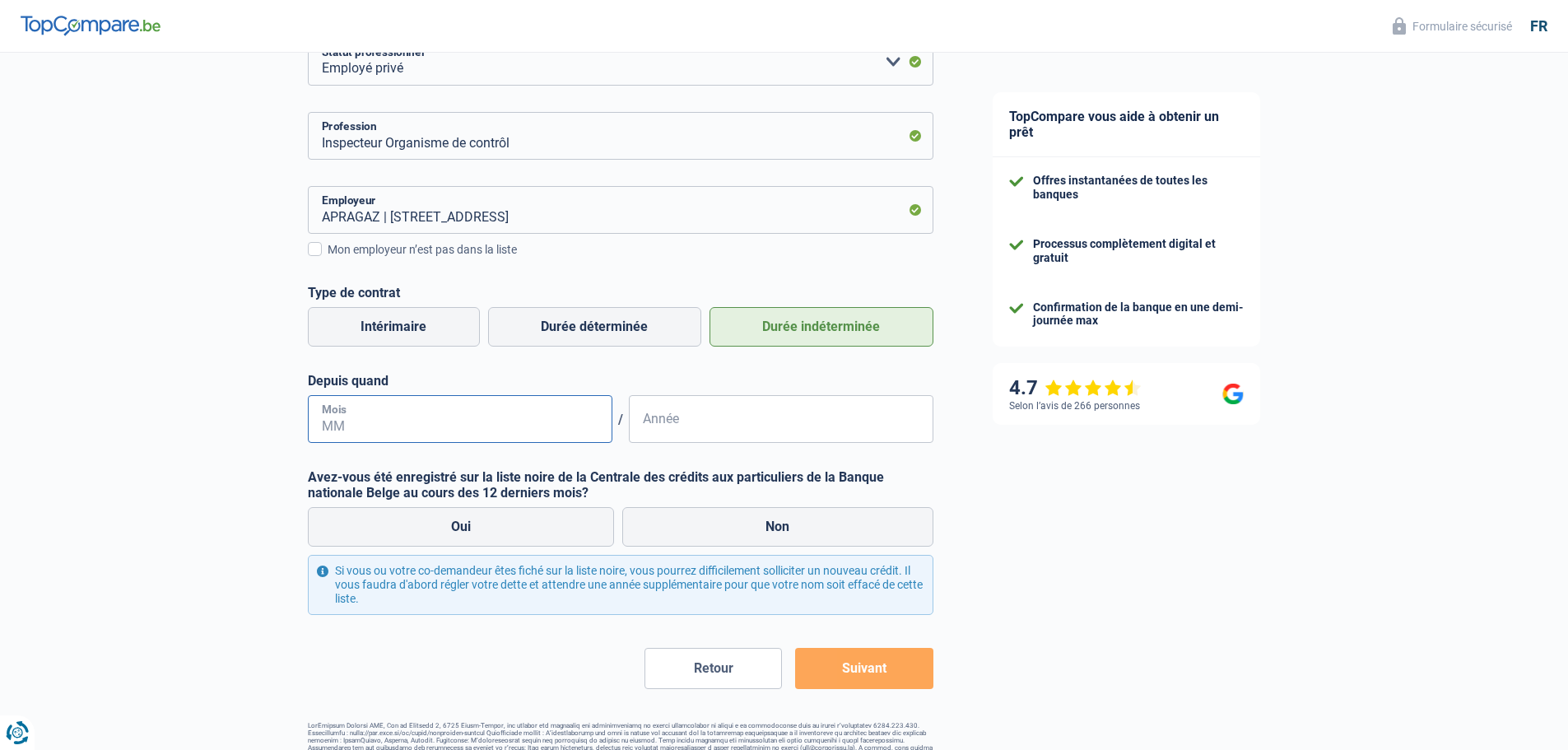
click at [502, 429] on input "Mois" at bounding box center [460, 419] width 305 height 48
click at [338, 427] on input "07" at bounding box center [460, 419] width 305 height 48
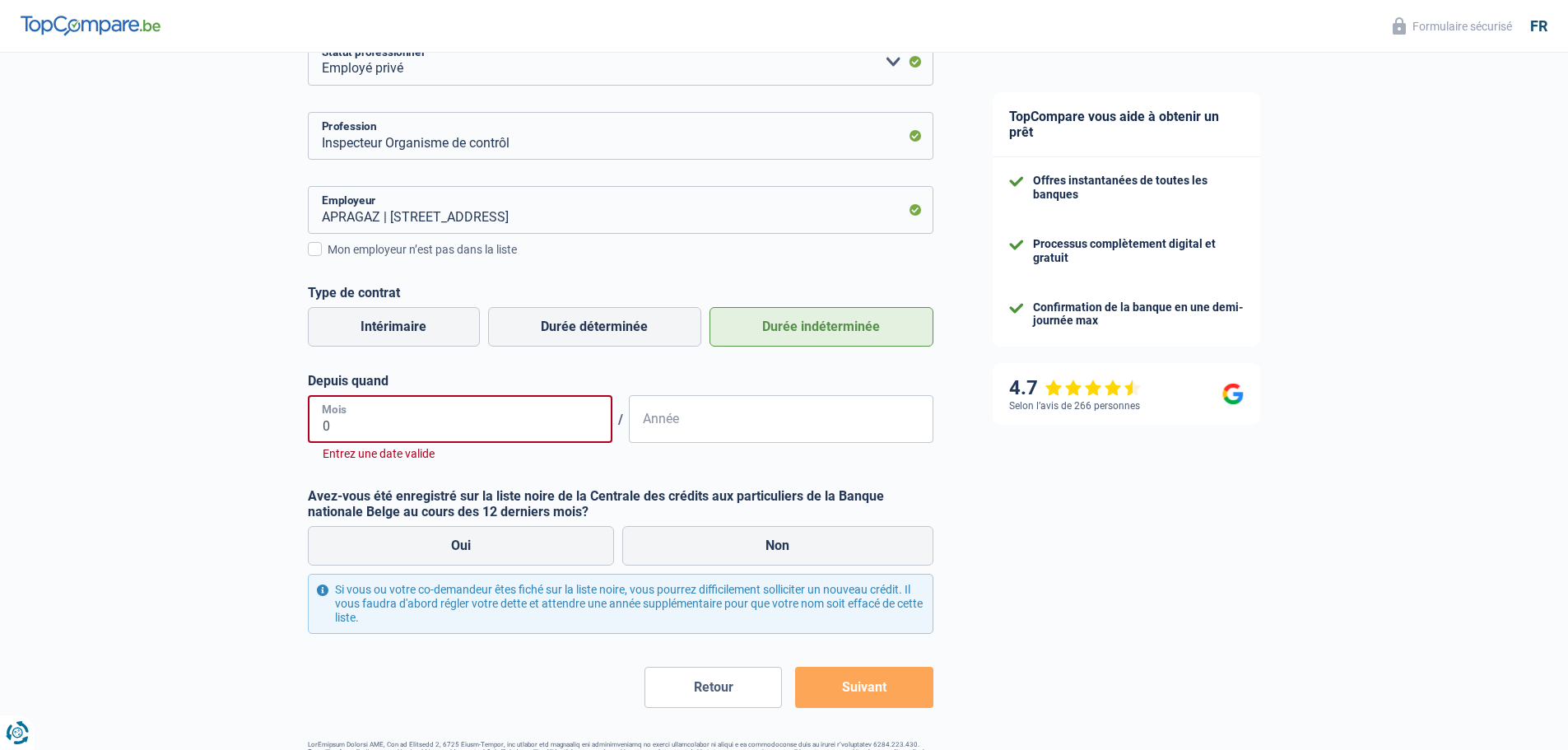
type input "09"
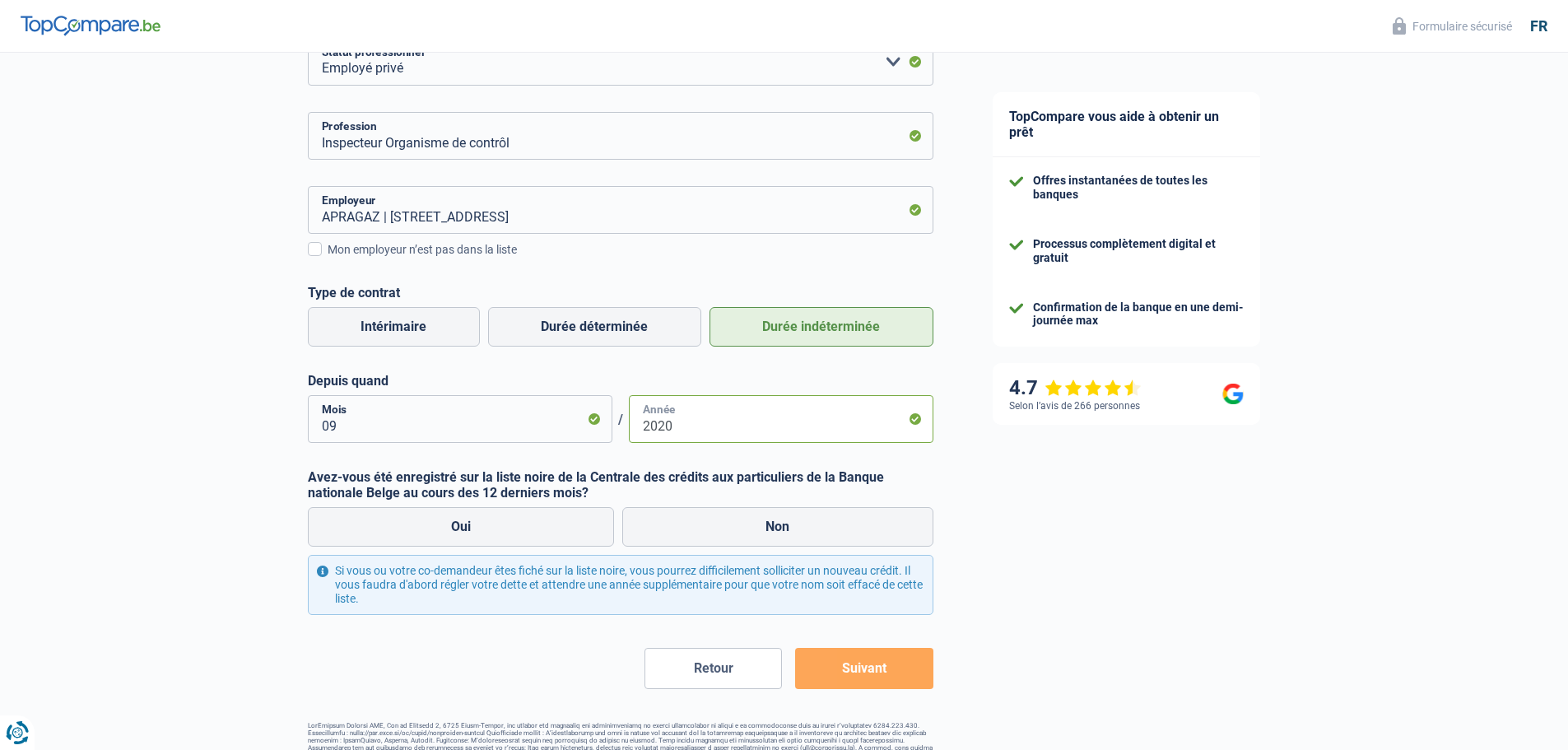
type input "2020"
click at [970, 498] on div "TopCompare vous aide à obtenir un prêt Offres instantanées de toutes les banque…" at bounding box center [1266, 296] width 606 height 981
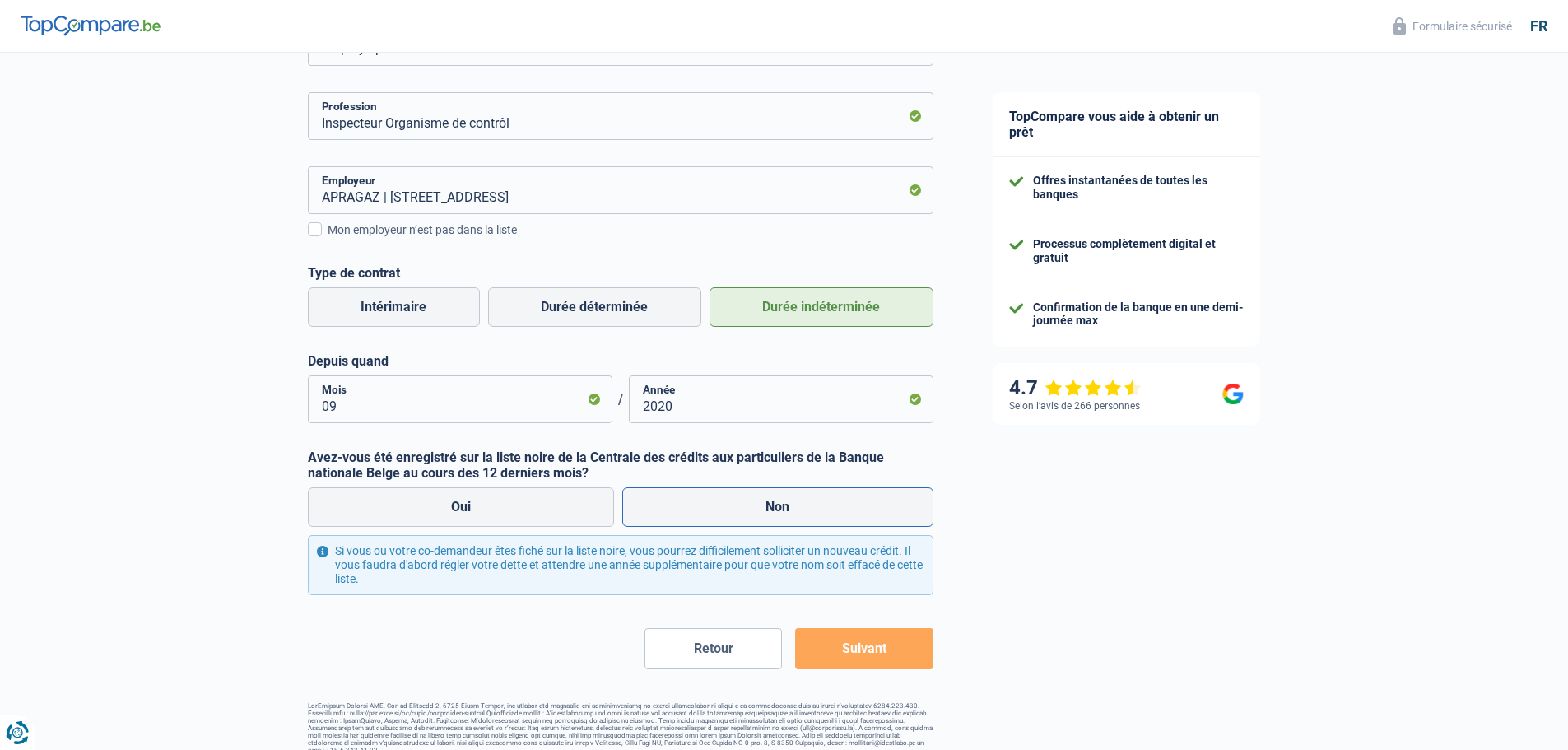
scroll to position [283, 0]
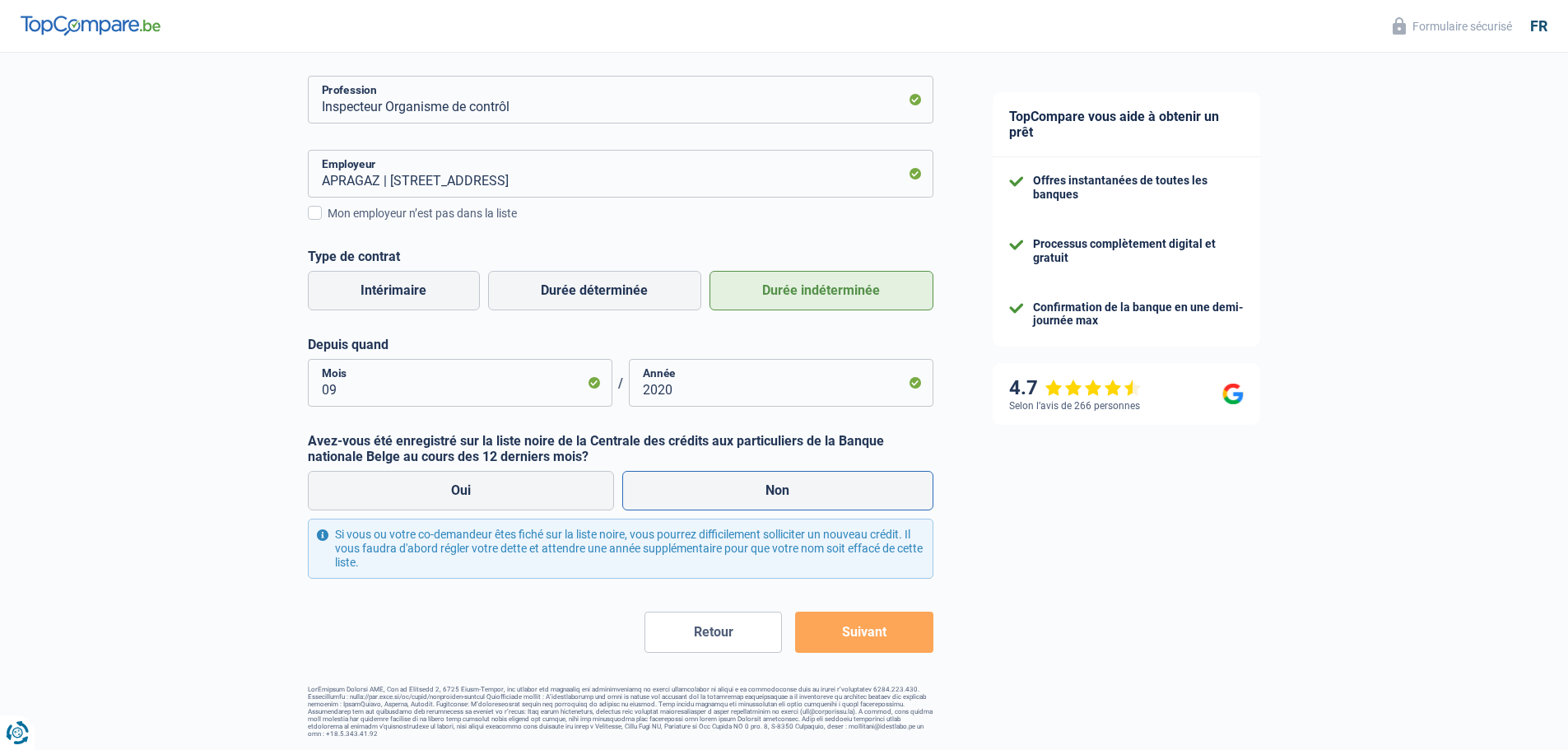
click at [768, 485] on label "Non" at bounding box center [778, 490] width 311 height 40
click at [768, 485] on input "Non" at bounding box center [778, 490] width 311 height 40
radio input "true"
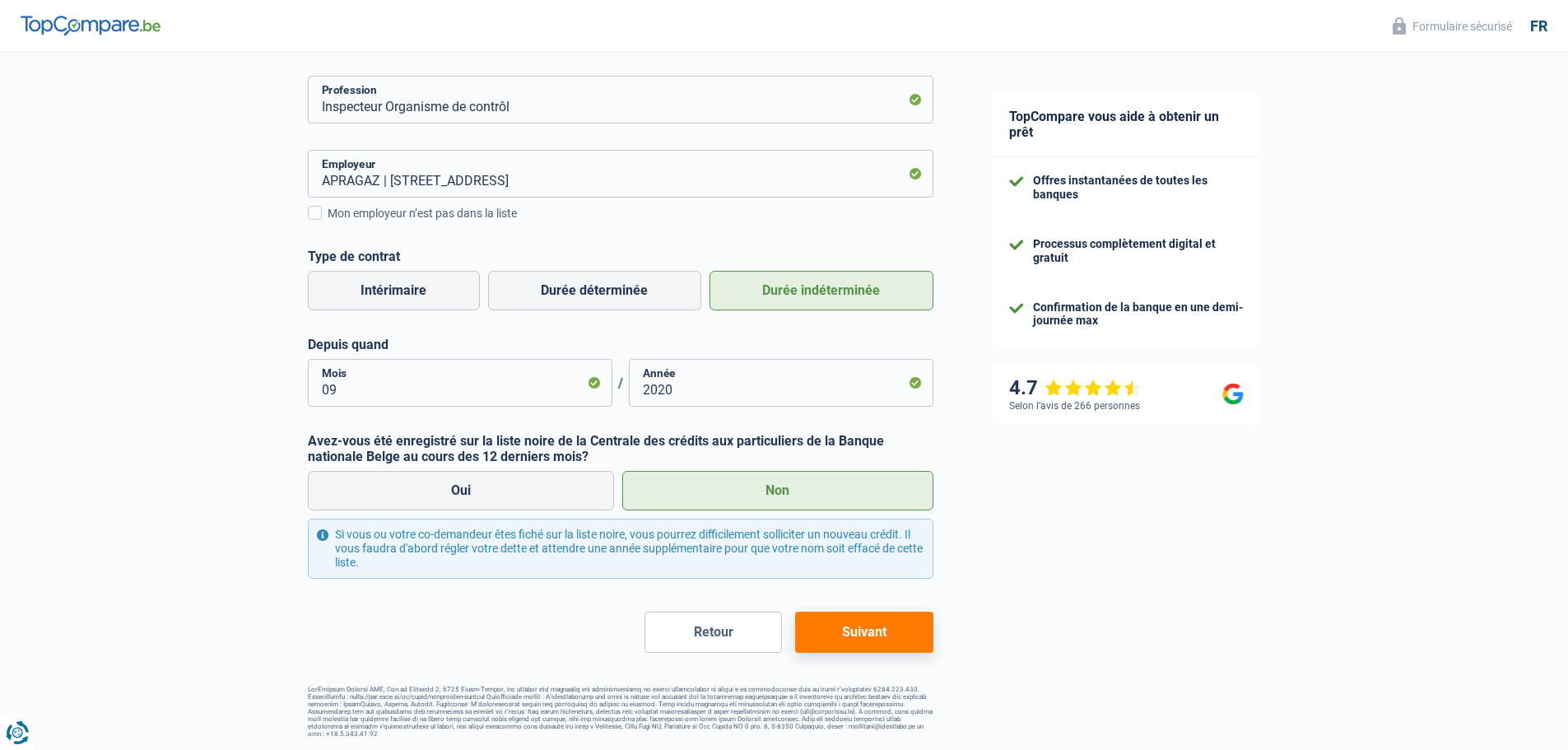
click at [878, 625] on button "Suivant" at bounding box center [864, 632] width 137 height 41
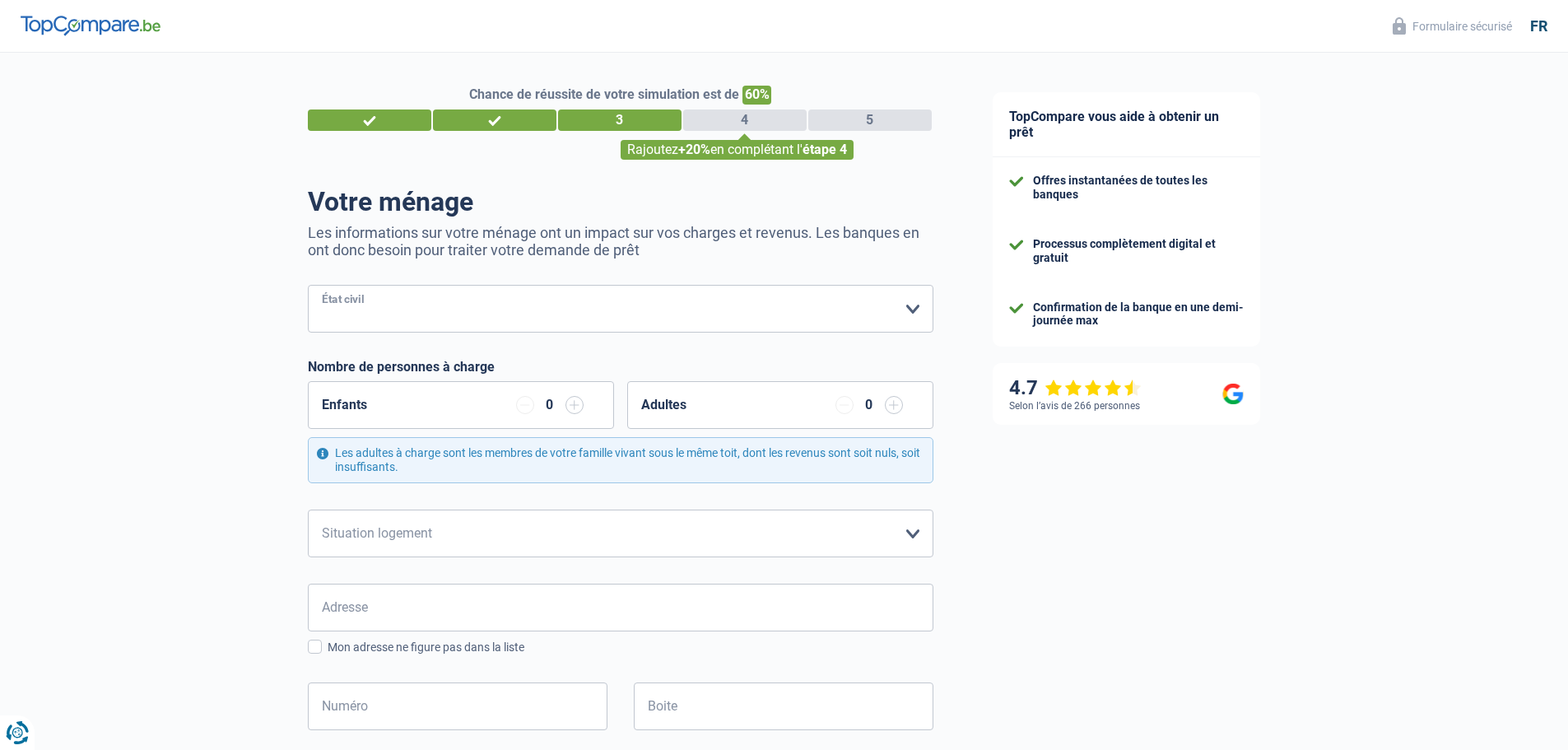
click at [428, 299] on select "Célibataire Marié(e) Cohabitant(e) légal(e) Divorcé(e) Veuf(ve) Séparé (de fait…" at bounding box center [621, 308] width 625 height 48
select select "cohabitation"
click at [308, 287] on select "Célibataire Marié(e) Cohabitant(e) légal(e) Divorcé(e) Veuf(ve) Séparé (de fait…" at bounding box center [621, 308] width 625 height 48
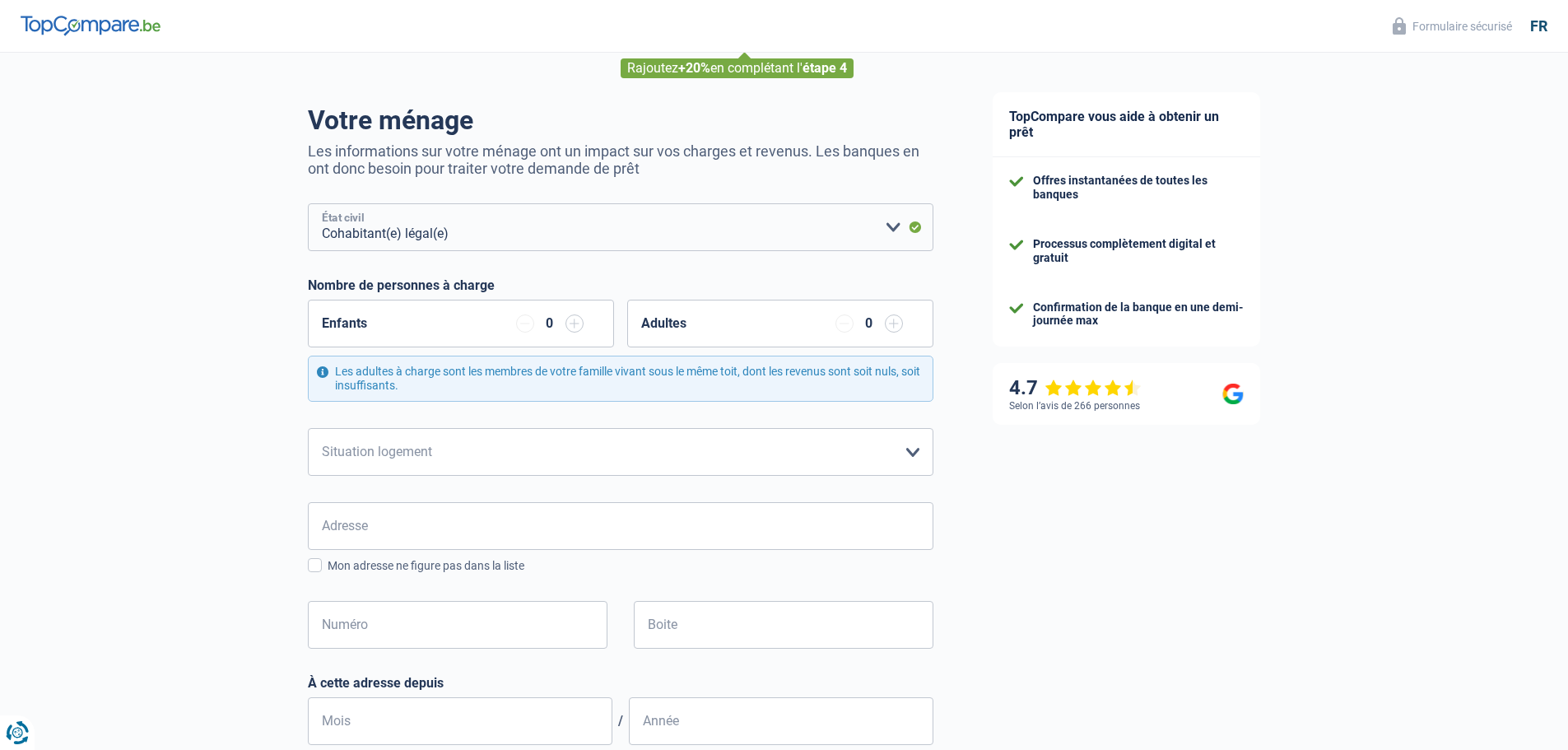
scroll to position [164, 0]
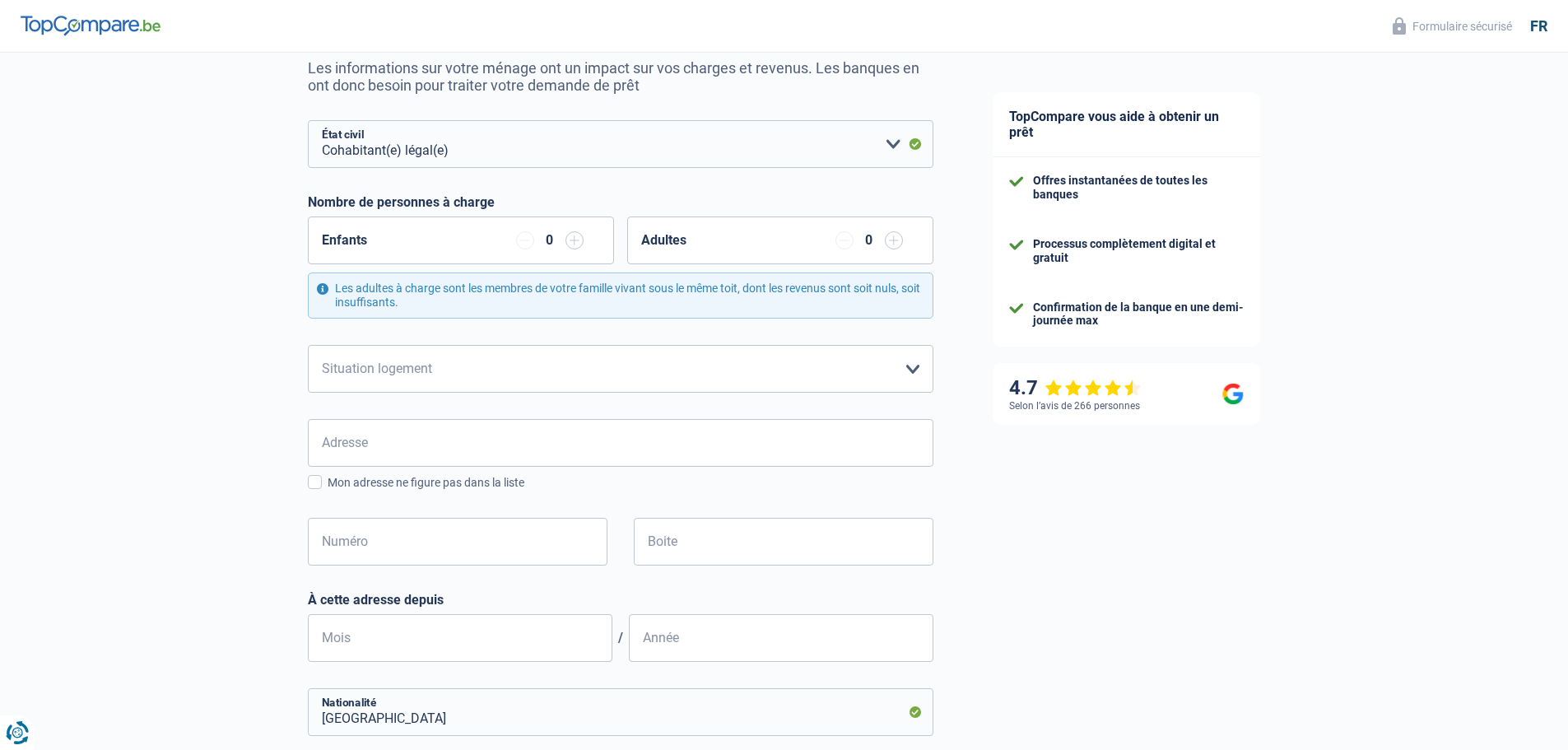
click at [578, 237] on input "button" at bounding box center [574, 240] width 18 height 18
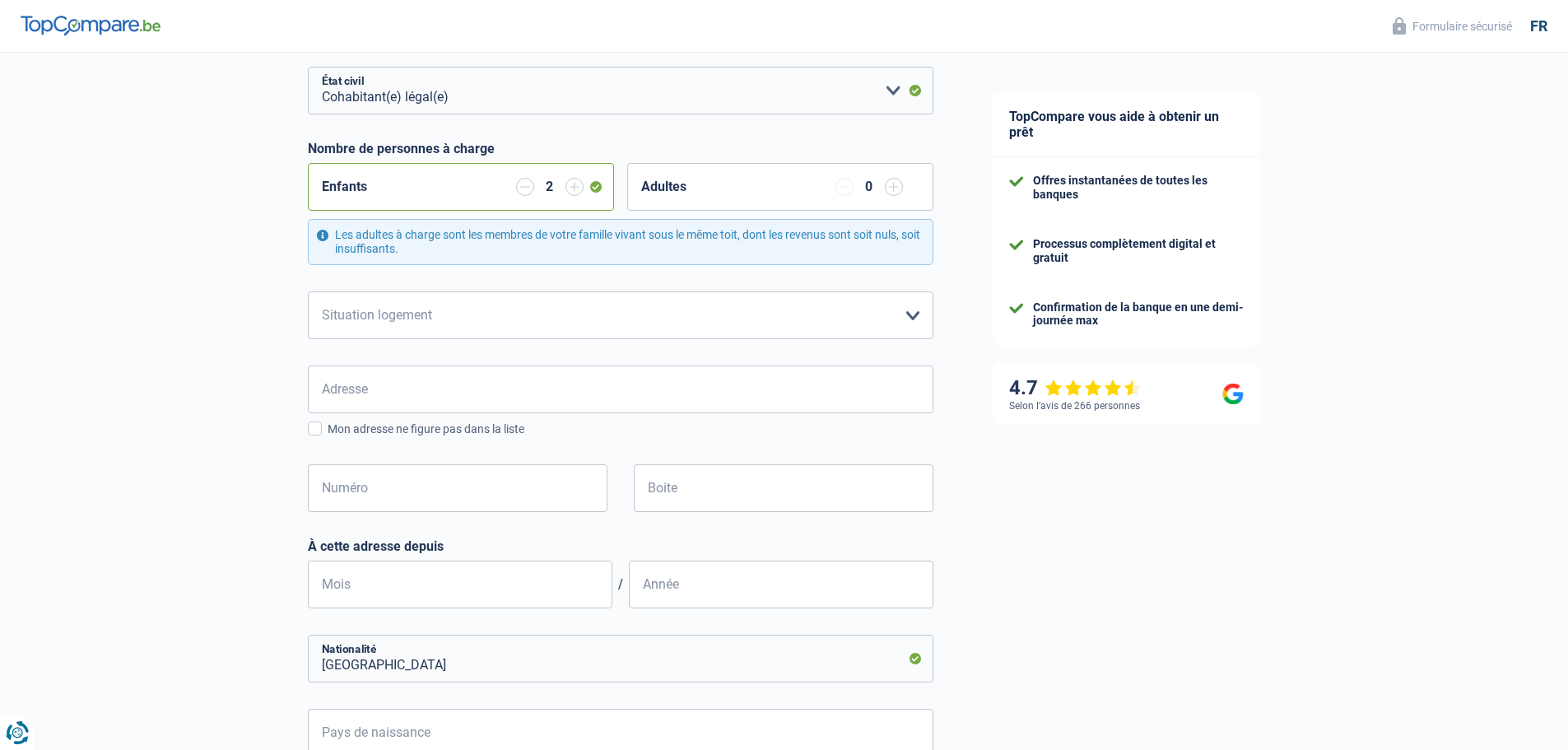
scroll to position [247, 0]
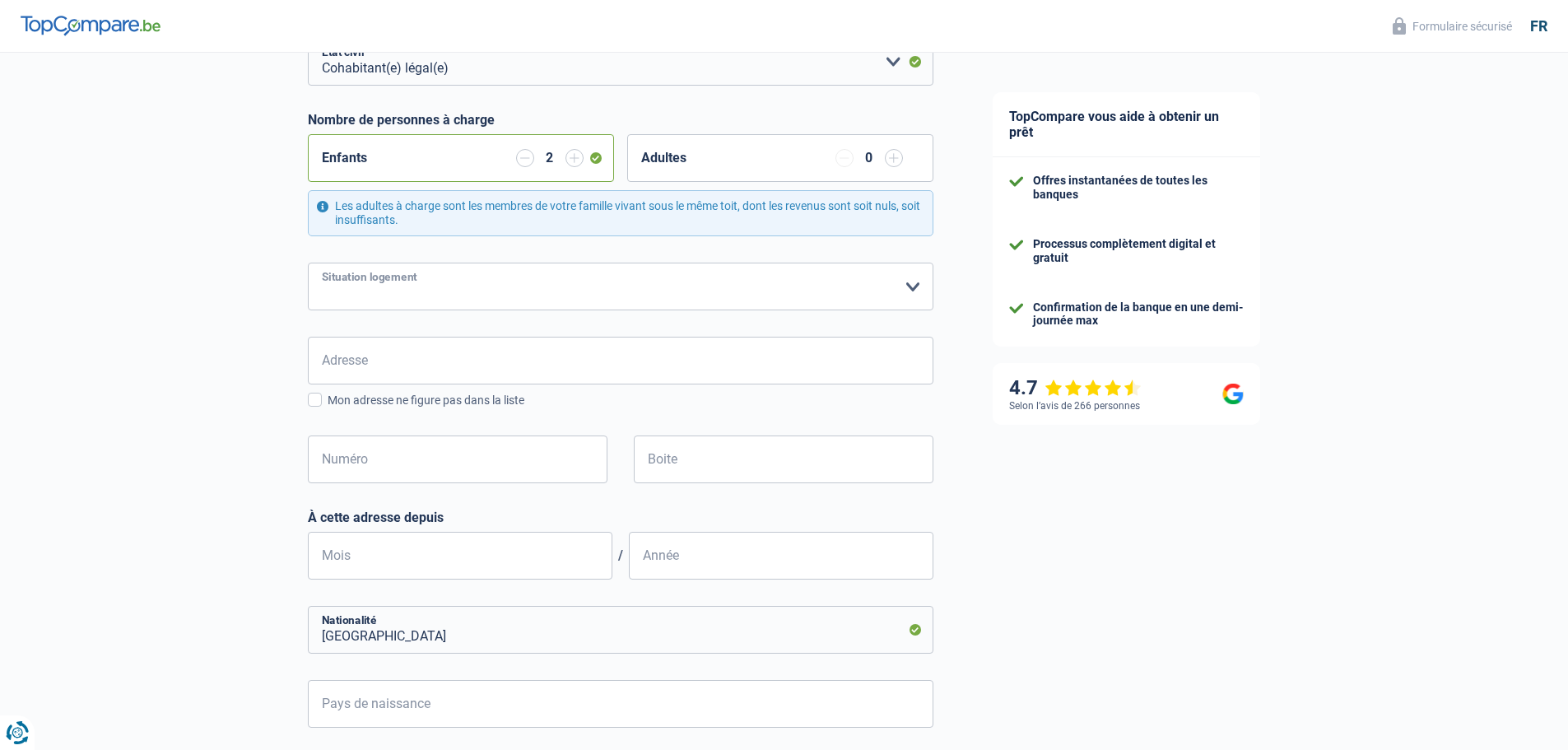
click at [613, 287] on select "Locataire Propriétaire avec prêt hypothécaire Propriétaire sans prêt hypothécai…" at bounding box center [621, 286] width 625 height 48
select select "rents"
click at [308, 263] on select "Locataire Propriétaire avec prêt hypothécaire Propriétaire sans prêt hypothécai…" at bounding box center [621, 286] width 625 height 48
click at [410, 365] on input "Adresse" at bounding box center [621, 360] width 625 height 48
type input "Boulevard Maurice Herbette 76"
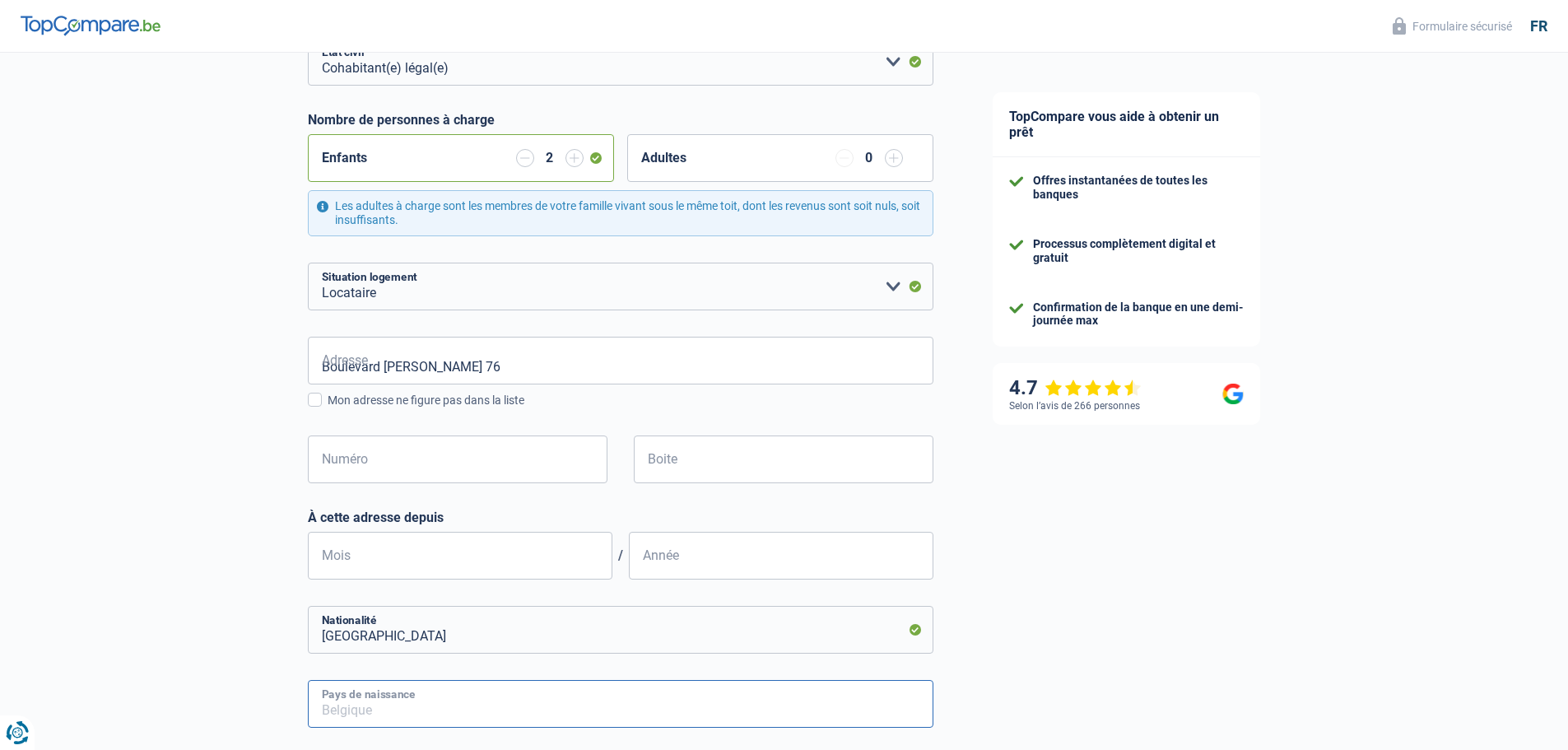
type input "Belgium"
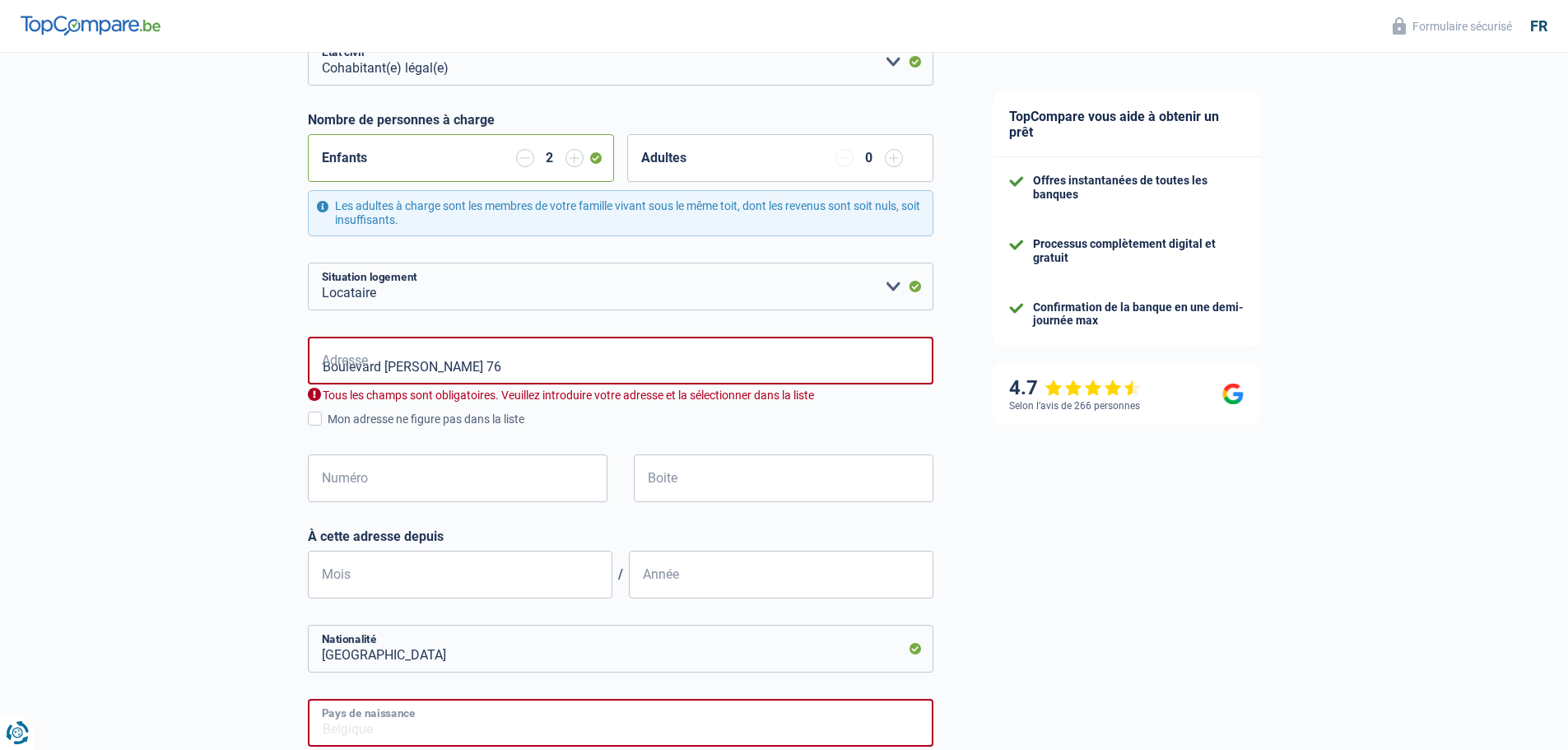
type input "Belgium"
click at [517, 367] on input "Boulevard Maurice Herbette 76" at bounding box center [621, 360] width 625 height 48
click at [960, 493] on div "Chance de réussite de votre simulation est de 60% 1 2 3 4 5 Rajoutez +20% en co…" at bounding box center [482, 438] width 963 height 1279
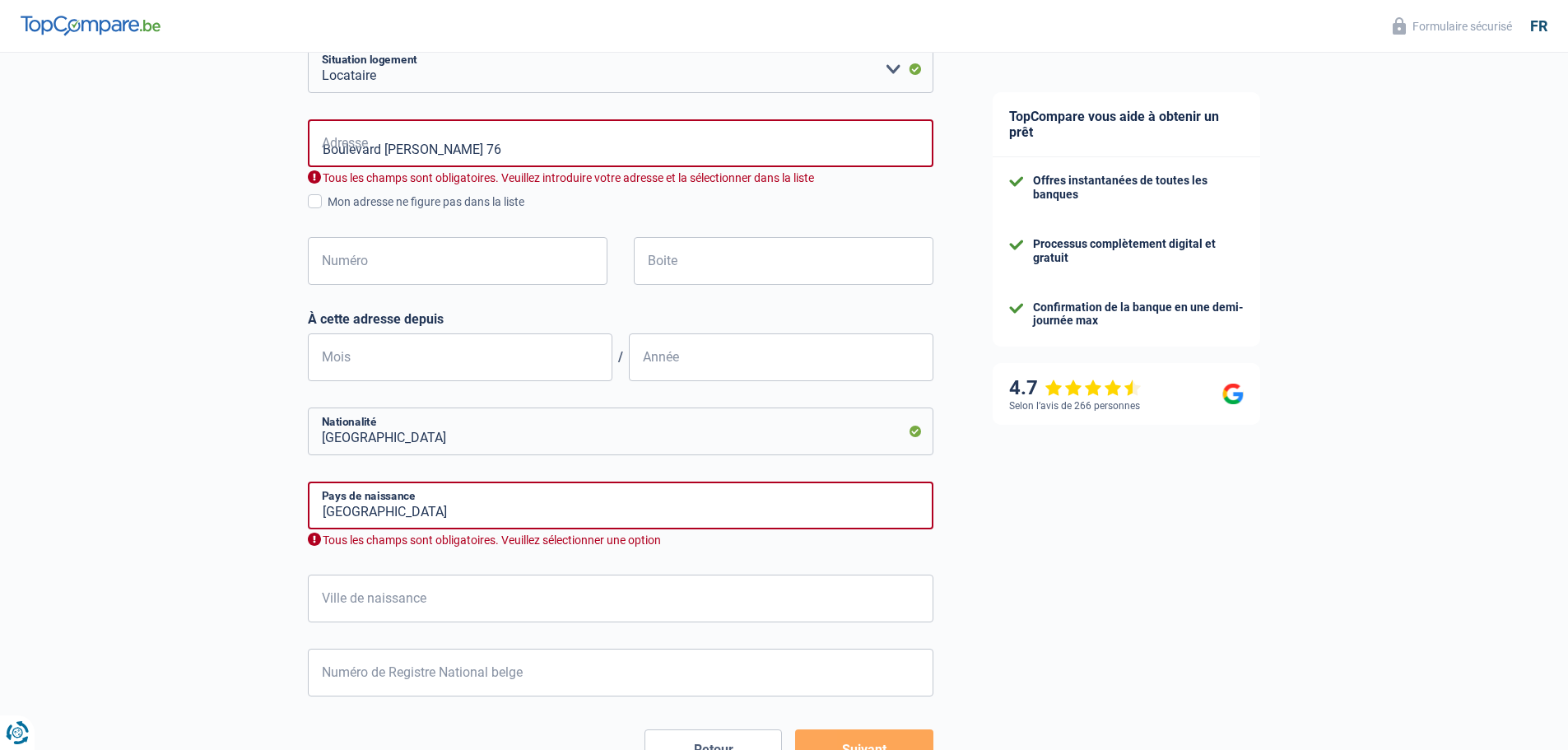
scroll to position [494, 0]
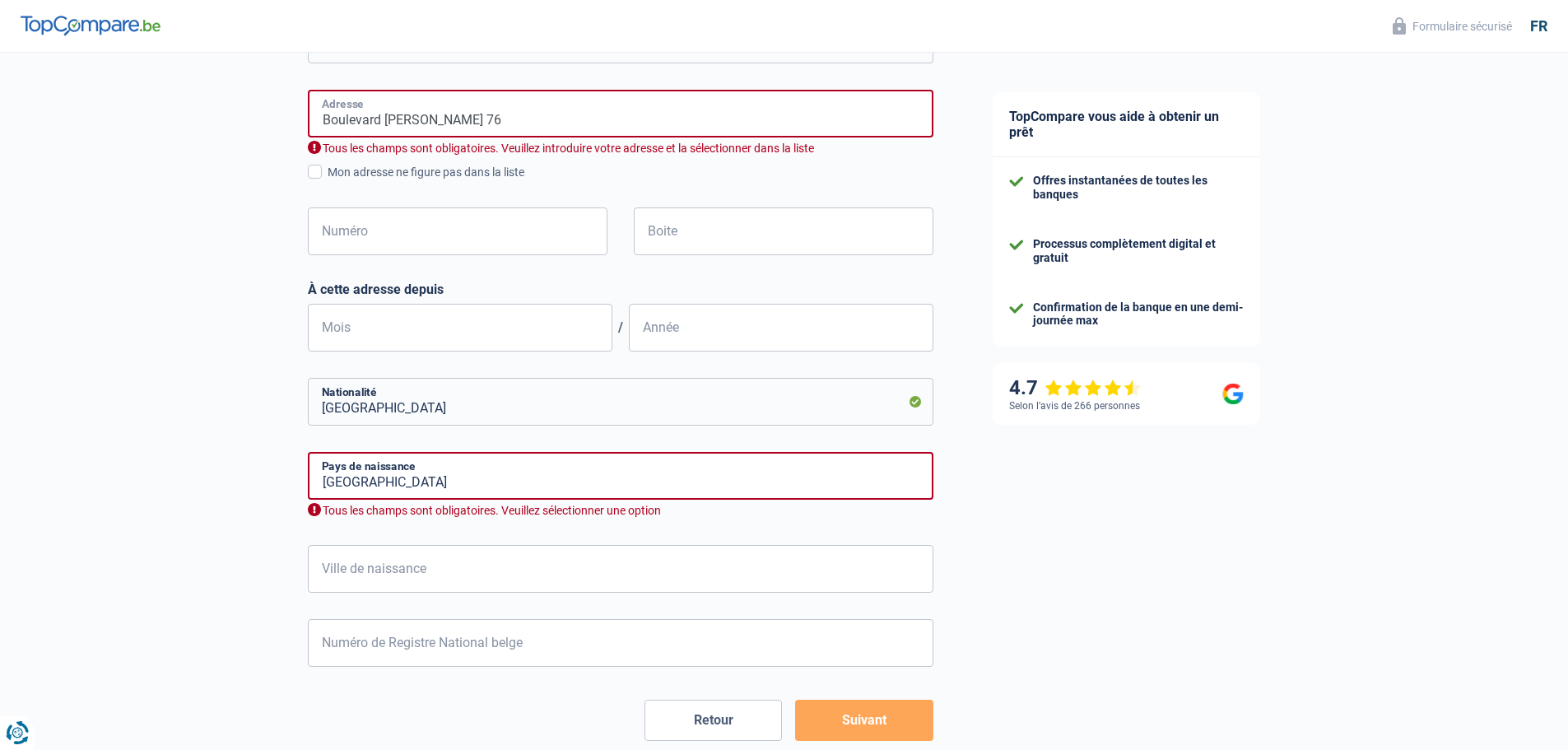
click at [548, 105] on input "Boulevard Maurice Herbette 76" at bounding box center [621, 113] width 625 height 48
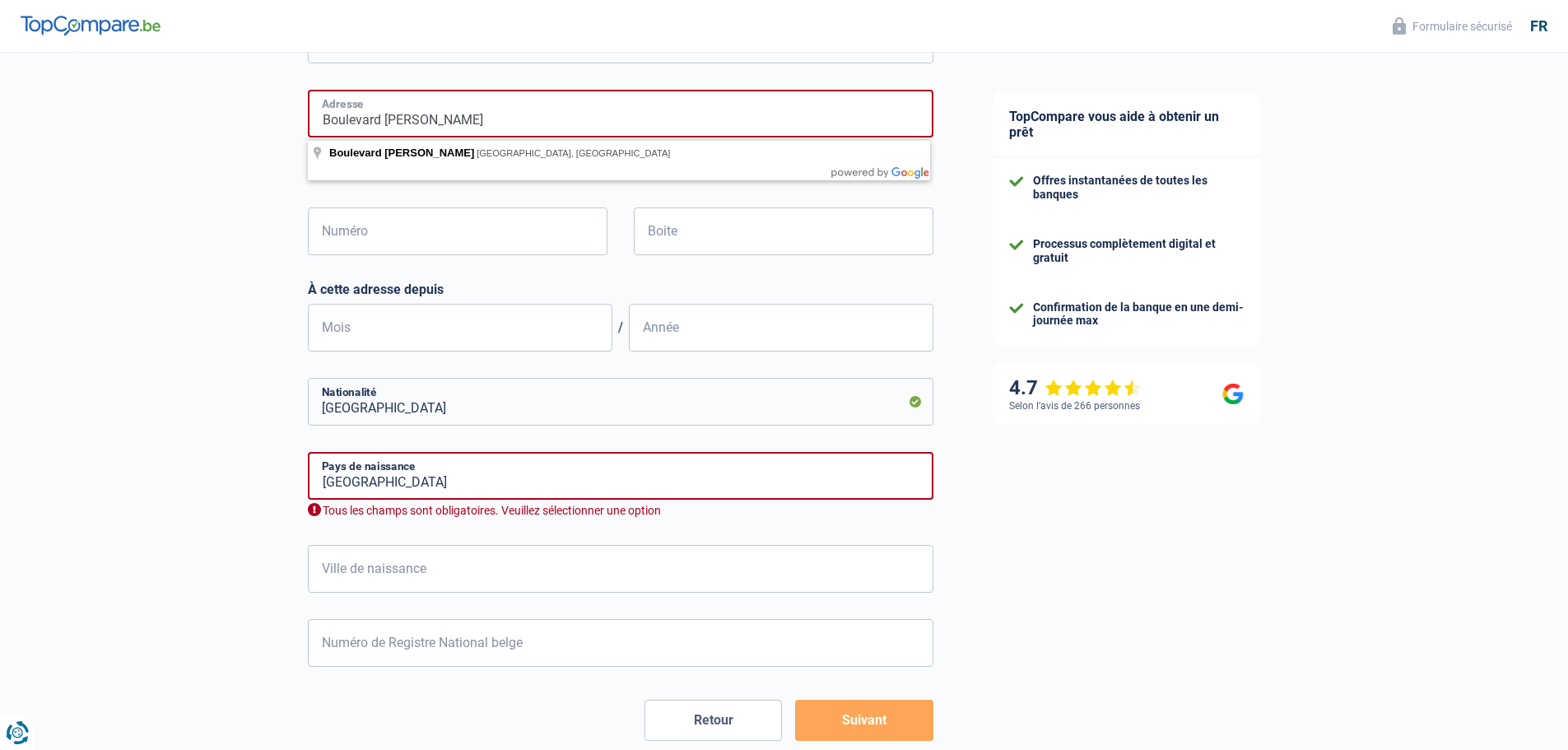
type input "Boulevard Maurice Herbette"
click at [1202, 536] on div "TopCompare vous aide à obtenir un prêt Offres instantanées de toutes les banque…" at bounding box center [1266, 199] width 606 height 1279
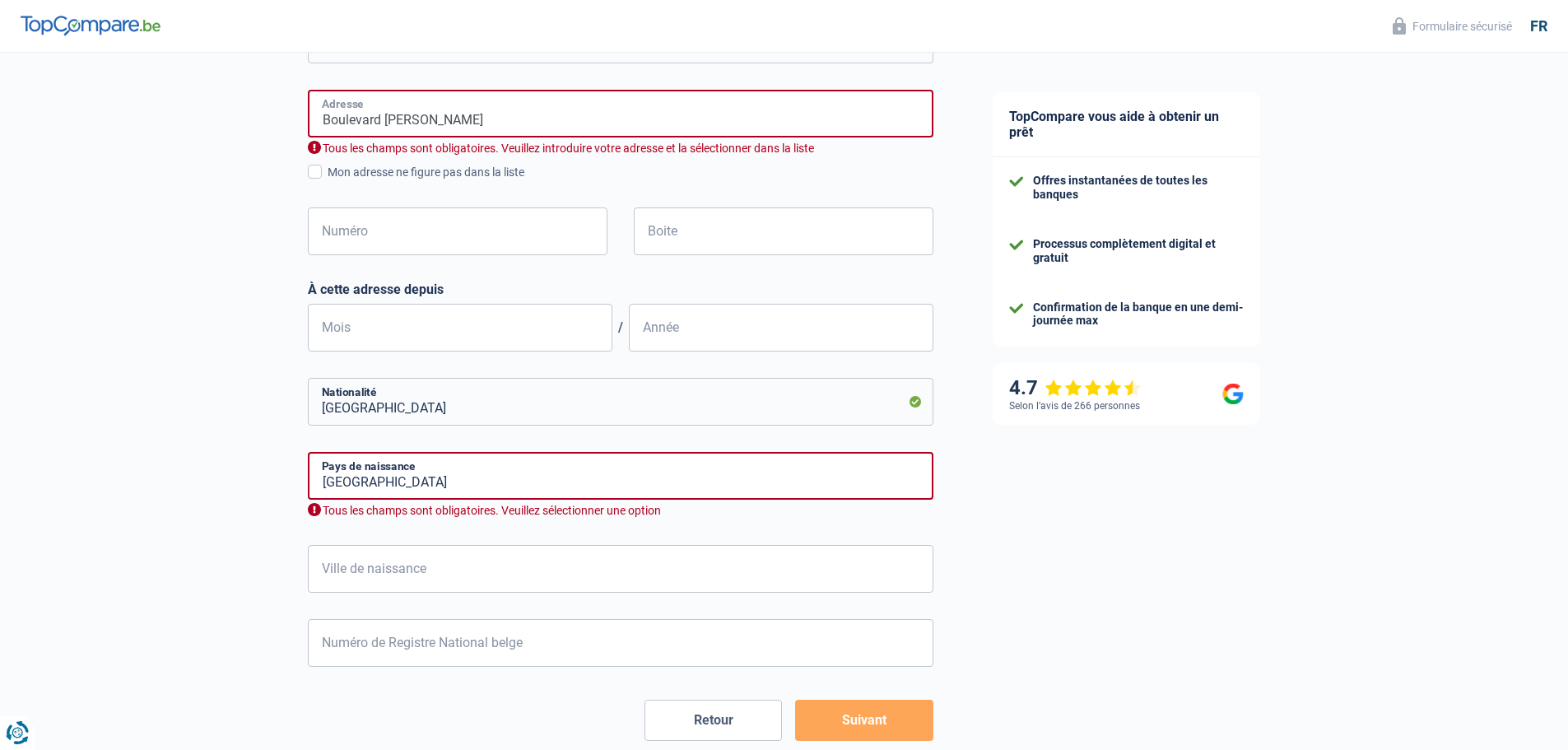
click at [537, 119] on input "Boulevard Maurice Herbette" at bounding box center [621, 113] width 625 height 48
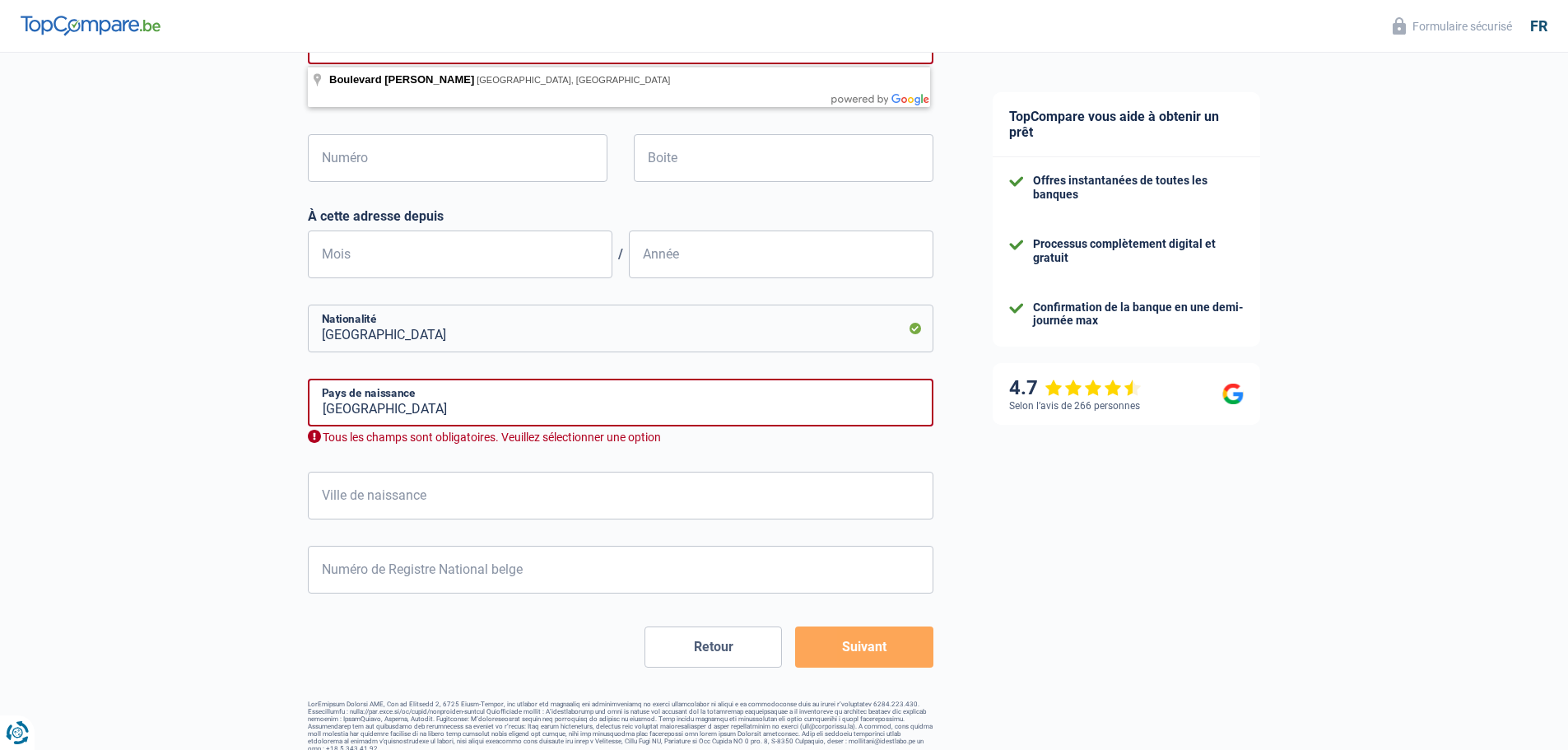
scroll to position [582, 0]
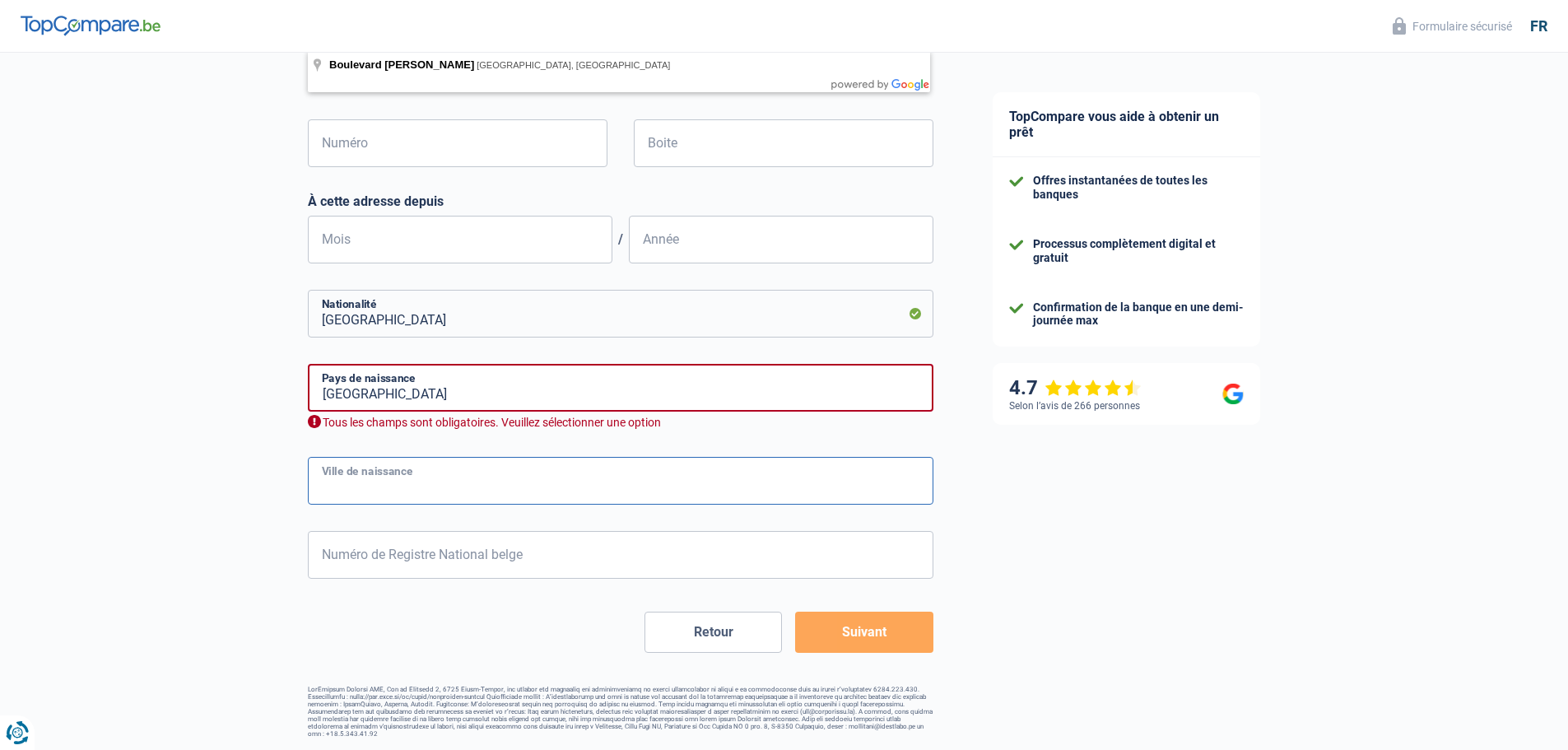
click at [363, 474] on input "Ville de naissance" at bounding box center [621, 480] width 625 height 48
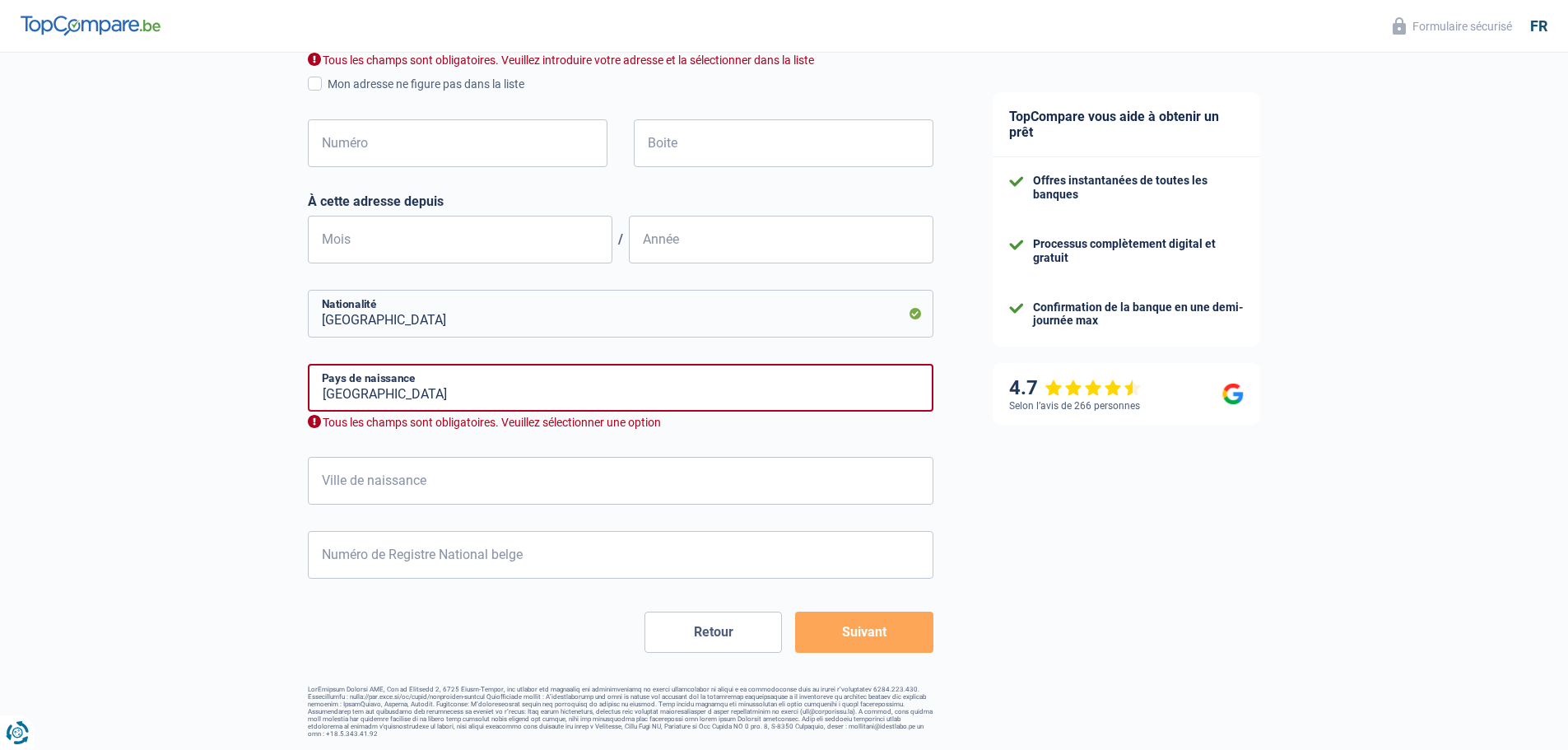
click at [1120, 602] on div "TopCompare vous aide à obtenir un prêt Offres instantanées de toutes les banque…" at bounding box center [1266, 110] width 606 height 1279
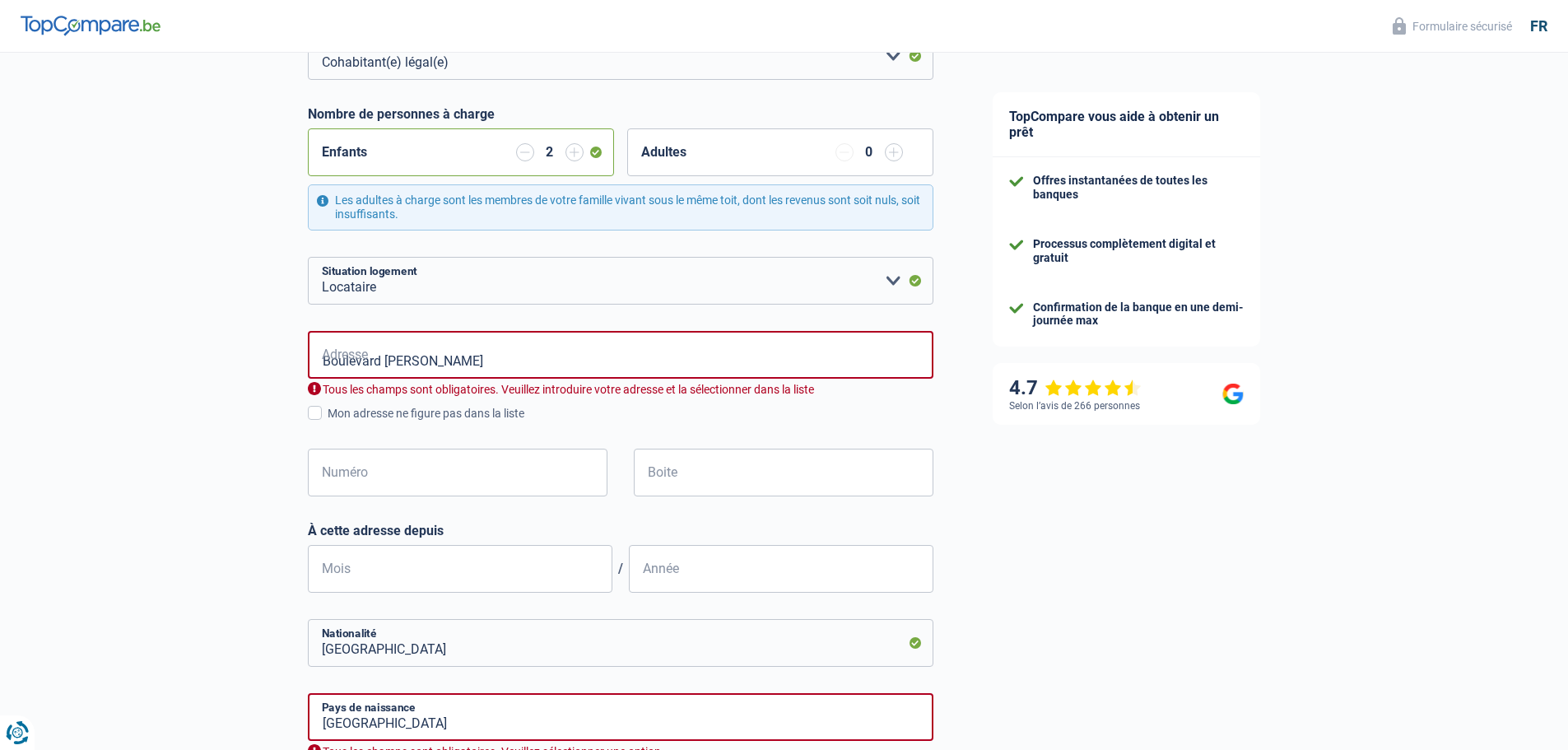
scroll to position [0, 0]
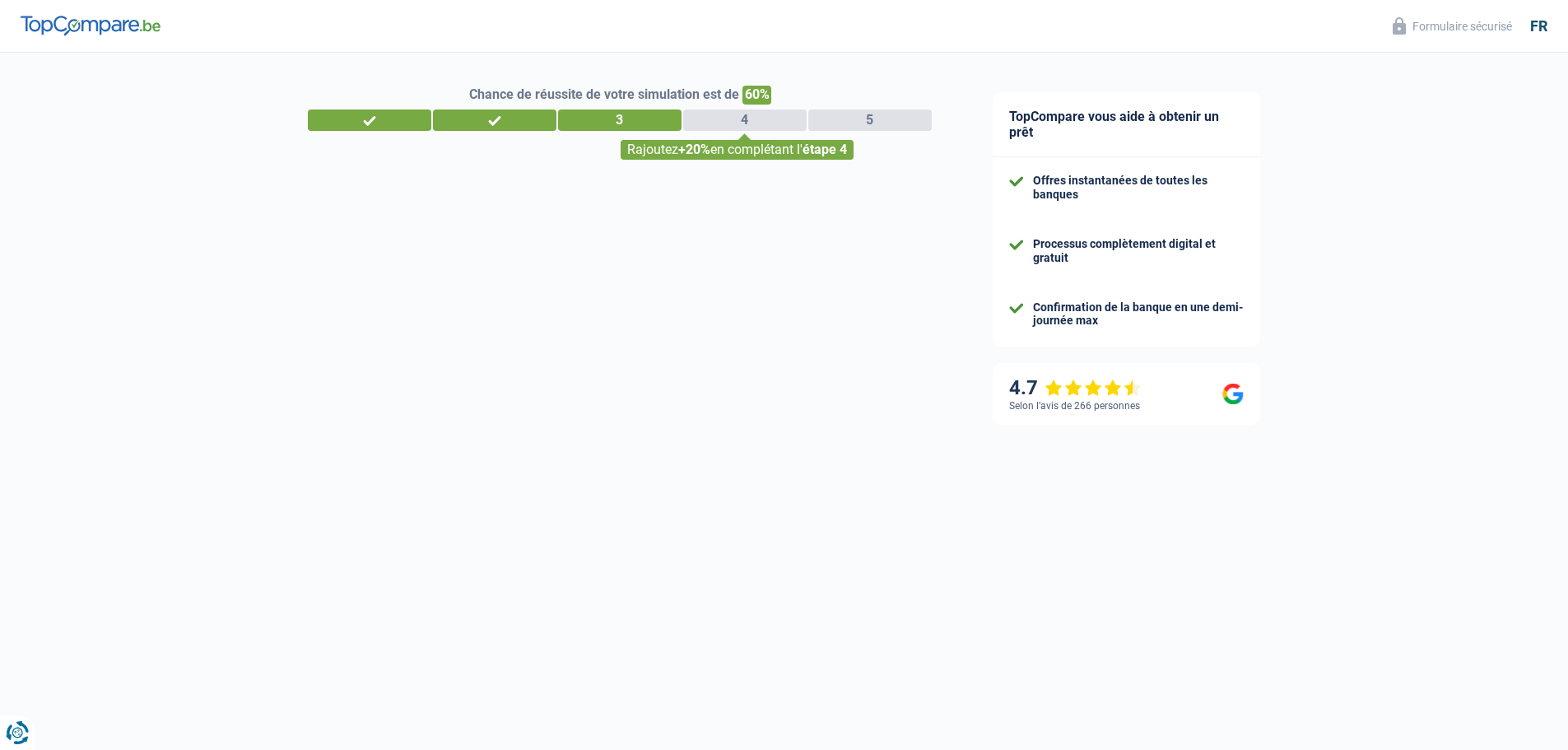
select select "privateEmployee"
select select "32"
